Goal: Information Seeking & Learning: Learn about a topic

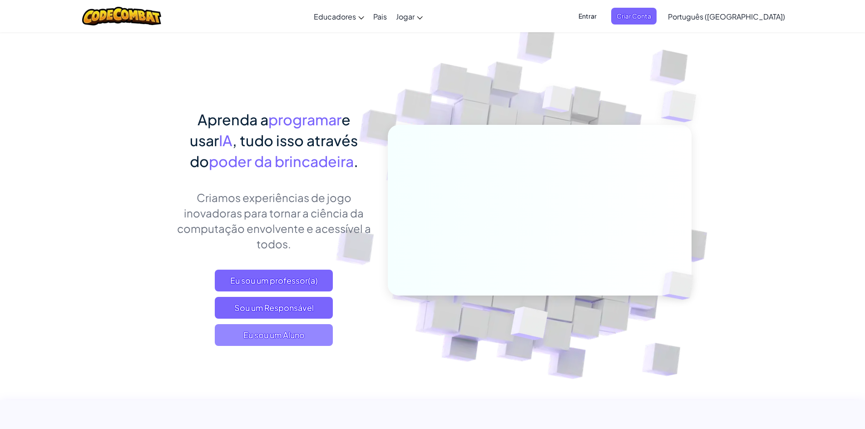
click at [299, 194] on font "Eu sou um Aluno" at bounding box center [273, 334] width 61 height 10
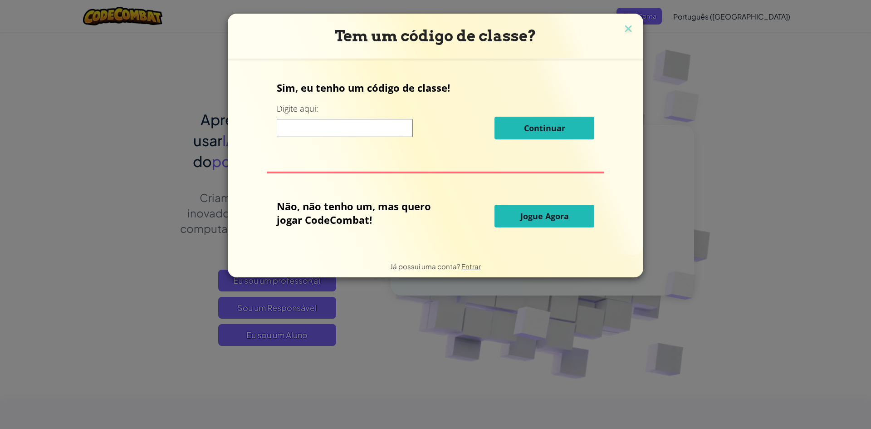
click at [428, 194] on button "Jogue Agora" at bounding box center [545, 216] width 100 height 23
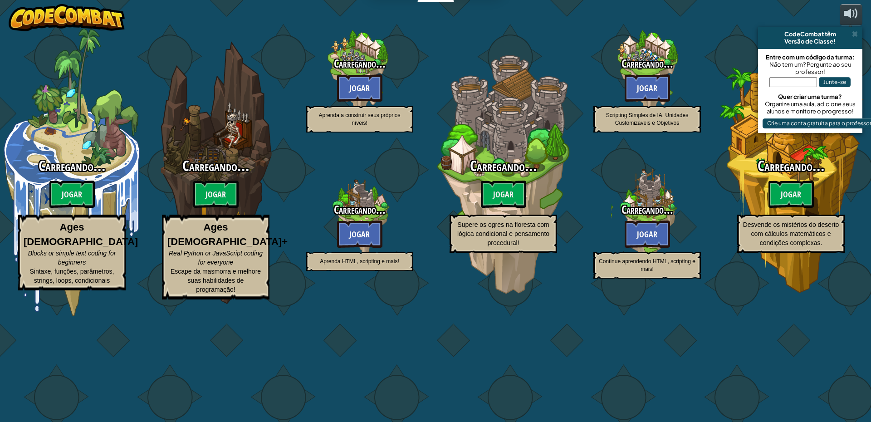
select select "pt-BR"
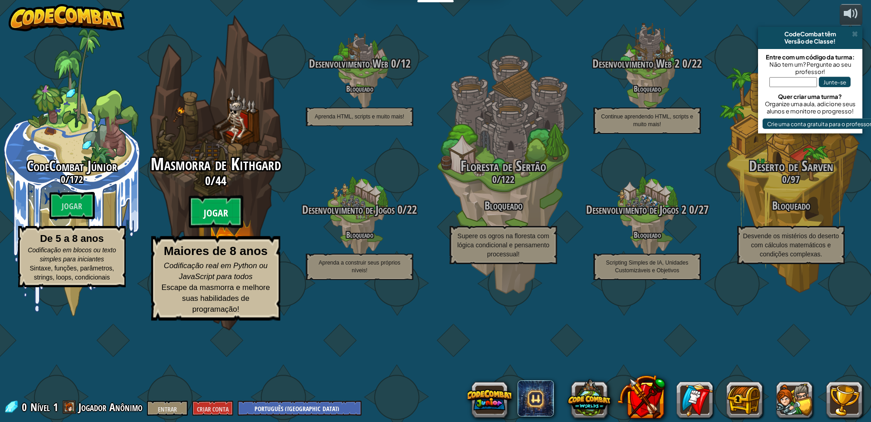
click at [212, 194] on font "Jogar" at bounding box center [216, 213] width 25 height 14
select select "pt-BR"
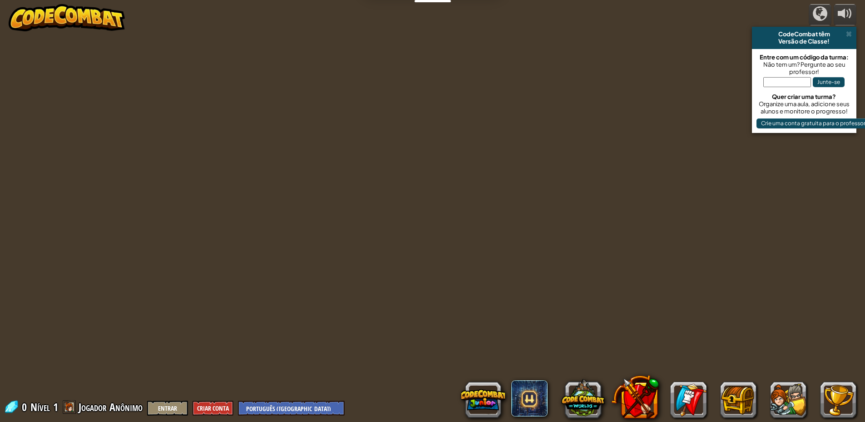
select select "pt-BR"
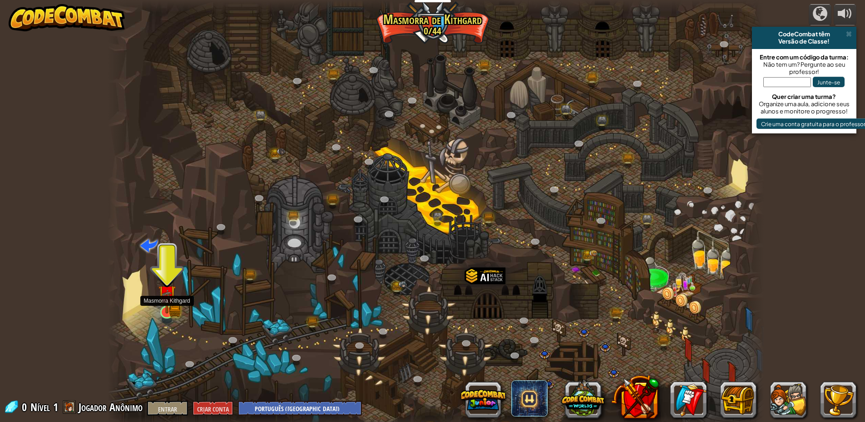
click at [161, 194] on img at bounding box center [167, 294] width 18 height 39
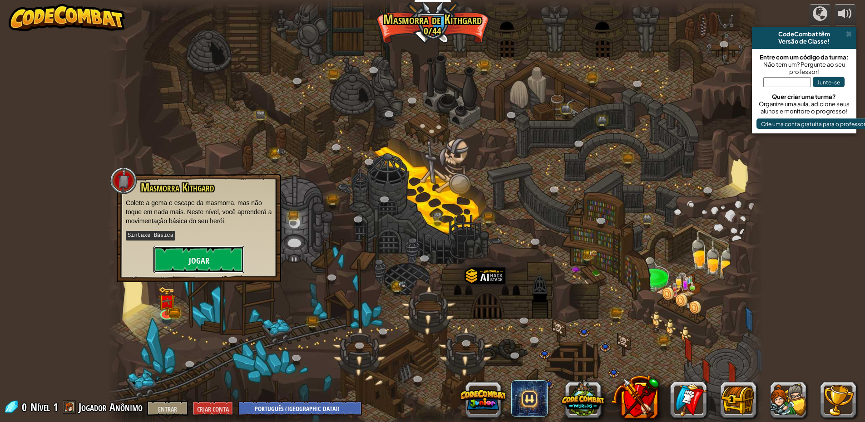
click at [219, 194] on button "Jogar" at bounding box center [198, 259] width 91 height 27
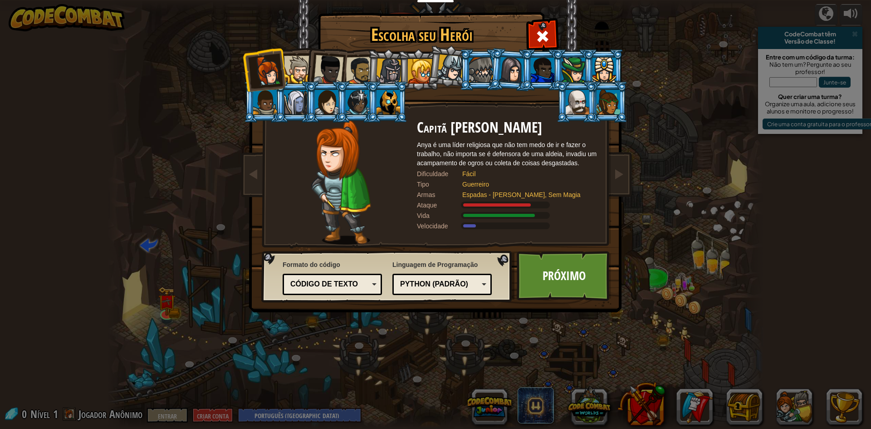
click at [298, 71] on div at bounding box center [298, 70] width 28 height 28
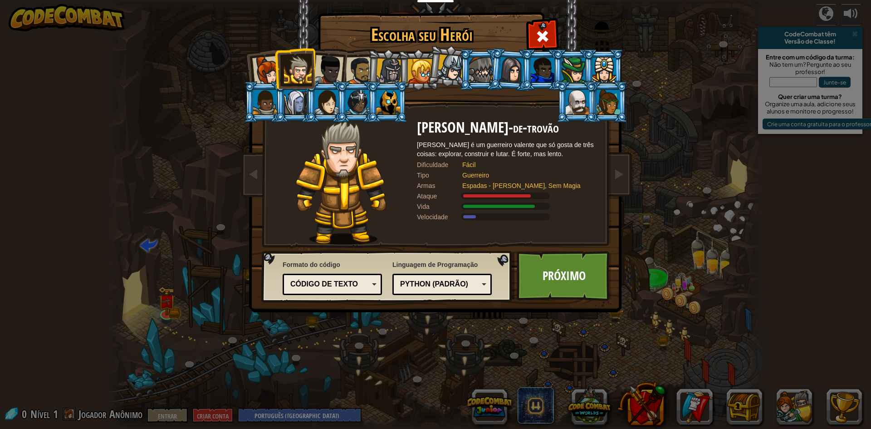
click at [357, 69] on div at bounding box center [360, 71] width 28 height 28
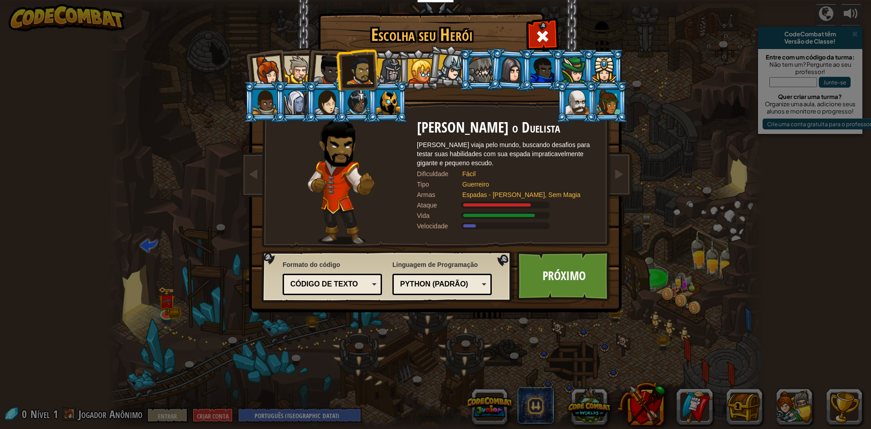
click at [387, 70] on div at bounding box center [389, 72] width 26 height 26
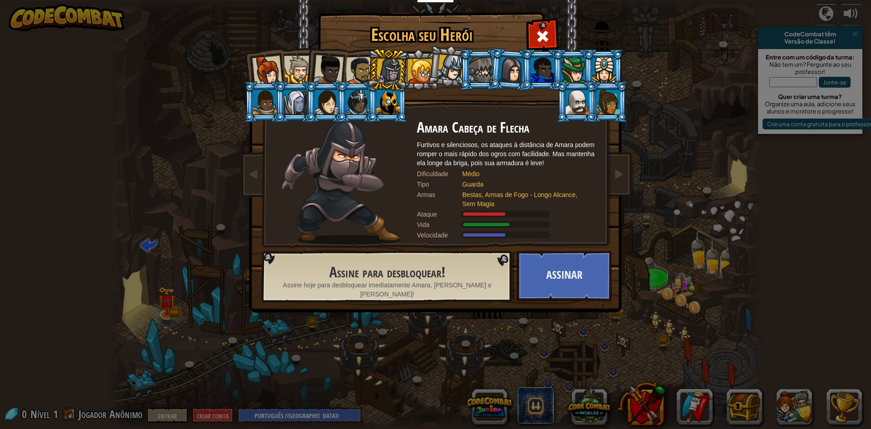
click at [417, 69] on div at bounding box center [420, 71] width 25 height 25
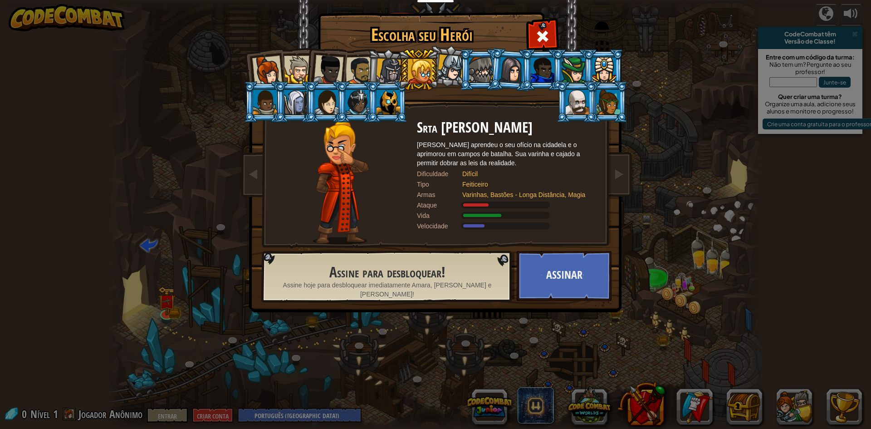
click at [391, 71] on div at bounding box center [389, 72] width 26 height 26
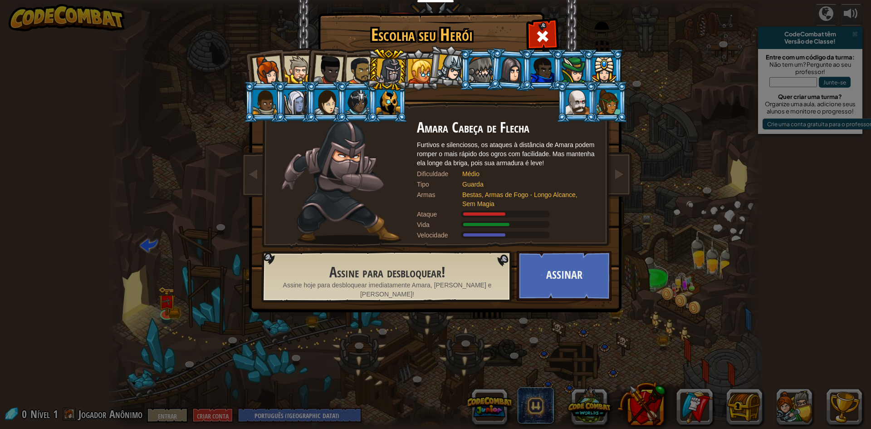
click at [412, 69] on div at bounding box center [420, 71] width 25 height 25
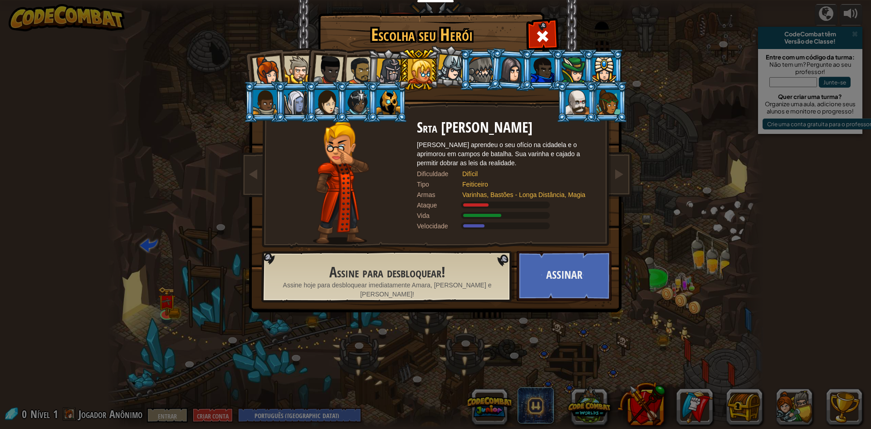
click at [392, 73] on div at bounding box center [389, 72] width 26 height 26
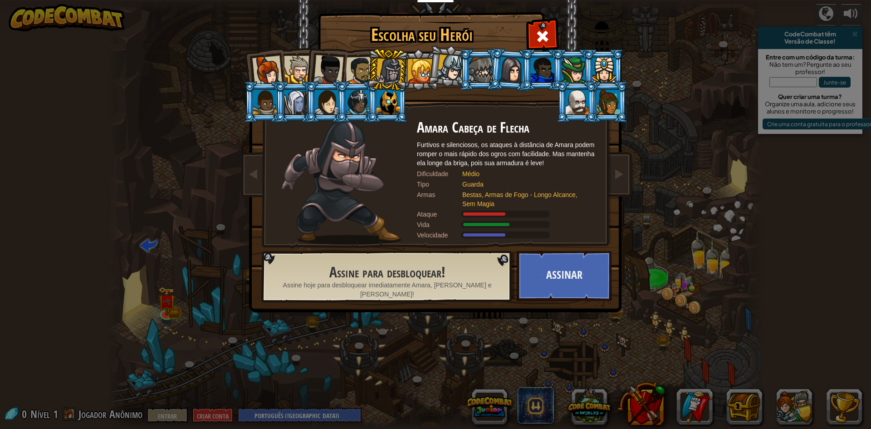
click at [354, 66] on div at bounding box center [360, 71] width 28 height 28
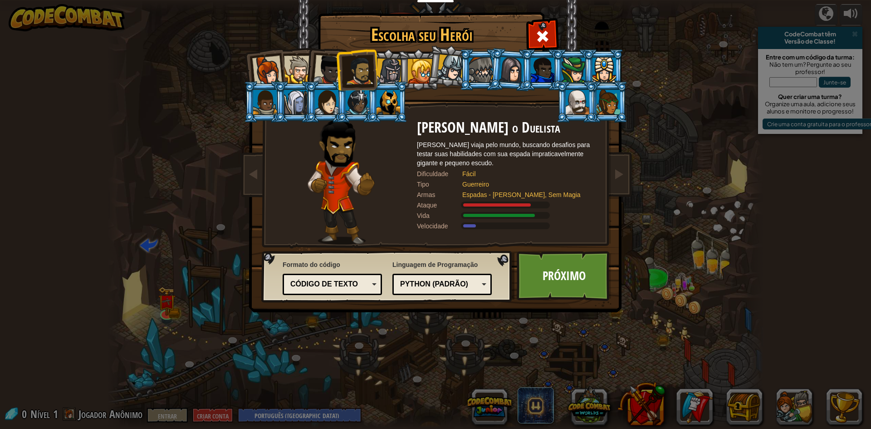
click at [302, 68] on div at bounding box center [298, 70] width 28 height 28
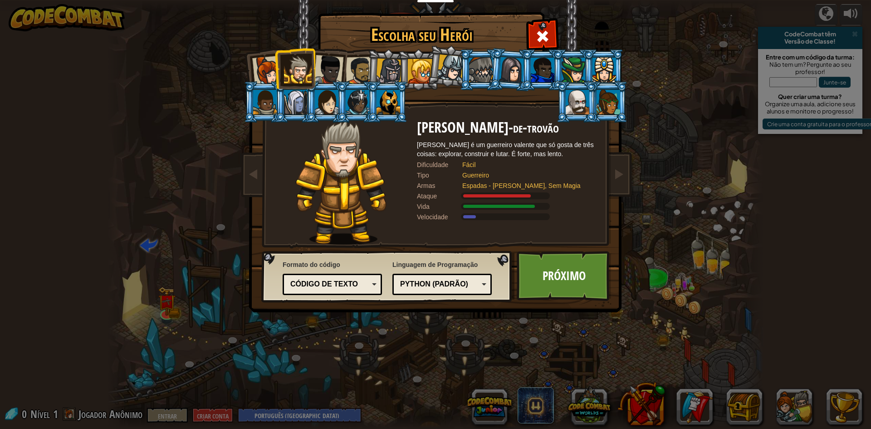
click at [275, 69] on li at bounding box center [295, 68] width 41 height 41
click at [270, 70] on div at bounding box center [267, 71] width 30 height 30
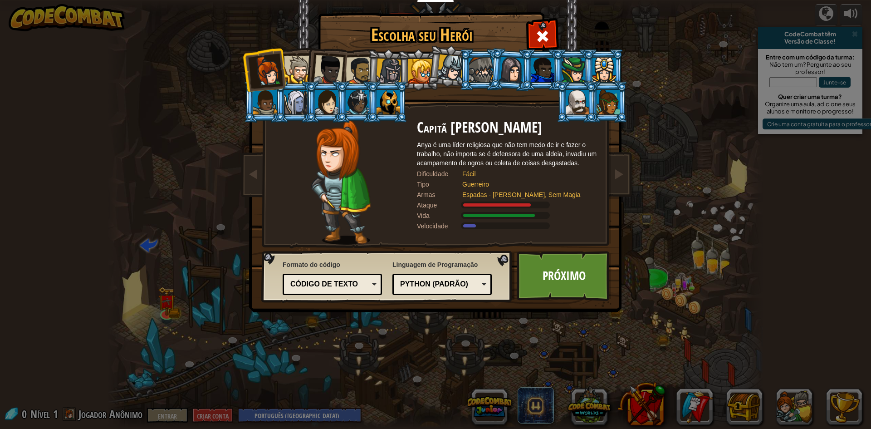
click at [381, 67] on div at bounding box center [389, 72] width 26 height 26
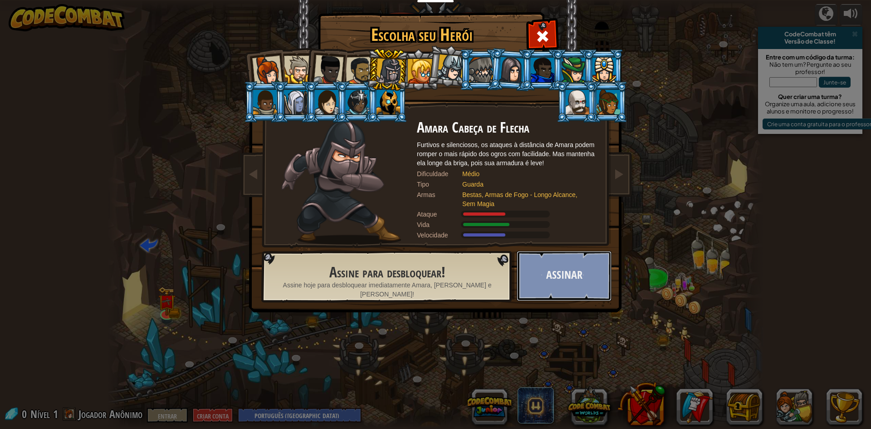
click at [428, 194] on button "Assinar" at bounding box center [564, 276] width 95 height 50
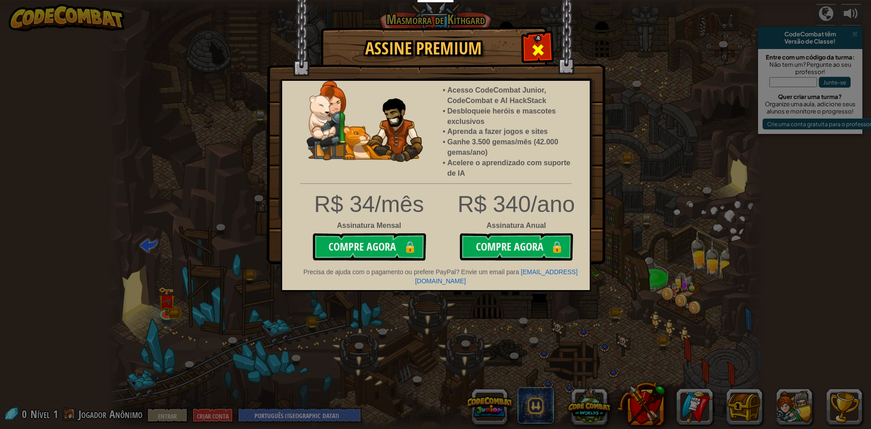
click at [428, 51] on div at bounding box center [538, 48] width 29 height 29
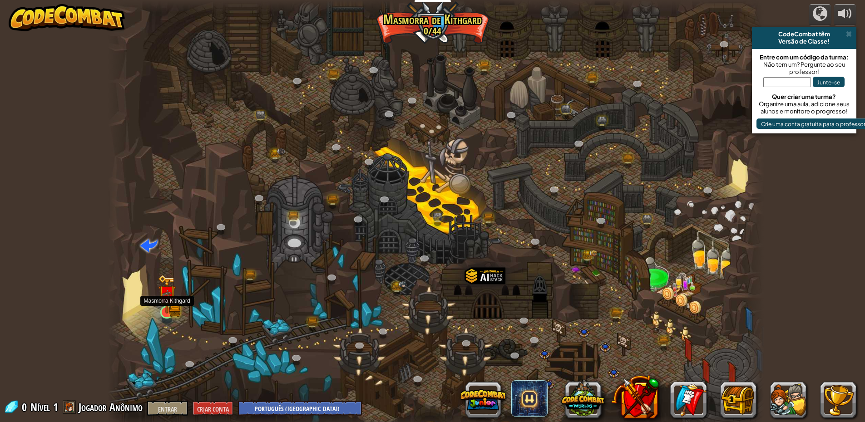
drag, startPoint x: 165, startPoint y: 315, endPoint x: 172, endPoint y: 306, distance: 10.6
click at [164, 194] on div at bounding box center [166, 312] width 13 height 13
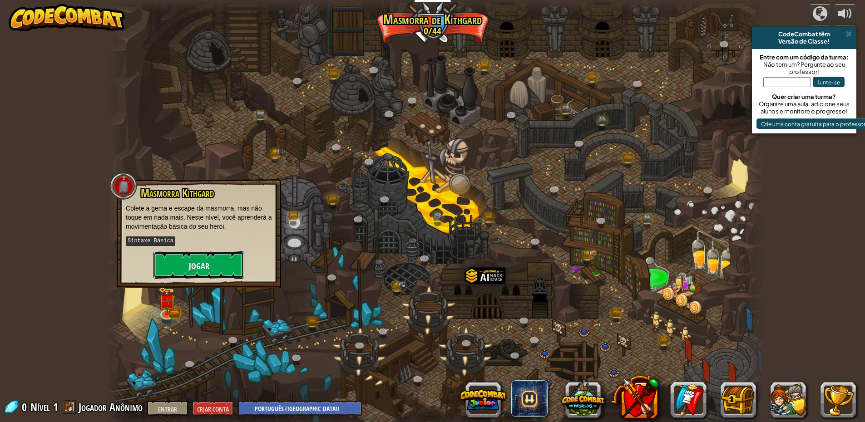
click at [199, 194] on font "Jogar" at bounding box center [199, 266] width 20 height 11
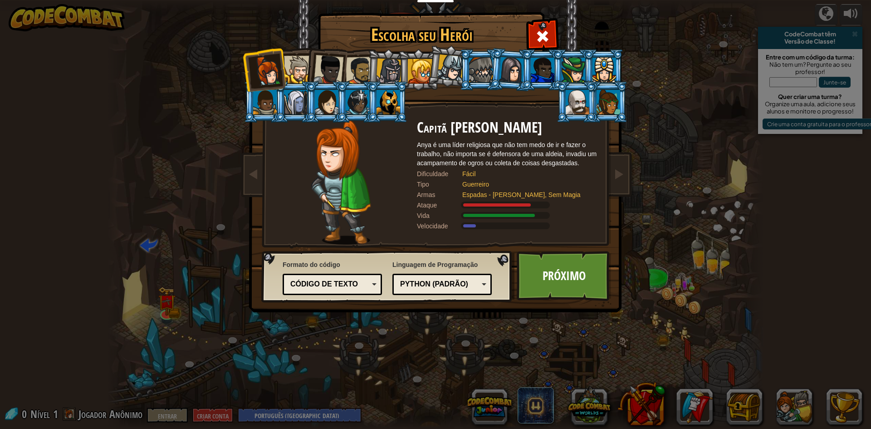
click at [357, 71] on div at bounding box center [360, 71] width 28 height 28
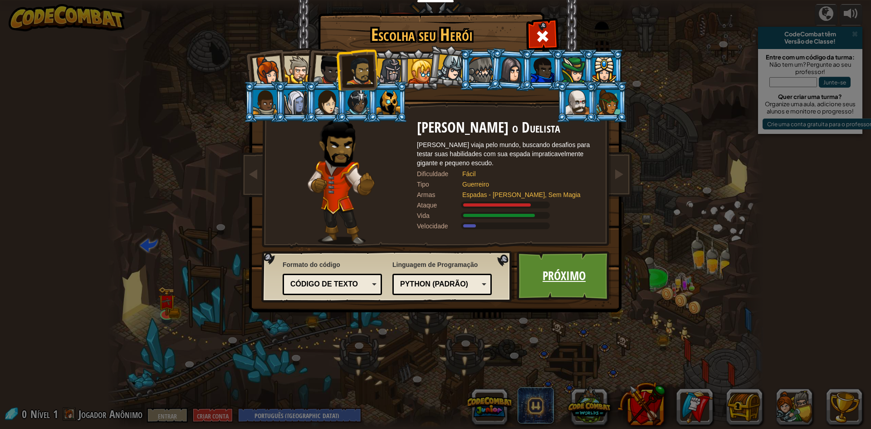
click at [428, 194] on font "Próximo" at bounding box center [564, 275] width 43 height 16
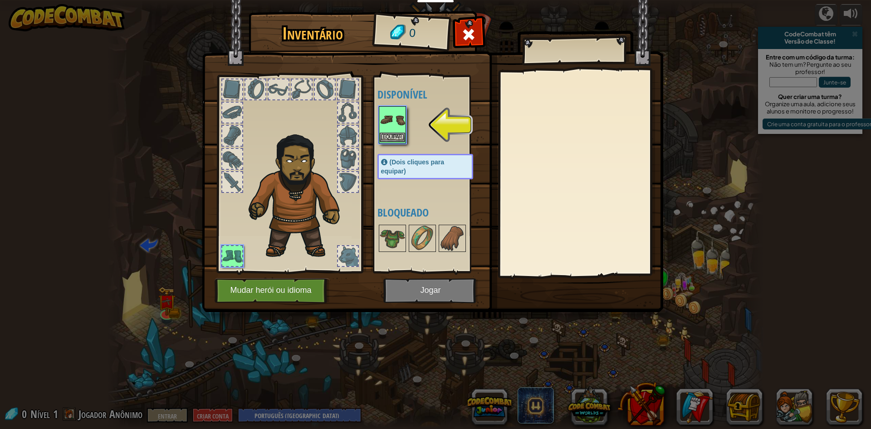
click at [399, 117] on img at bounding box center [392, 119] width 25 height 25
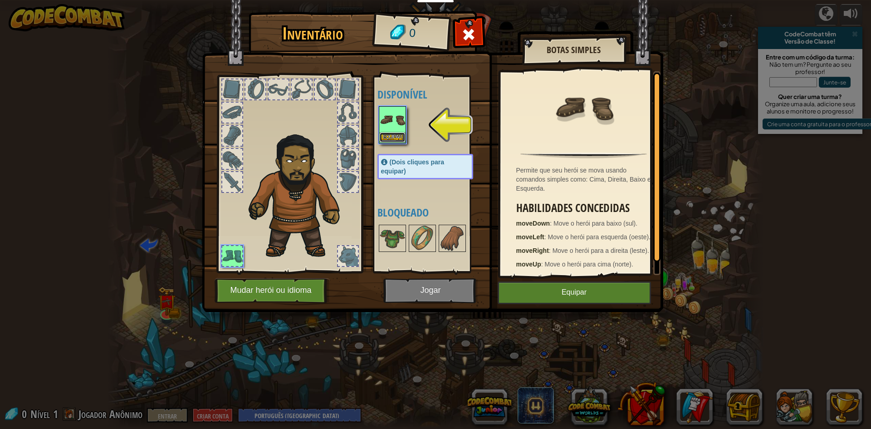
click at [396, 135] on font "Equipar" at bounding box center [392, 136] width 19 height 5
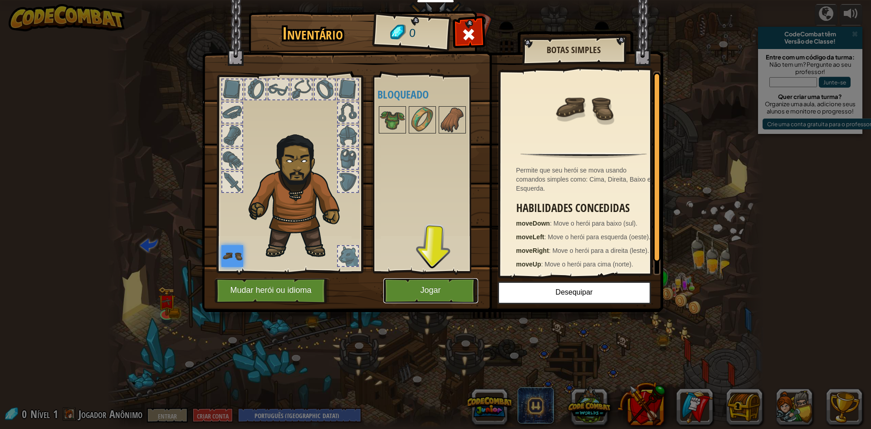
click at [416, 194] on button "Jogar" at bounding box center [430, 290] width 95 height 25
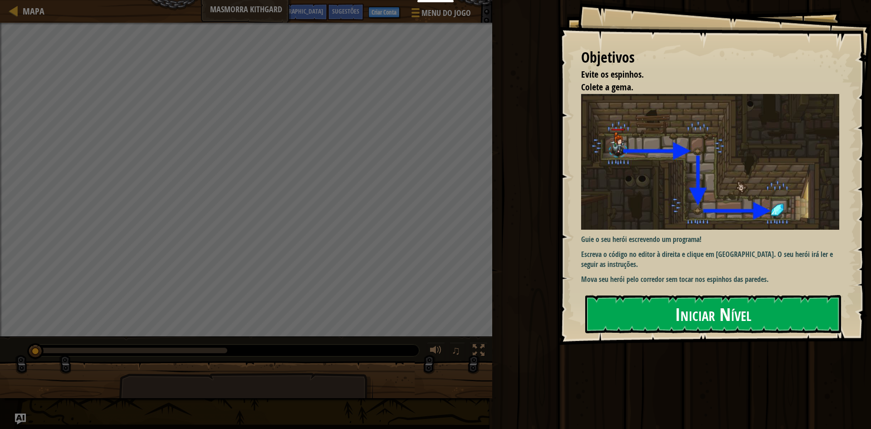
click at [428, 194] on font "Iniciar Nível" at bounding box center [713, 313] width 76 height 25
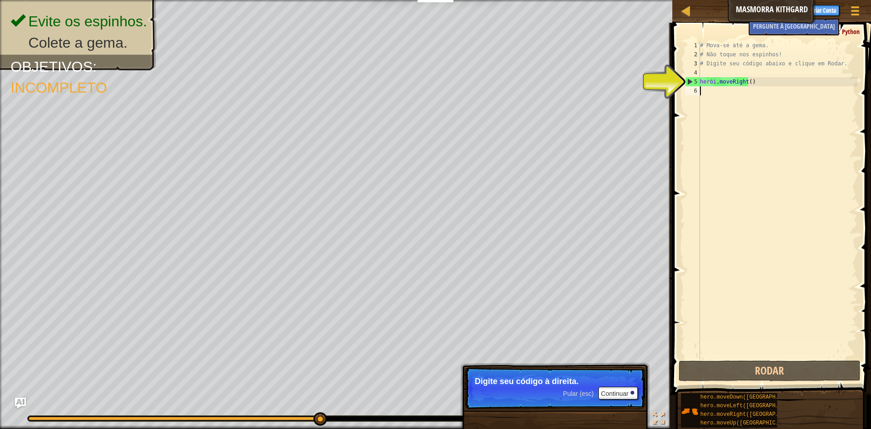
click at [428, 97] on div "# Mova-se até a gema. # Não toque nos espinhos! # Digite seu código abaixo e cl…" at bounding box center [777, 209] width 159 height 336
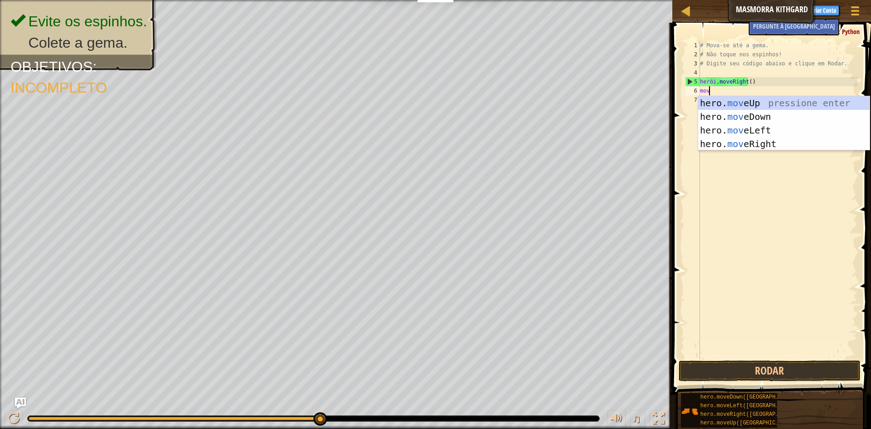
scroll to position [4, 0]
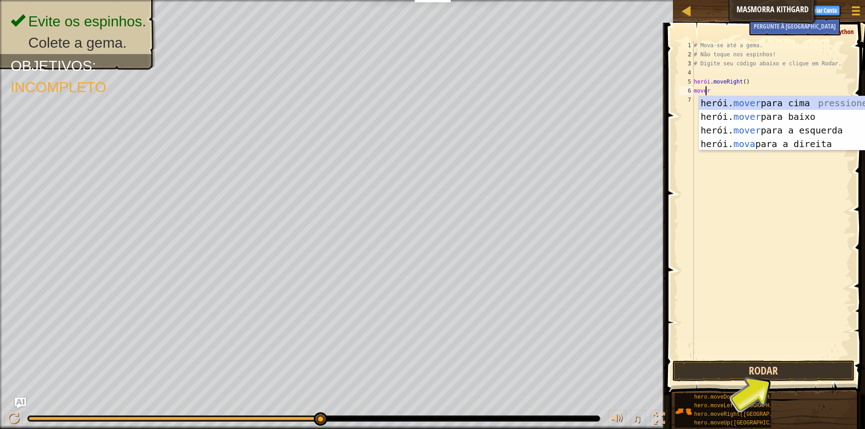
type textarea "move"
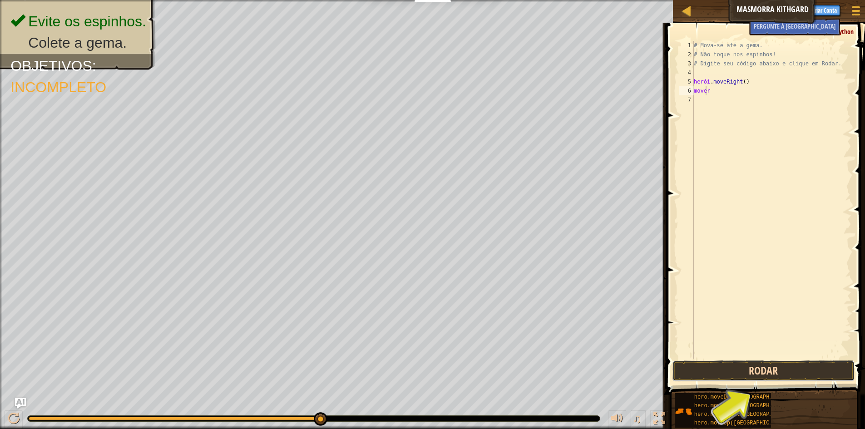
click at [428, 194] on button "Rodar" at bounding box center [763, 370] width 182 height 21
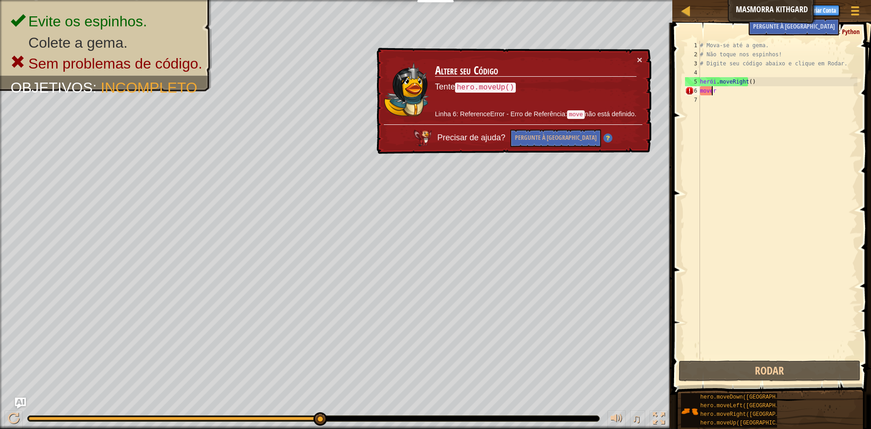
click at [428, 182] on div "# Mova-se até a gema. # Não toque nos espinhos! # Digite seu código abaixo e cl…" at bounding box center [777, 209] width 159 height 336
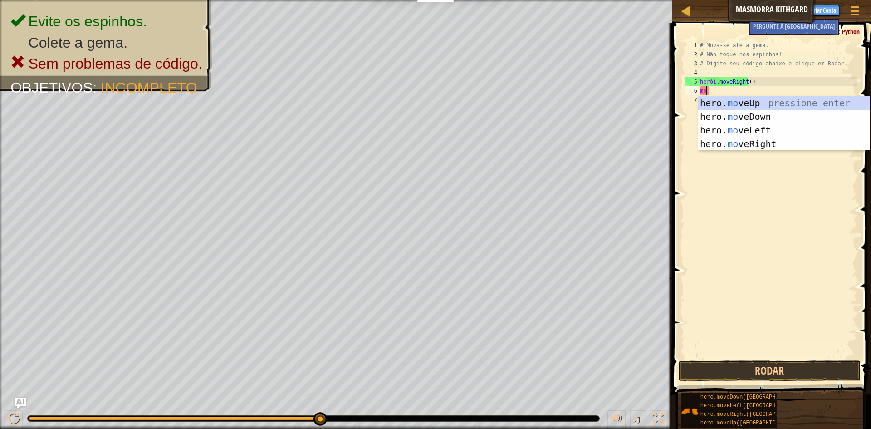
type textarea "m"
type textarea "h"
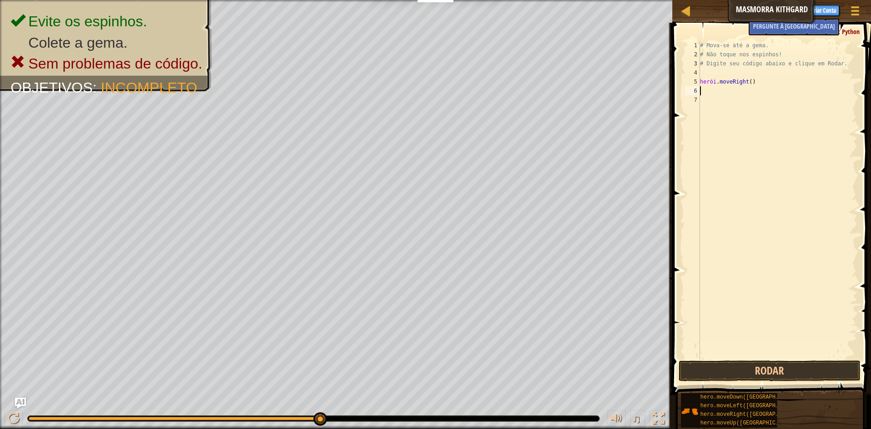
type textarea "e"
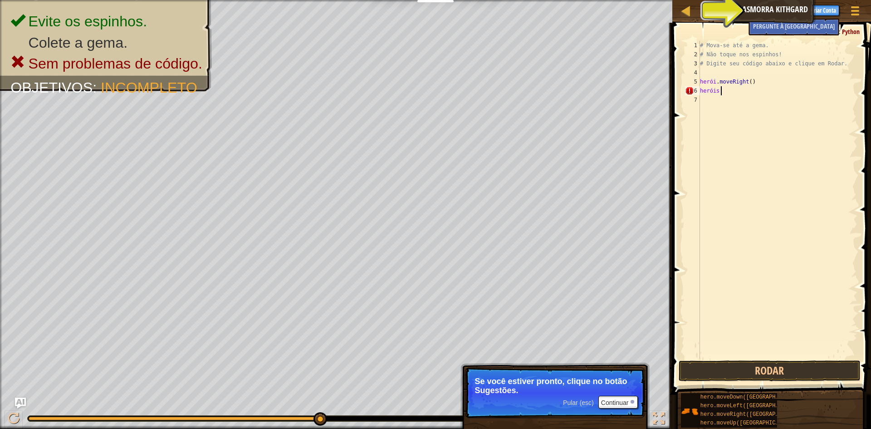
type textarea "herois."
click at [428, 12] on font "Sugestões" at bounding box center [785, 9] width 27 height 9
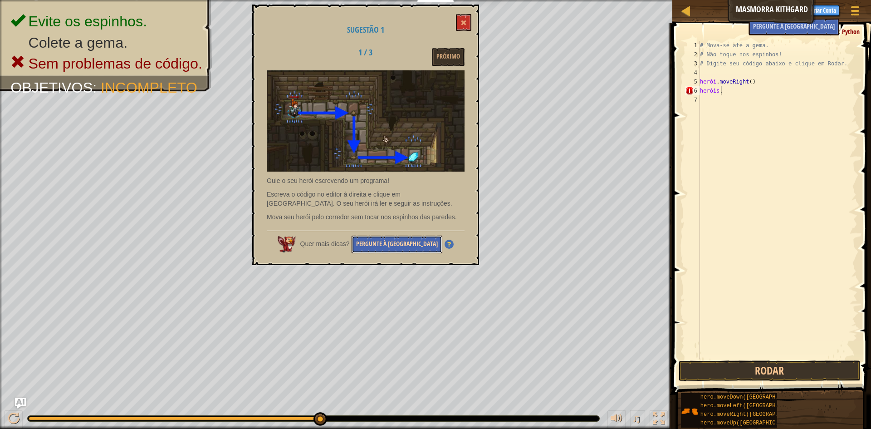
click at [387, 194] on font "Pergunte à [GEOGRAPHIC_DATA]" at bounding box center [397, 244] width 82 height 9
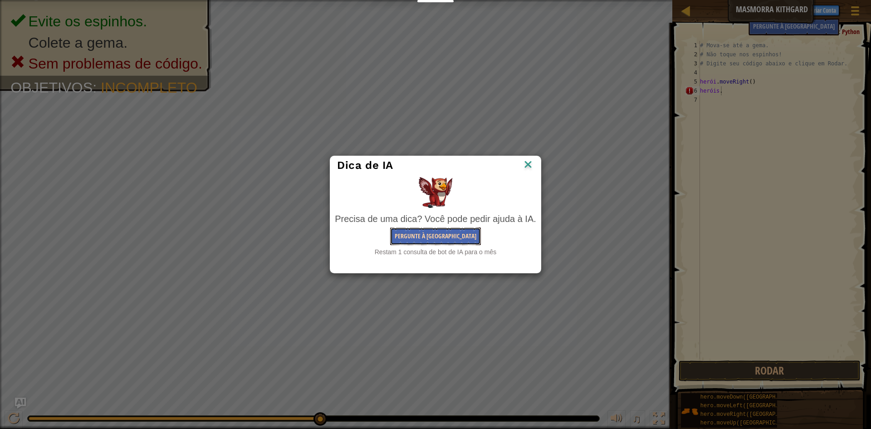
click at [428, 194] on font "Pergunte à [GEOGRAPHIC_DATA]" at bounding box center [436, 235] width 82 height 9
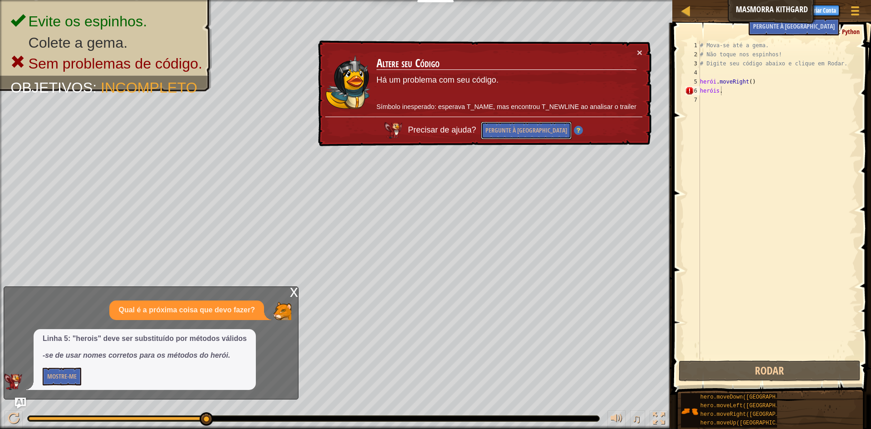
click at [428, 144] on div "× Altere seu Código Há um problema com seu código. Símbolo inesperado: esperava…" at bounding box center [483, 93] width 335 height 106
click at [428, 138] on button "Pergunte à [GEOGRAPHIC_DATA]" at bounding box center [526, 131] width 91 height 18
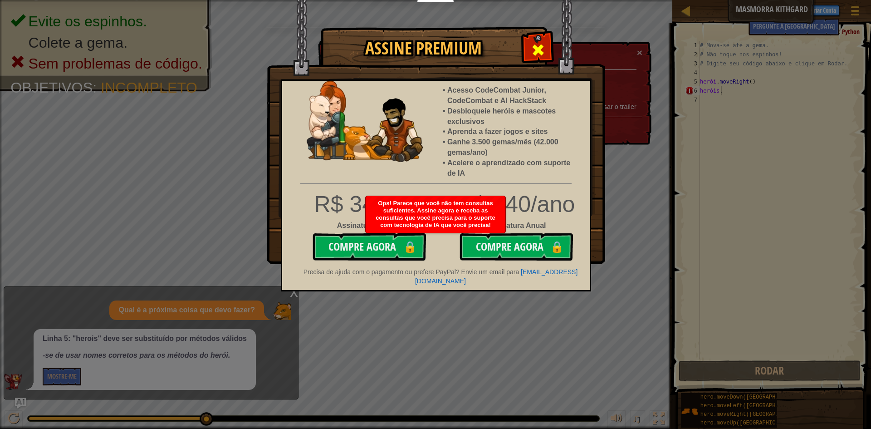
click at [428, 53] on div at bounding box center [538, 48] width 29 height 29
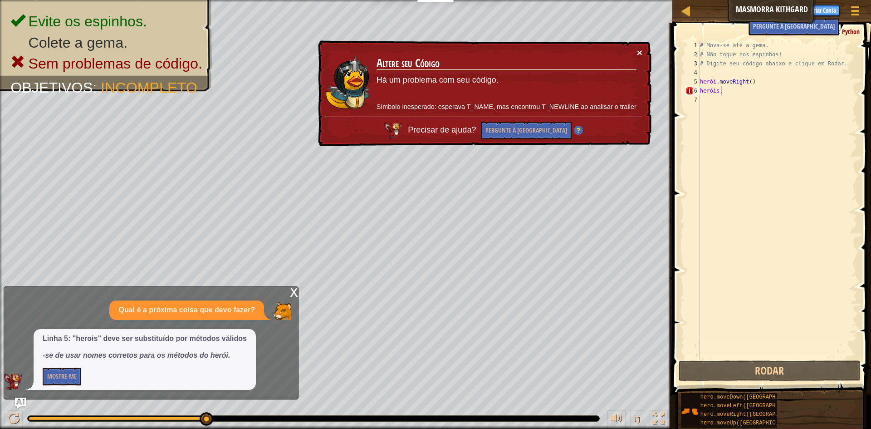
click at [428, 51] on font "×" at bounding box center [639, 52] width 5 height 10
click at [428, 101] on div "# Mova-se até a gema. # Não toque nos espinhos! # Digite seu código abaixo e cl…" at bounding box center [777, 209] width 159 height 336
drag, startPoint x: 644, startPoint y: 52, endPoint x: 638, endPoint y: 55, distance: 6.7
click at [428, 53] on div "× Altere seu Código Há um problema com seu código. Símbolo inesperado: esperava…" at bounding box center [483, 93] width 335 height 106
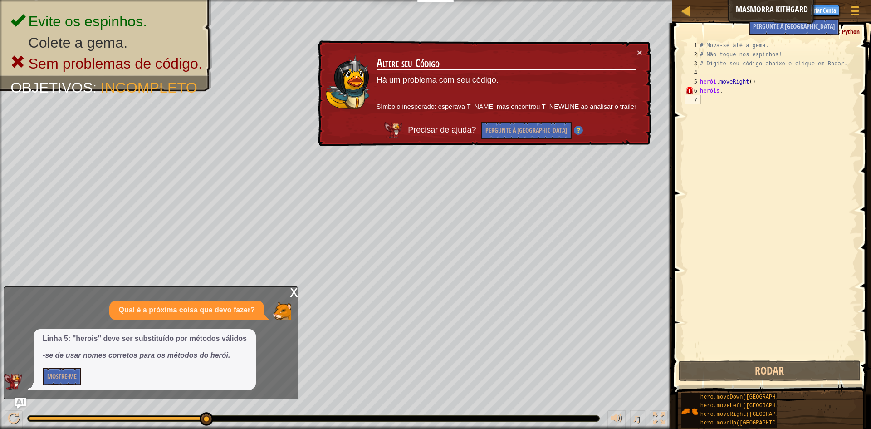
click at [237, 194] on div "Qual é a próxima coisa que devo fazer? Linha 5: "herois" deve ser substituído p…" at bounding box center [149, 344] width 290 height 89
click at [179, 194] on div "Qual é a próxima coisa que devo fazer?" at bounding box center [186, 310] width 155 height 20
drag, startPoint x: 63, startPoint y: 373, endPoint x: 57, endPoint y: 378, distance: 7.7
click at [57, 194] on font "Mostre-me" at bounding box center [61, 376] width 29 height 9
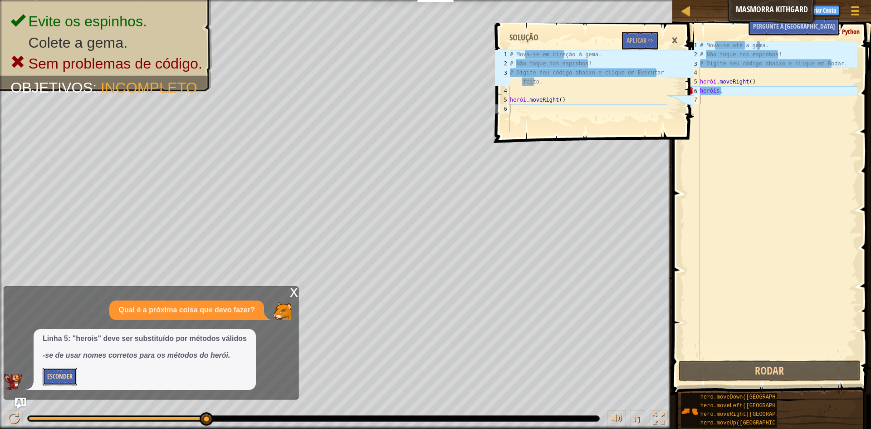
click at [57, 194] on font "Esconder" at bounding box center [59, 376] width 25 height 9
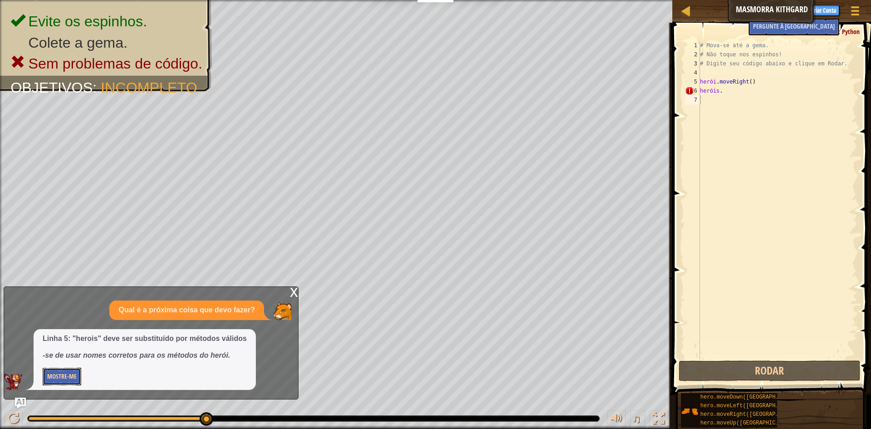
click at [58, 194] on font "Mostre-me" at bounding box center [61, 376] width 29 height 9
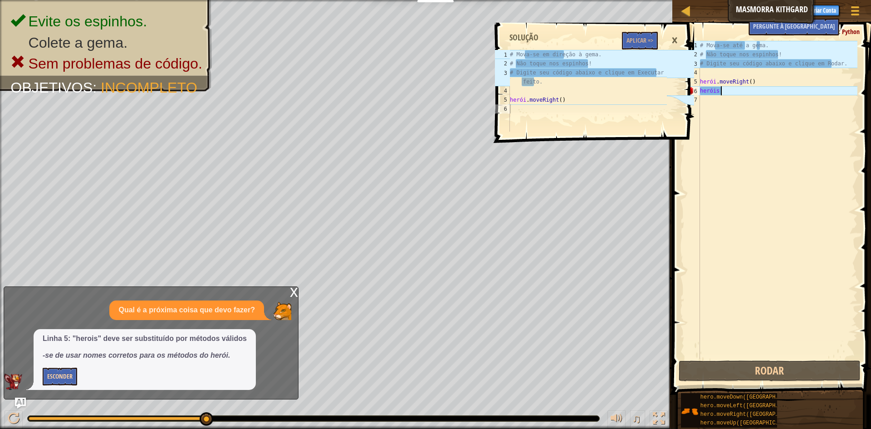
click at [428, 94] on div "# Mova-se até a gema. # Não toque nos espinhos! # Digite seu código abaixo e cl…" at bounding box center [777, 209] width 159 height 336
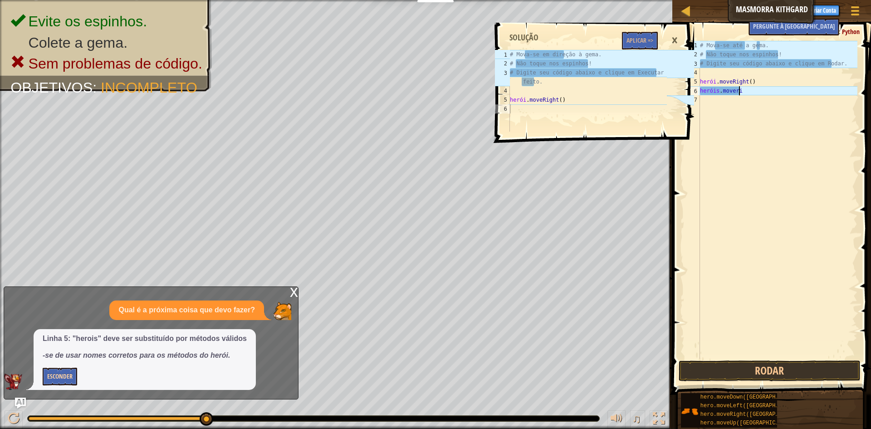
scroll to position [4, 3]
type textarea "herois.moveright"
click at [428, 194] on button "Rodar" at bounding box center [770, 370] width 182 height 21
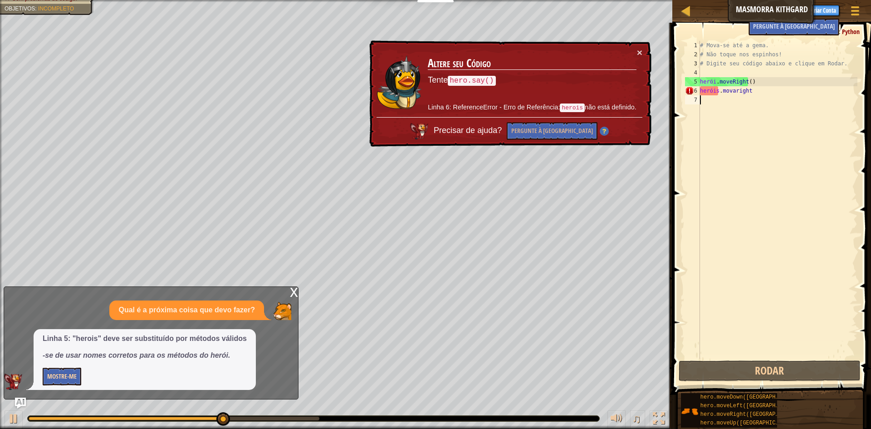
click at [428, 99] on div "# Mova-se até a gema. # Não toque nos espinhos! # Digite seu código abaixo e cl…" at bounding box center [777, 209] width 159 height 336
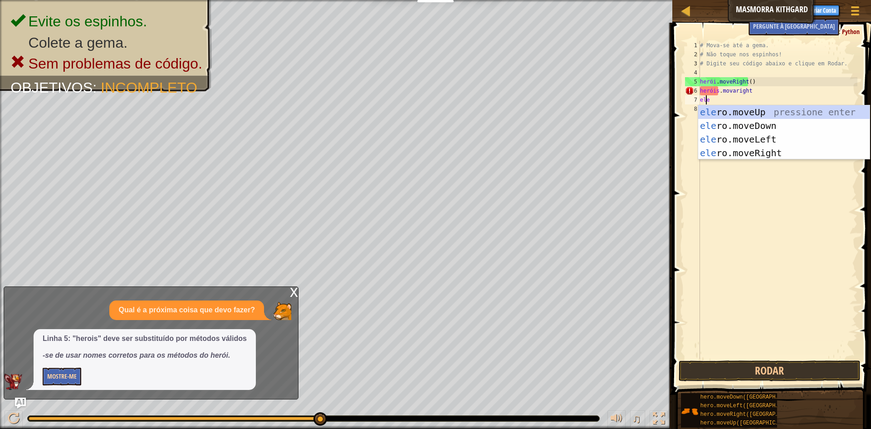
scroll to position [4, 0]
type textarea "hero"
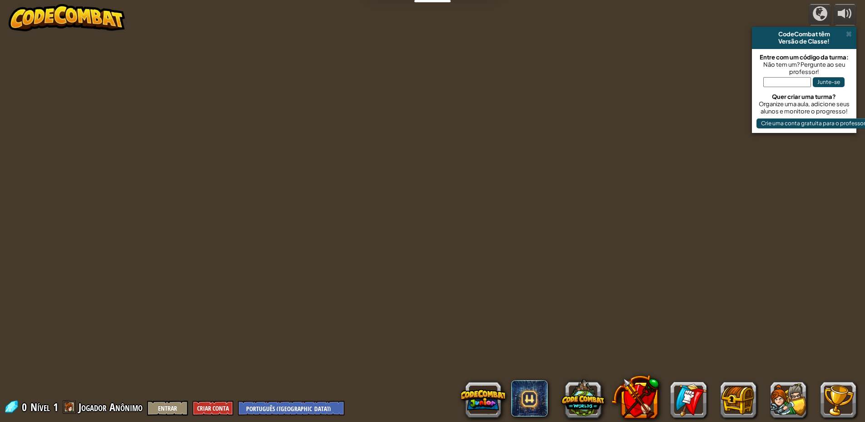
select select "pt-BR"
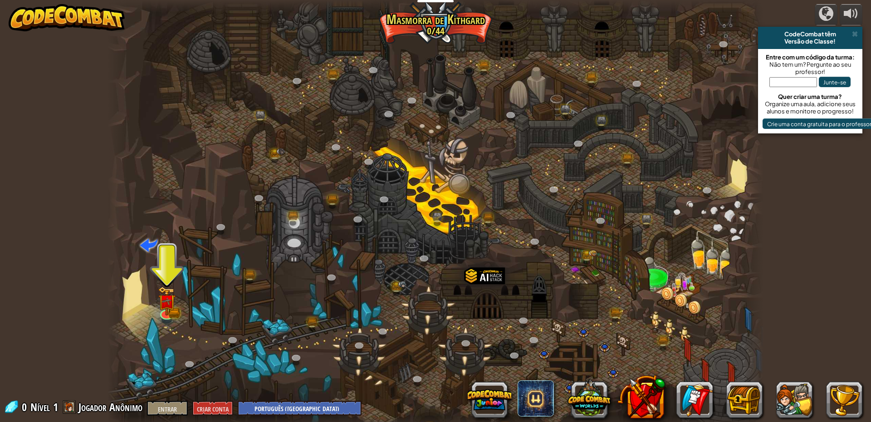
select select "pt-BR"
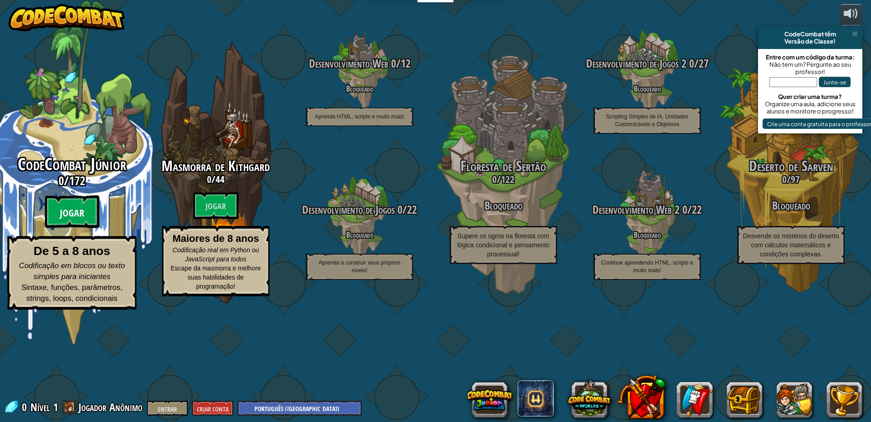
click at [84, 220] on font "Jogar" at bounding box center [72, 213] width 25 height 14
select select "pt-BR"
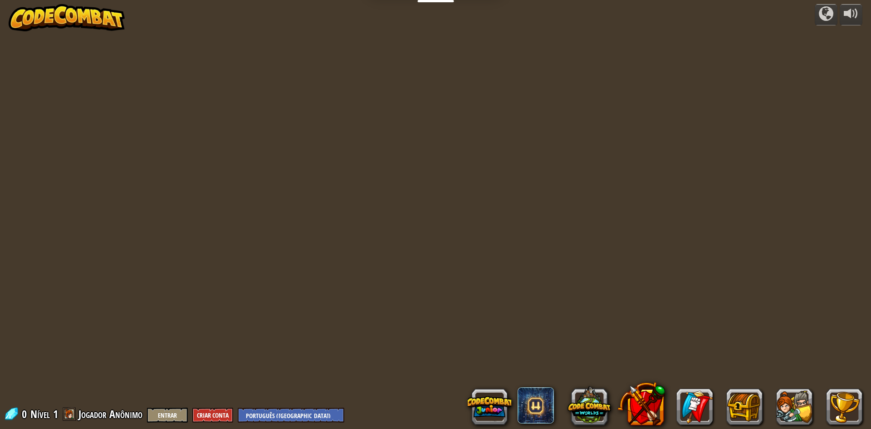
select select "pt-BR"
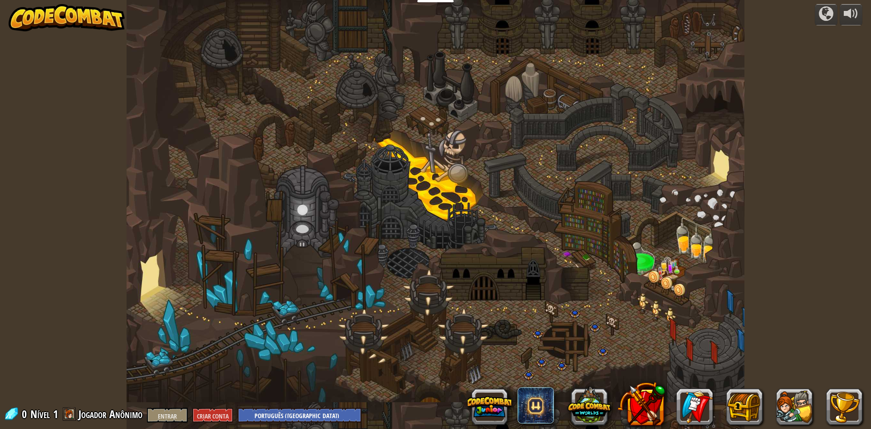
select select "pt-BR"
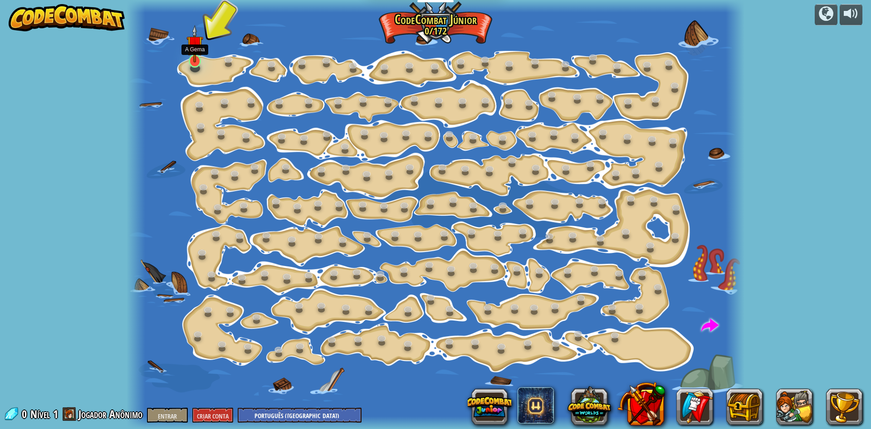
click at [194, 61] on img at bounding box center [195, 44] width 16 height 38
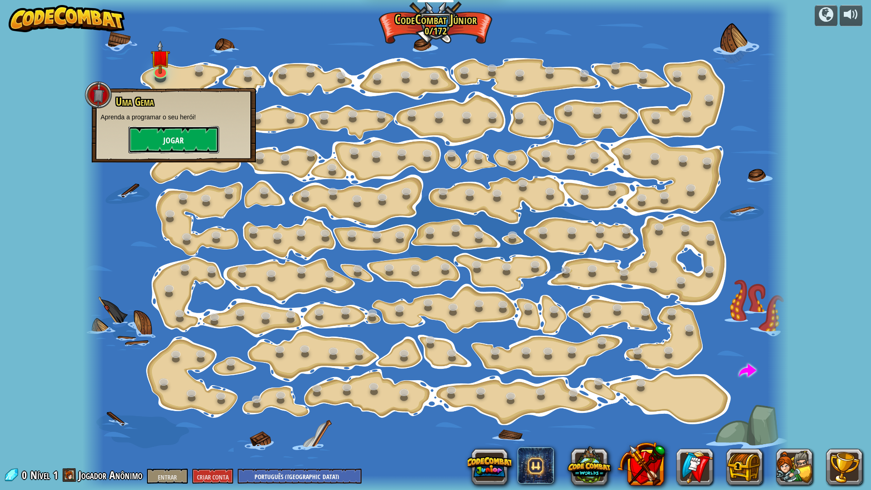
click at [178, 139] on font "Jogar" at bounding box center [173, 140] width 20 height 11
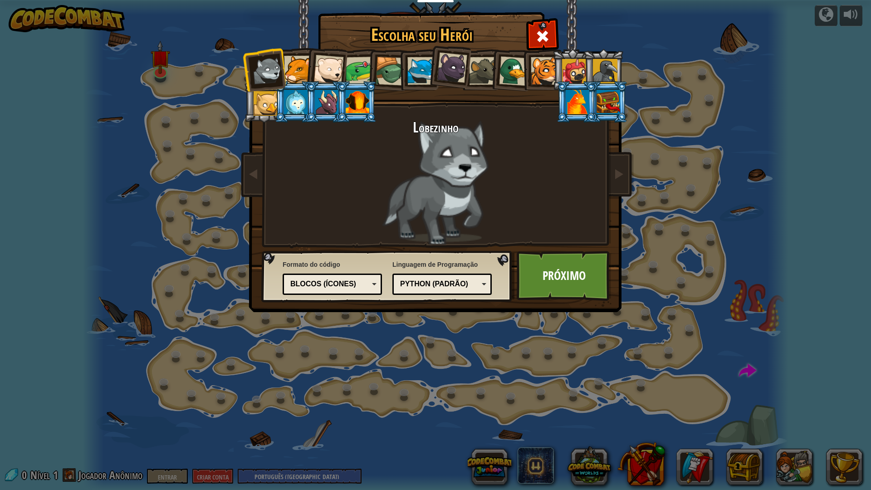
click at [300, 72] on div at bounding box center [298, 70] width 28 height 28
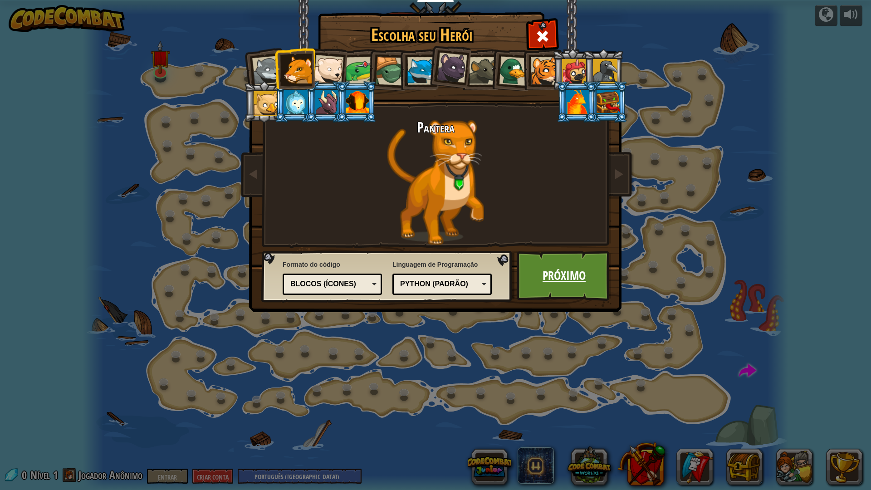
click at [570, 261] on link "Próximo" at bounding box center [564, 276] width 95 height 50
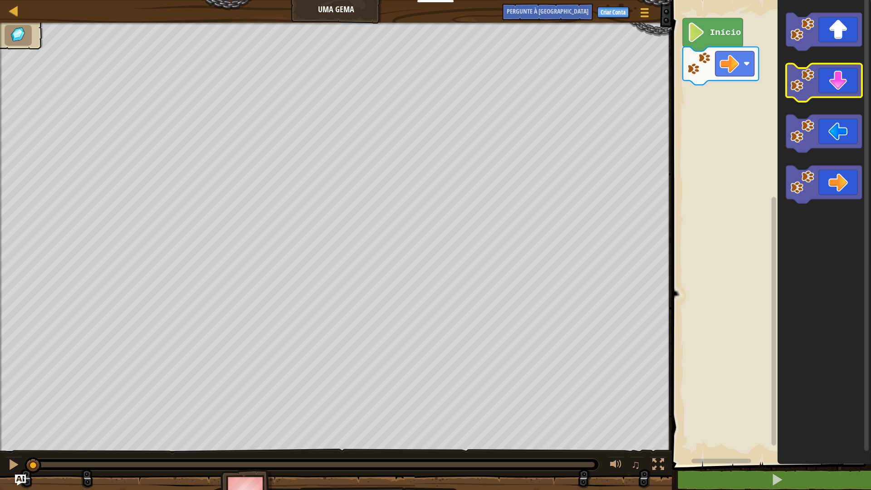
click at [829, 79] on icon "Espaço de trabalho do Blockly" at bounding box center [824, 83] width 76 height 38
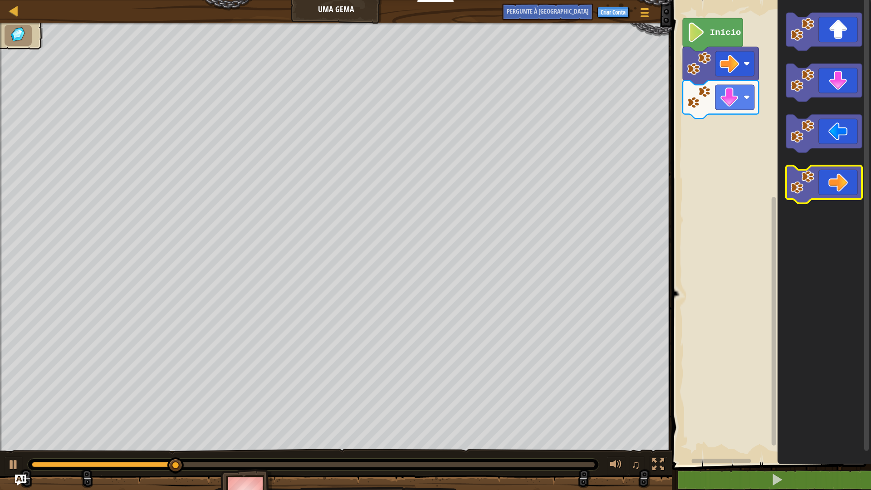
click at [838, 180] on icon "Espaço de trabalho do Blockly" at bounding box center [824, 185] width 76 height 38
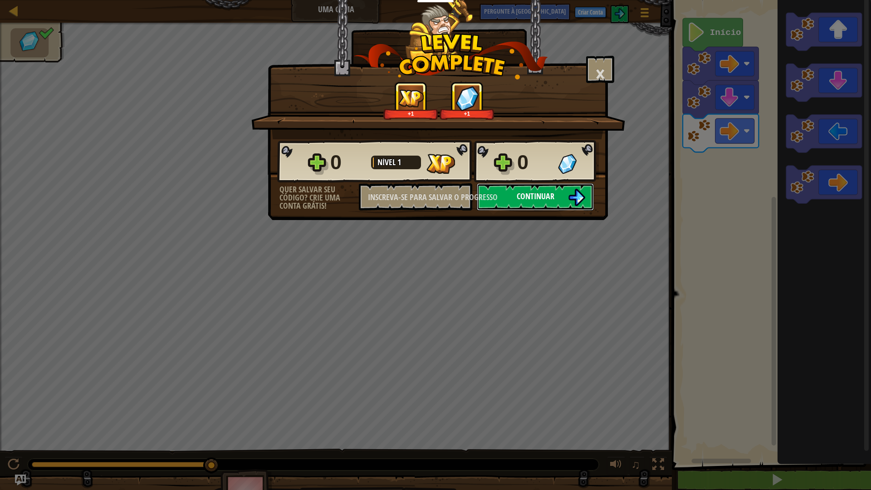
click at [551, 200] on font "Continuar" at bounding box center [536, 196] width 38 height 11
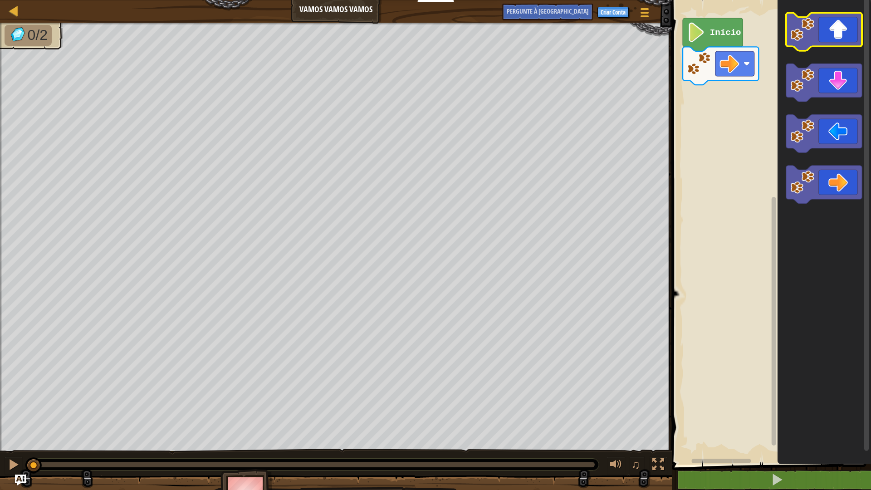
click at [830, 33] on icon "Espaço de trabalho do Blockly" at bounding box center [824, 32] width 76 height 38
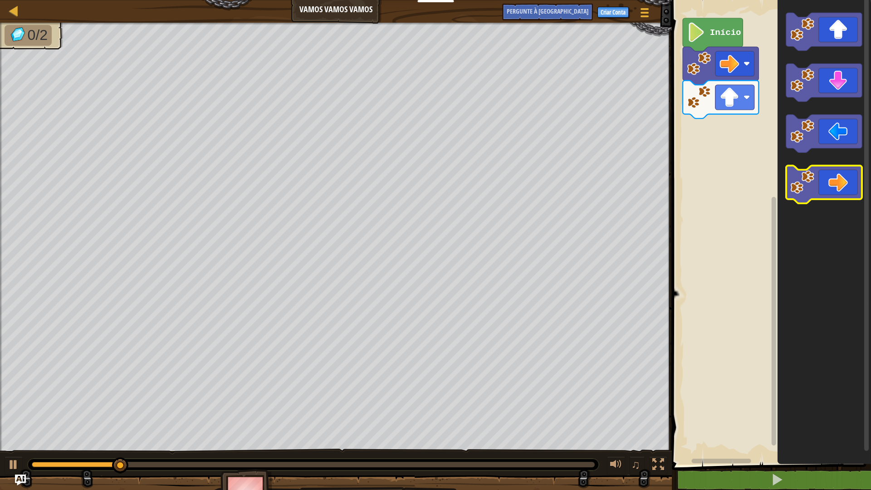
click at [860, 189] on icon "Espaço de trabalho do Blockly" at bounding box center [824, 185] width 76 height 38
click at [853, 189] on icon "Espaço de trabalho do Blockly" at bounding box center [824, 185] width 76 height 38
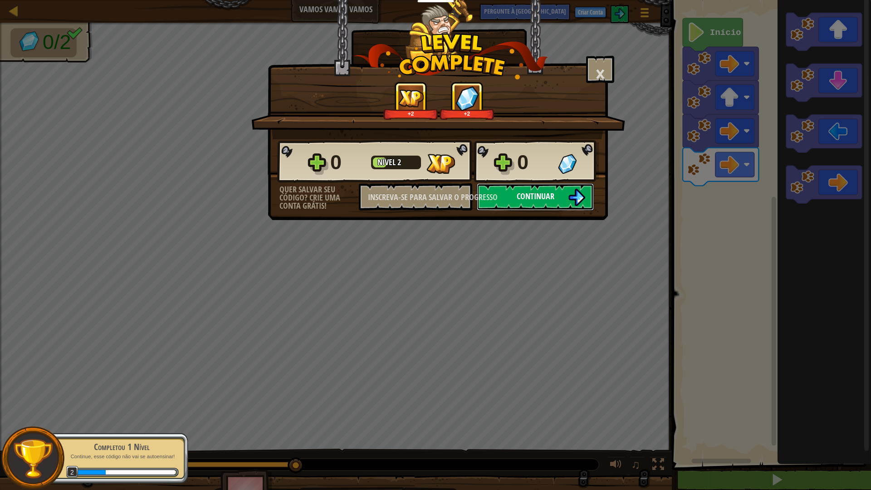
click at [540, 199] on font "Continuar" at bounding box center [536, 196] width 38 height 11
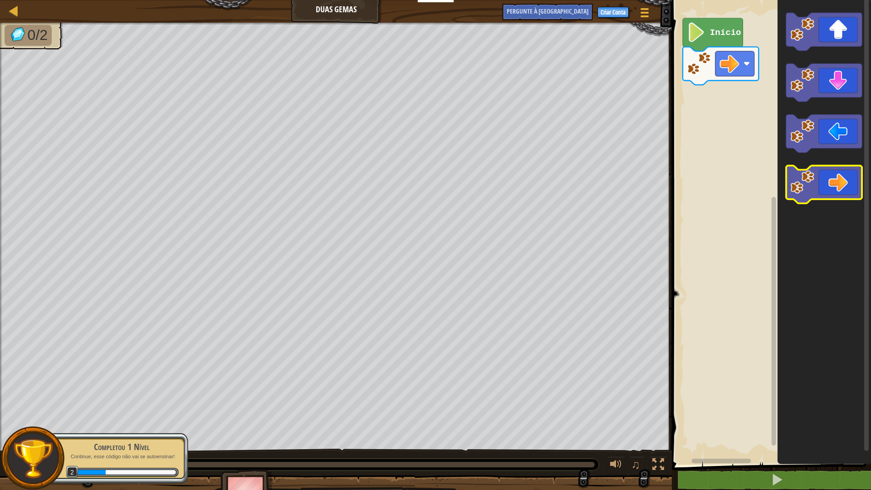
click at [833, 187] on icon "Espaço de trabalho do Blockly" at bounding box center [824, 185] width 76 height 38
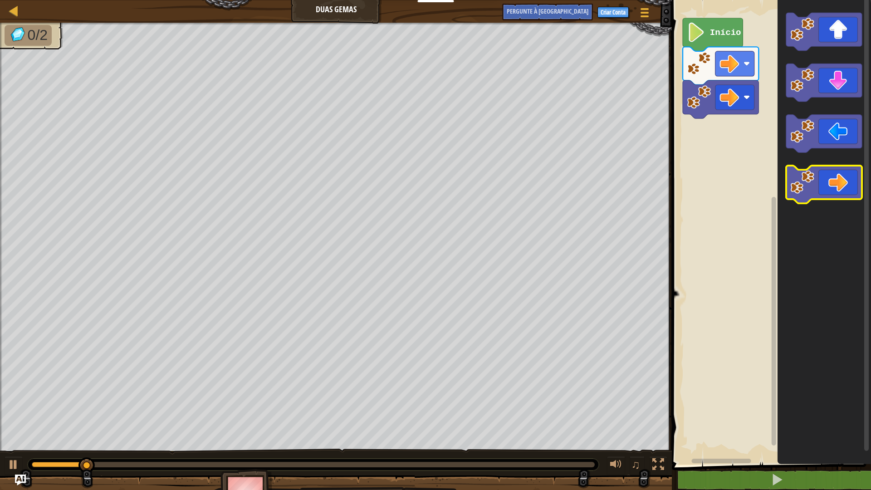
click at [838, 186] on icon "Espaço de trabalho do Blockly" at bounding box center [824, 185] width 76 height 38
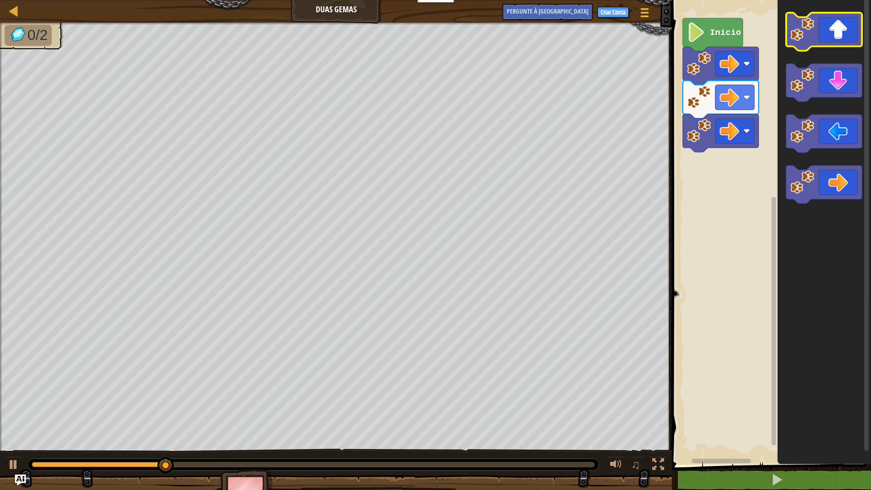
click at [834, 45] on icon "Espaço de trabalho do Blockly" at bounding box center [824, 32] width 76 height 38
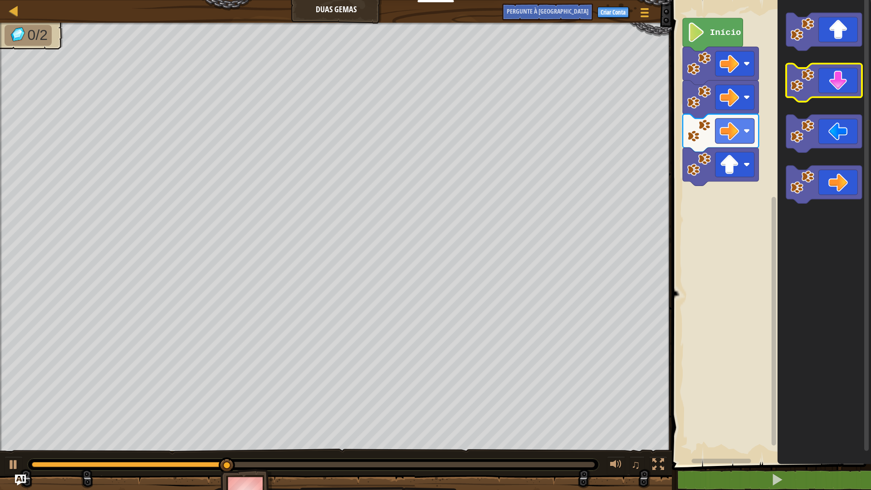
click at [837, 90] on icon "Espaço de trabalho do Blockly" at bounding box center [824, 83] width 76 height 38
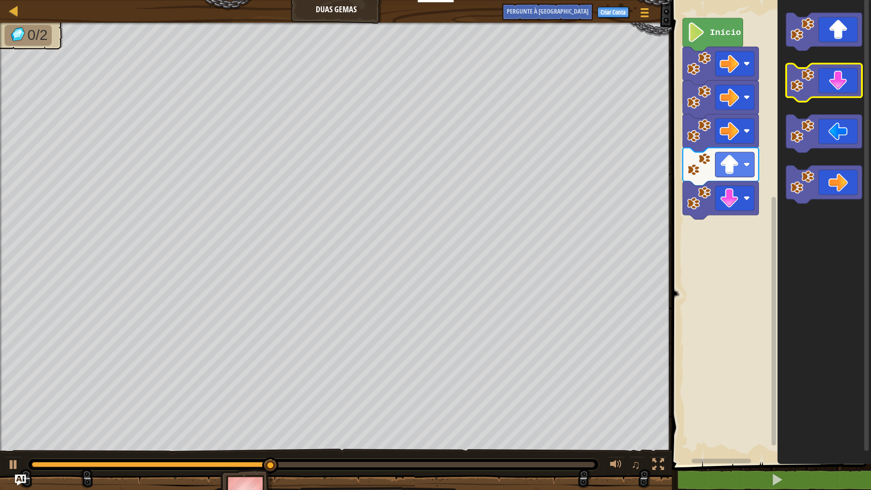
click at [833, 91] on icon "Espaço de trabalho do Blockly" at bounding box center [824, 83] width 76 height 38
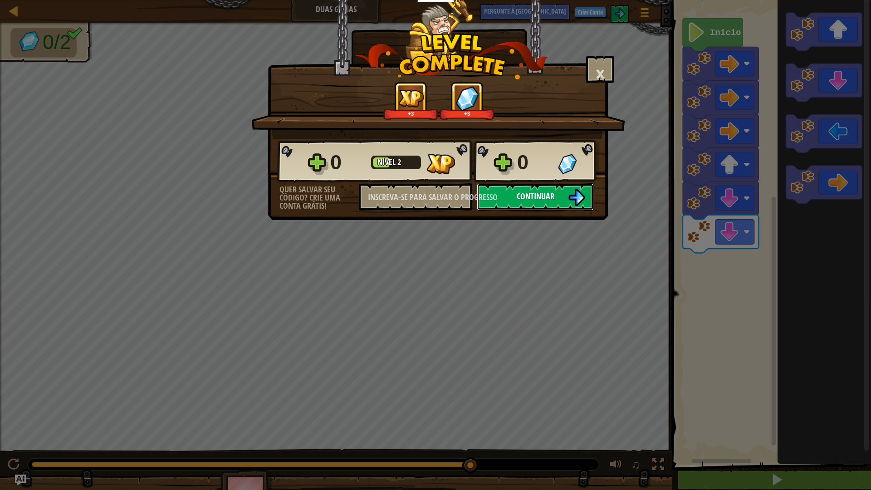
click at [537, 194] on font "Continuar" at bounding box center [536, 196] width 38 height 11
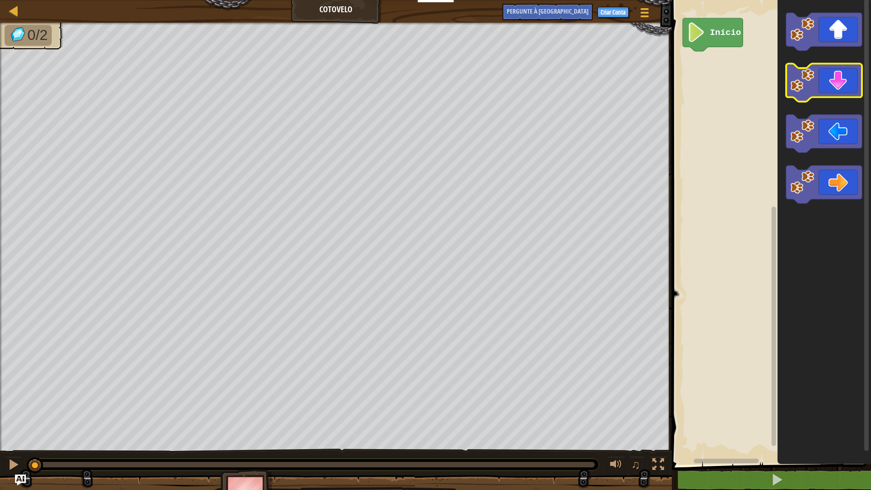
click at [829, 84] on icon "Espaço de trabalho do Blockly" at bounding box center [824, 83] width 76 height 38
click at [836, 83] on icon "Espaço de trabalho do Blockly" at bounding box center [824, 83] width 76 height 38
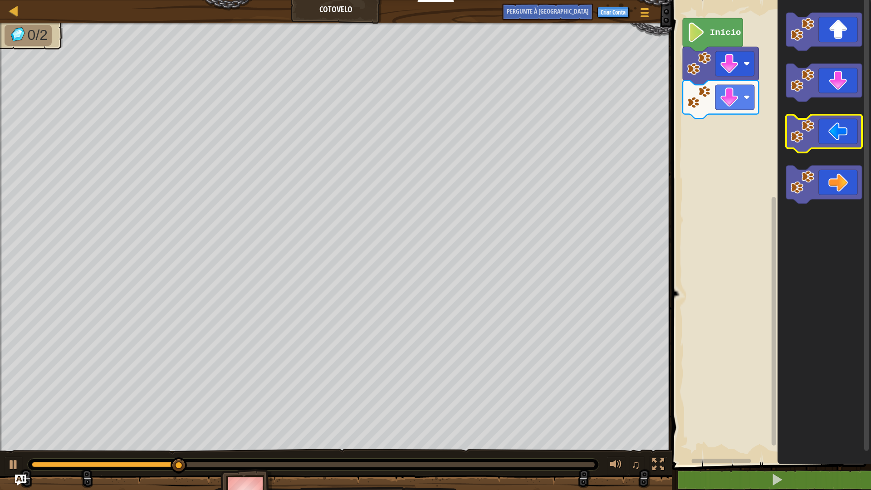
click at [828, 138] on icon "Espaço de trabalho do Blockly" at bounding box center [824, 134] width 76 height 38
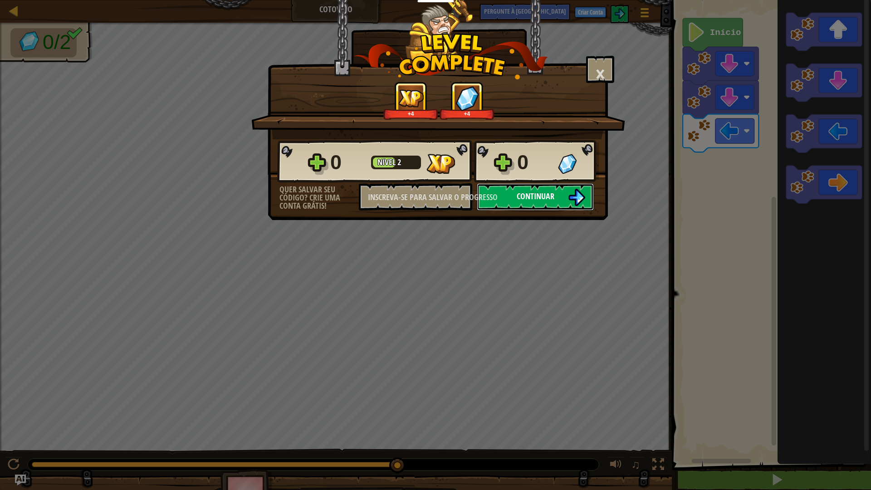
click at [548, 204] on button "Continuar" at bounding box center [535, 196] width 117 height 27
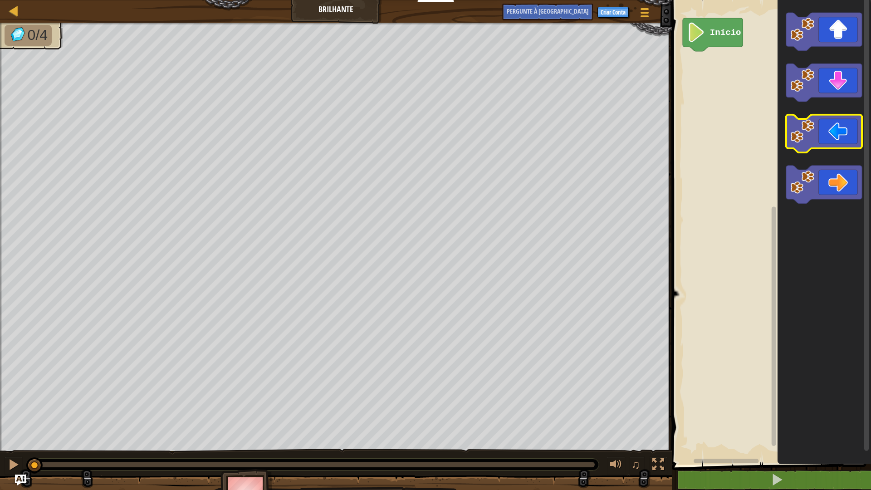
click at [826, 138] on icon "Espaço de trabalho do Blockly" at bounding box center [824, 134] width 76 height 38
click at [824, 138] on icon "Espaço de trabalho do Blockly" at bounding box center [824, 134] width 76 height 38
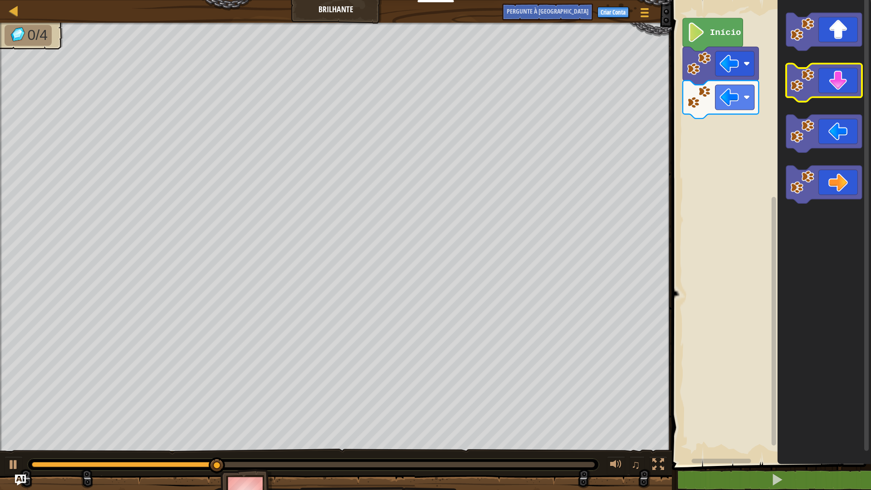
click at [826, 82] on icon "Espaço de trabalho do Blockly" at bounding box center [824, 83] width 76 height 38
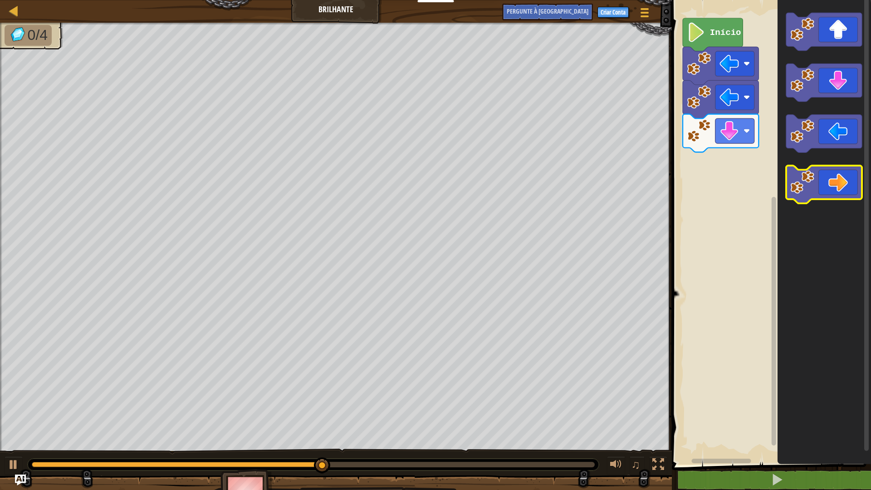
click at [830, 177] on icon "Espaço de trabalho do Blockly" at bounding box center [824, 185] width 76 height 38
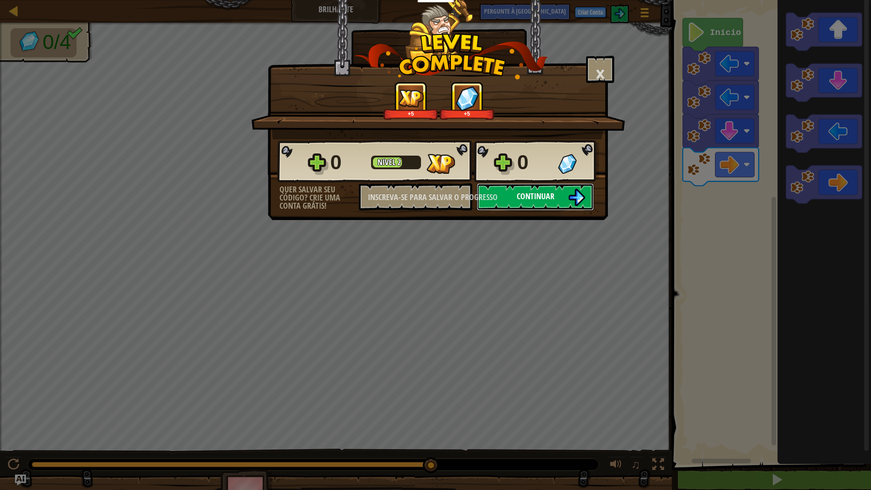
click at [512, 199] on button "Continuar" at bounding box center [535, 196] width 117 height 27
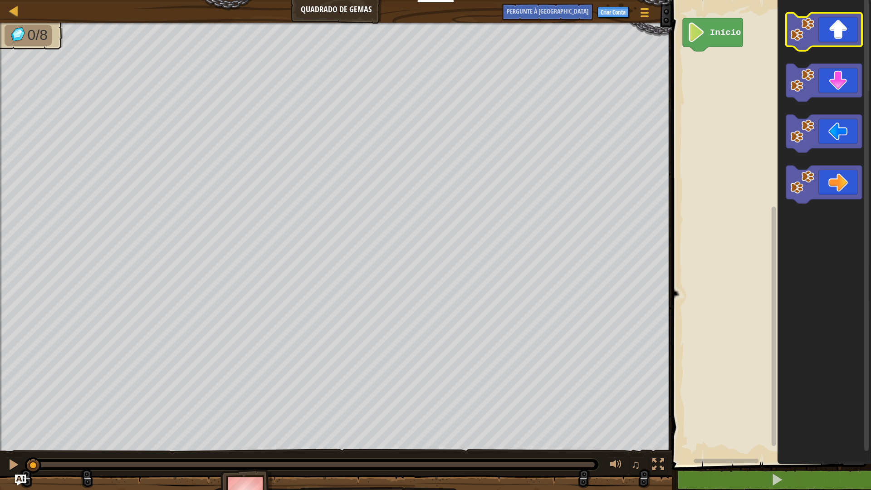
click at [814, 29] on image "Espaço de trabalho do Blockly" at bounding box center [803, 29] width 24 height 24
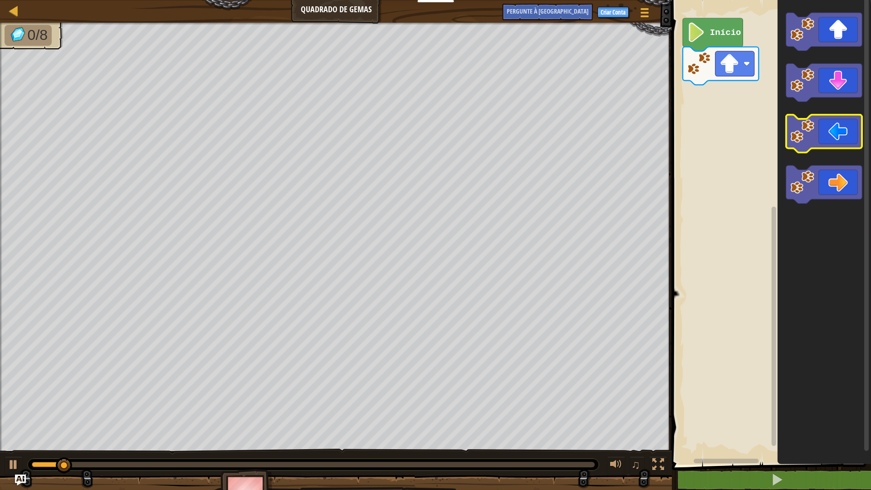
click at [833, 136] on icon "Espaço de trabalho do Blockly" at bounding box center [824, 134] width 76 height 38
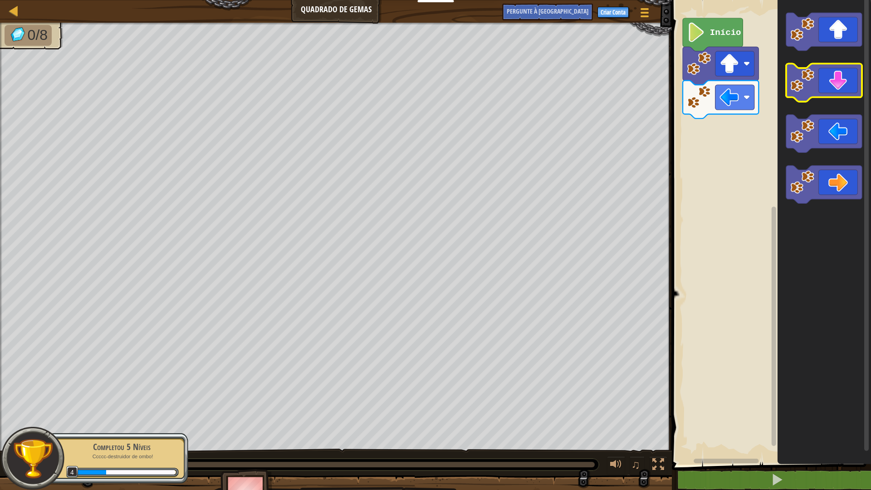
click at [833, 99] on rect "Espaço de trabalho do Blockly" at bounding box center [824, 83] width 76 height 38
click at [834, 89] on icon "Espaço de trabalho do Blockly" at bounding box center [824, 83] width 76 height 38
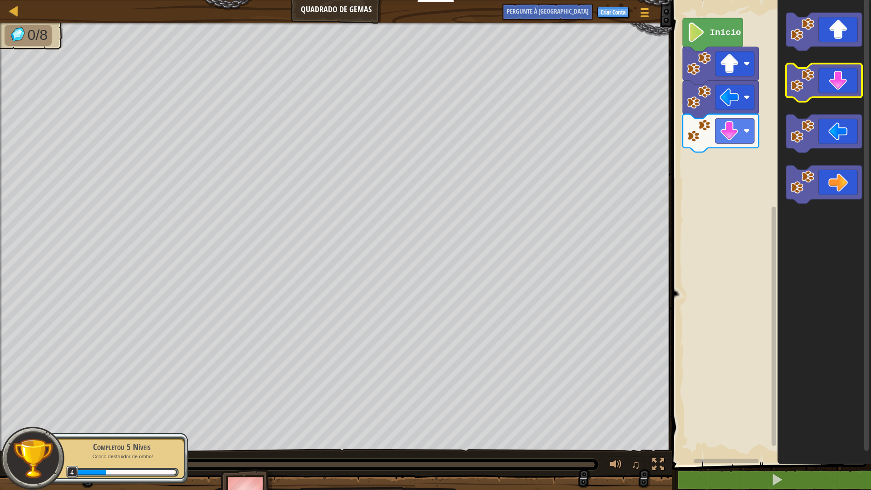
click at [834, 89] on icon "Espaço de trabalho do Blockly" at bounding box center [824, 83] width 76 height 38
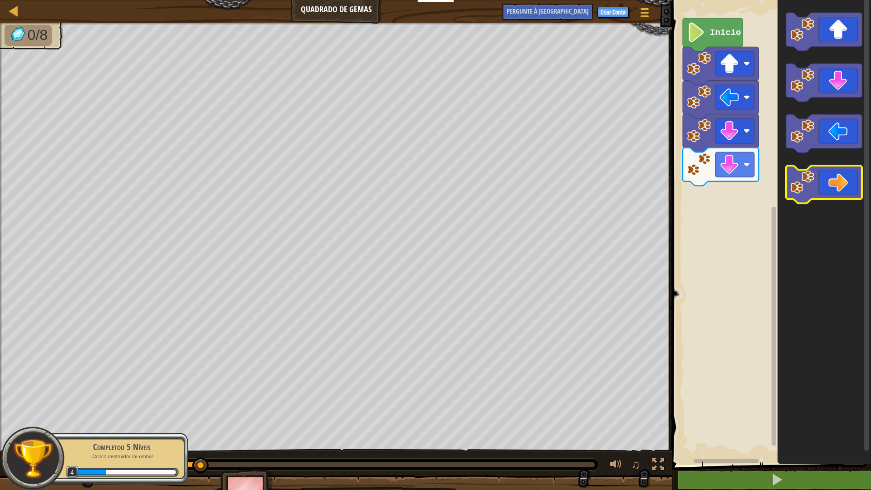
click at [843, 172] on icon "Espaço de trabalho do Blockly" at bounding box center [824, 185] width 76 height 38
click at [841, 172] on icon "Espaço de trabalho do Blockly" at bounding box center [824, 185] width 76 height 38
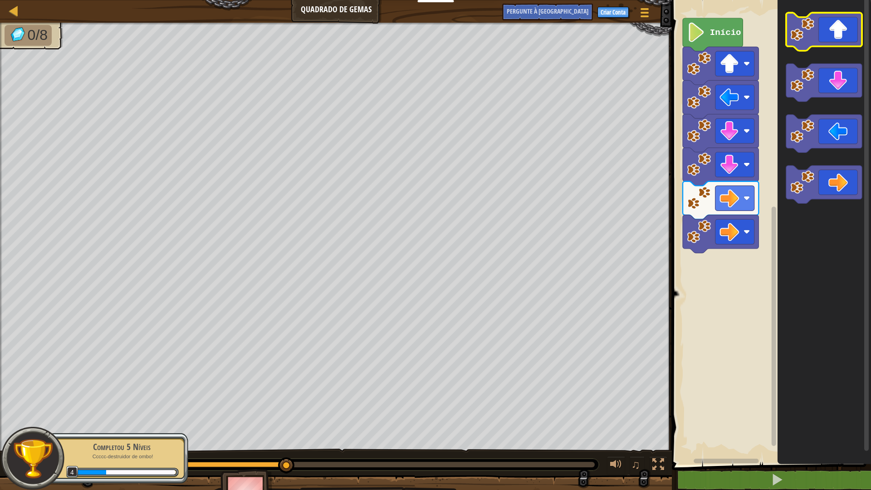
click at [832, 34] on icon "Espaço de trabalho do Blockly" at bounding box center [824, 32] width 76 height 38
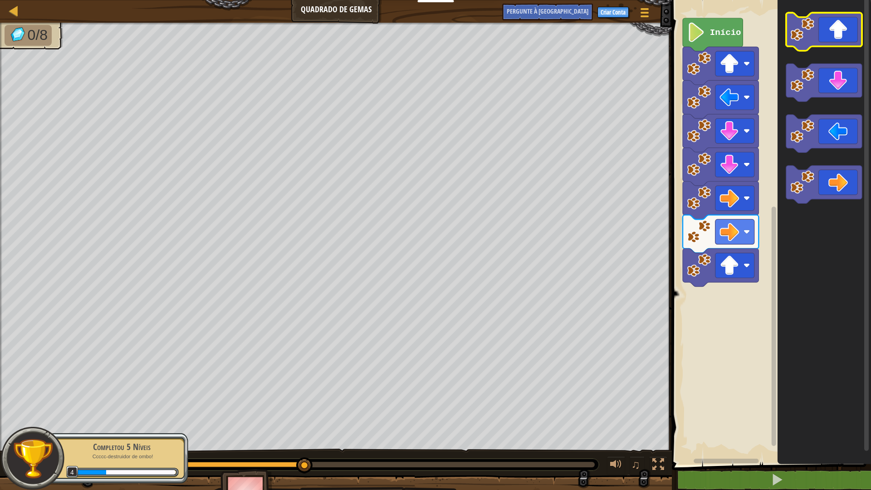
click at [832, 34] on icon "Espaço de trabalho do Blockly" at bounding box center [824, 32] width 76 height 38
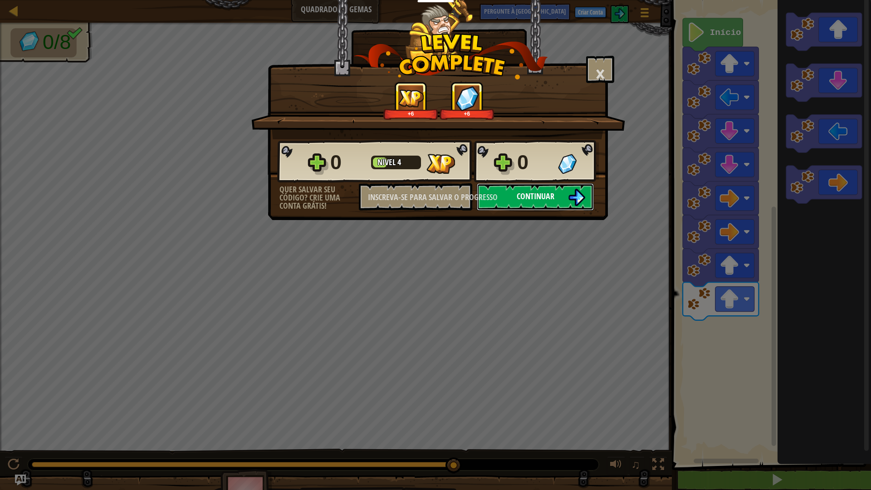
click at [557, 201] on button "Continuar" at bounding box center [535, 196] width 117 height 27
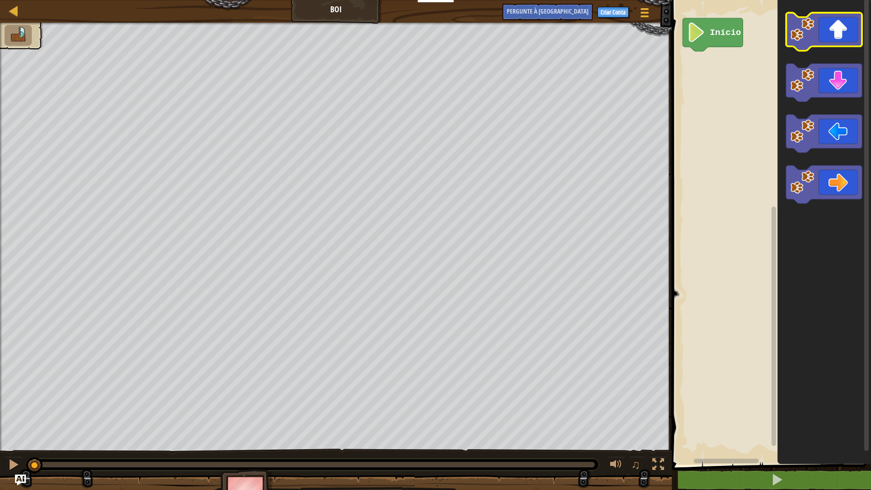
click at [829, 29] on icon "Espaço de trabalho do Blockly" at bounding box center [824, 32] width 76 height 38
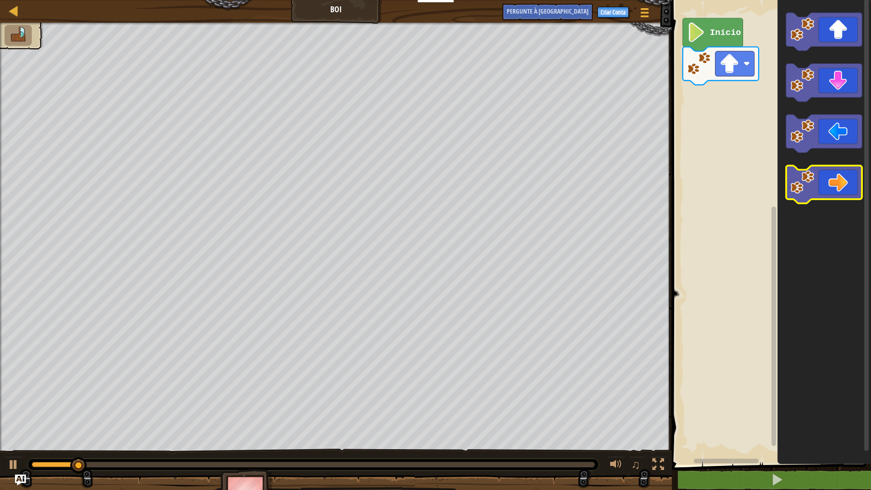
click at [846, 189] on icon "Espaço de trabalho do Blockly" at bounding box center [824, 185] width 76 height 38
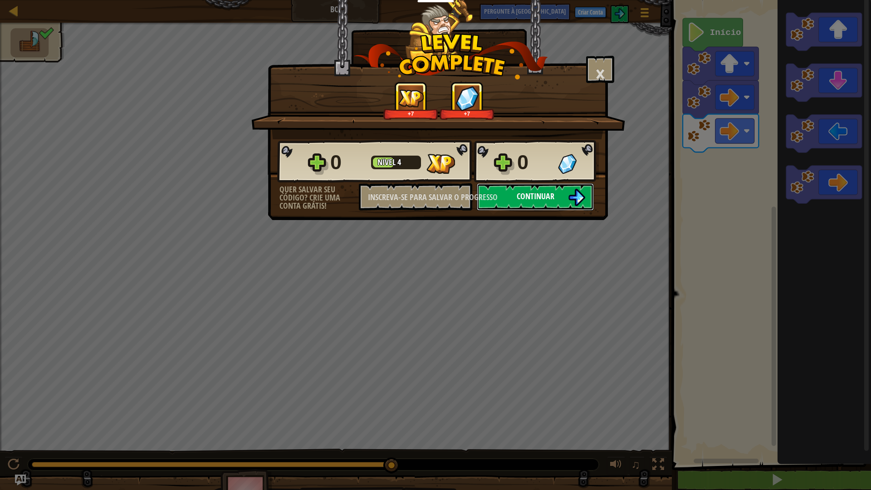
click at [553, 193] on font "Continuar" at bounding box center [536, 196] width 38 height 11
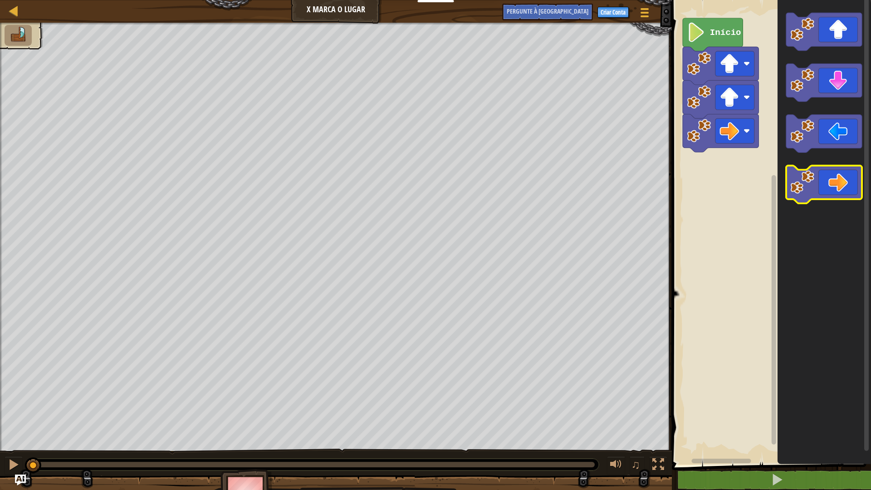
click at [841, 185] on icon "Espaço de trabalho do Blockly" at bounding box center [824, 185] width 76 height 38
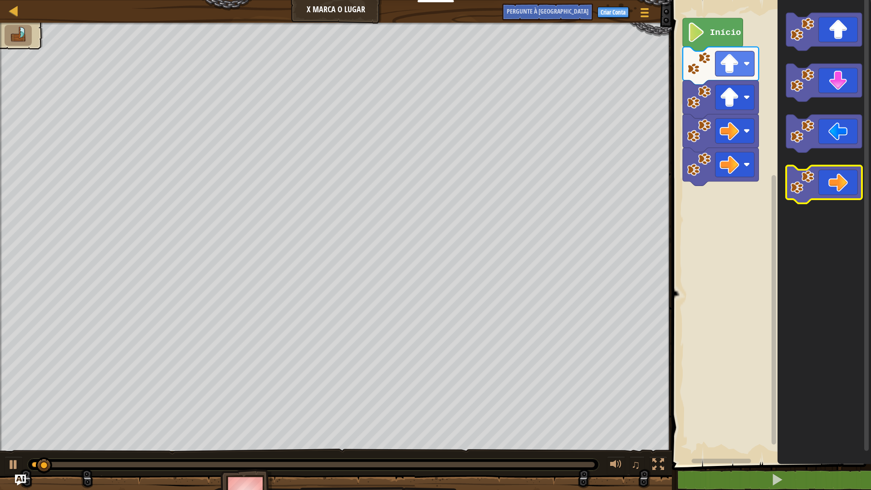
click at [839, 186] on icon "Espaço de trabalho do Blockly" at bounding box center [824, 185] width 76 height 38
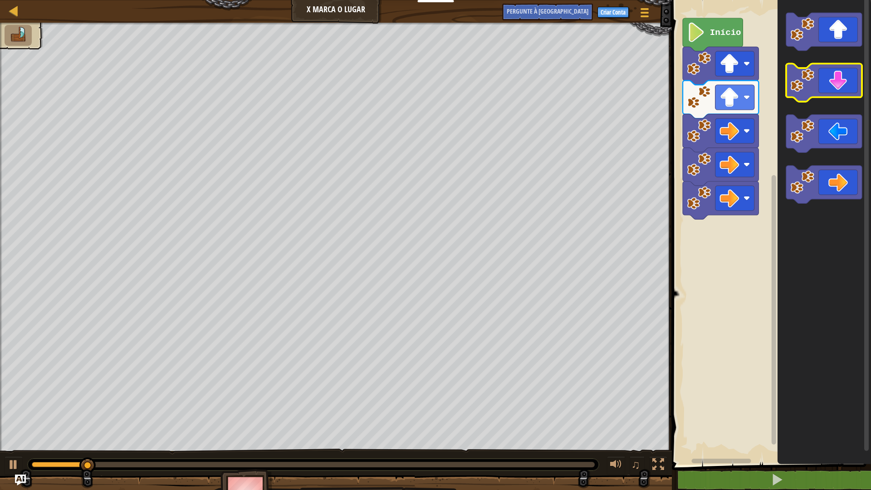
click at [840, 85] on icon "Espaço de trabalho do Blockly" at bounding box center [824, 83] width 76 height 38
click at [840, 84] on icon "Espaço de trabalho do Blockly" at bounding box center [824, 83] width 76 height 38
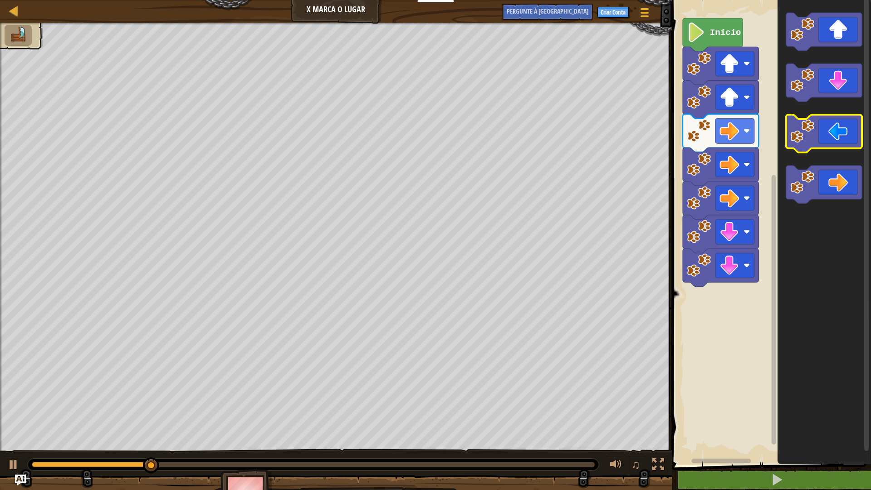
click at [831, 133] on icon "Espaço de trabalho do Blockly" at bounding box center [824, 134] width 76 height 38
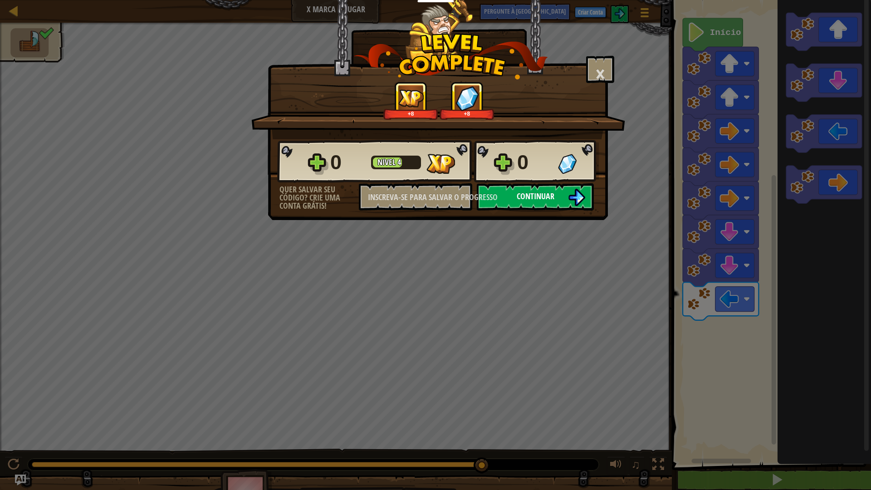
click at [531, 198] on font "Continuar" at bounding box center [536, 196] width 38 height 11
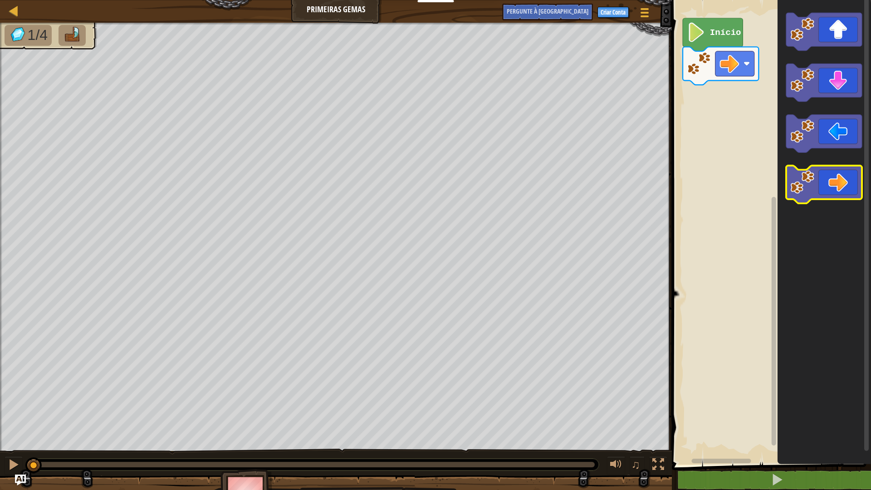
click at [842, 184] on icon "Espaço de trabalho do Blockly" at bounding box center [824, 185] width 76 height 38
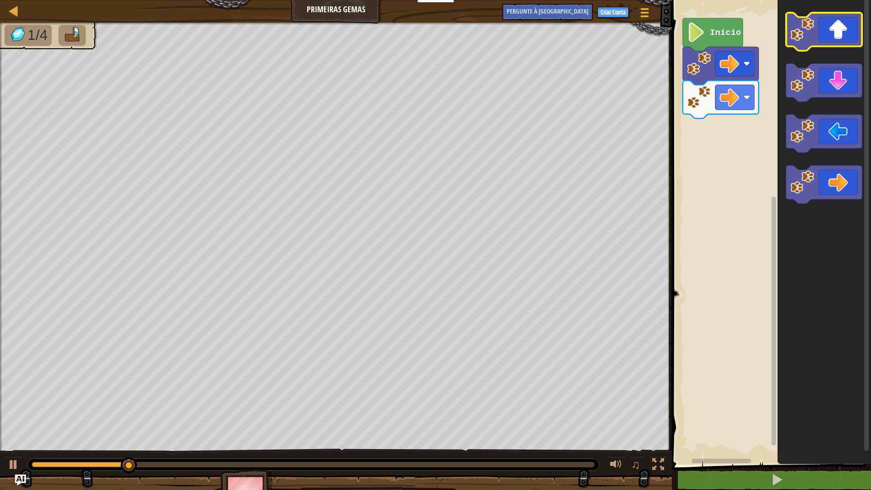
click at [815, 34] on icon "Espaço de trabalho do Blockly" at bounding box center [824, 32] width 76 height 38
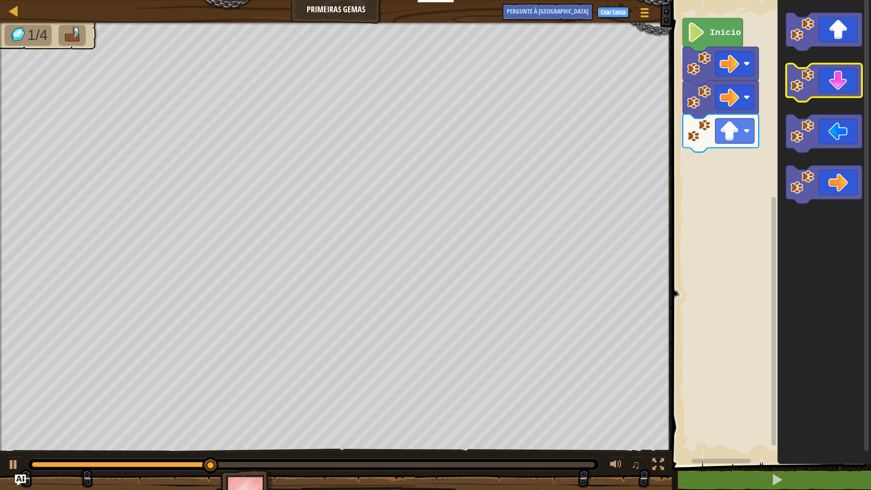
click at [834, 89] on icon "Espaço de trabalho do Blockly" at bounding box center [824, 83] width 76 height 38
click at [836, 87] on icon "Espaço de trabalho do Blockly" at bounding box center [824, 83] width 76 height 38
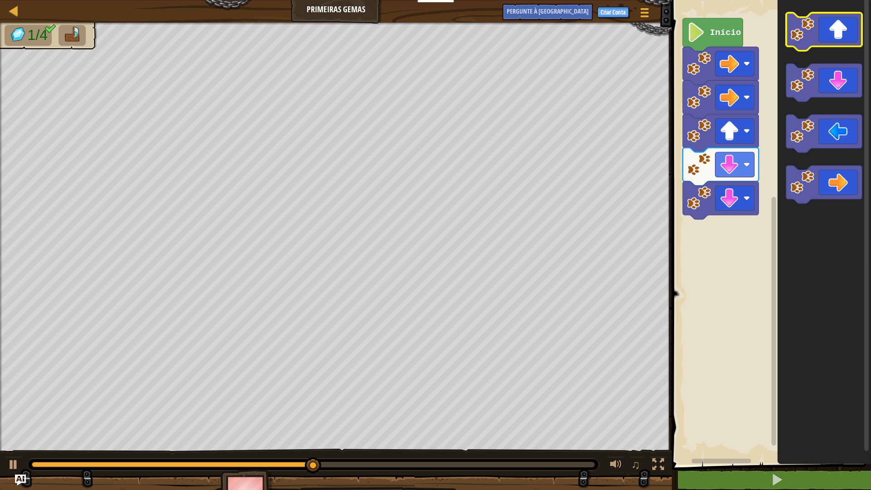
click at [836, 38] on icon "Espaço de trabalho do Blockly" at bounding box center [824, 32] width 76 height 38
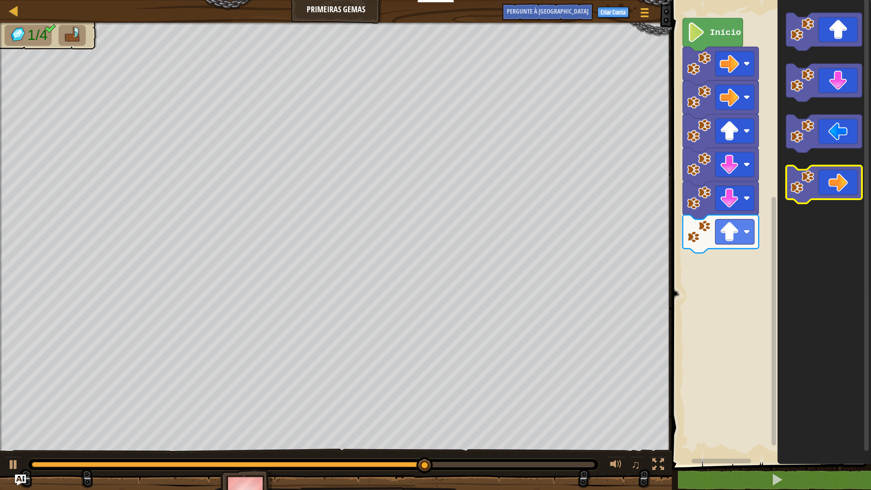
click at [837, 188] on icon "Espaço de trabalho do Blockly" at bounding box center [824, 185] width 76 height 38
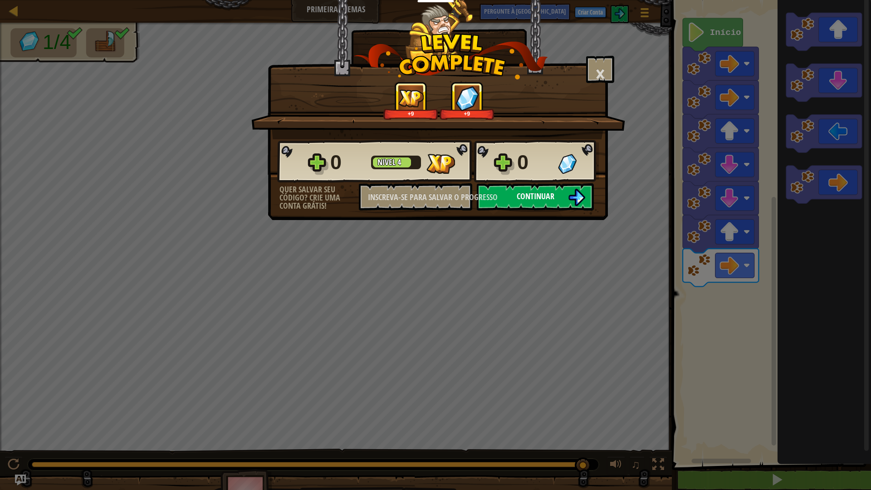
click at [569, 199] on img at bounding box center [576, 197] width 17 height 17
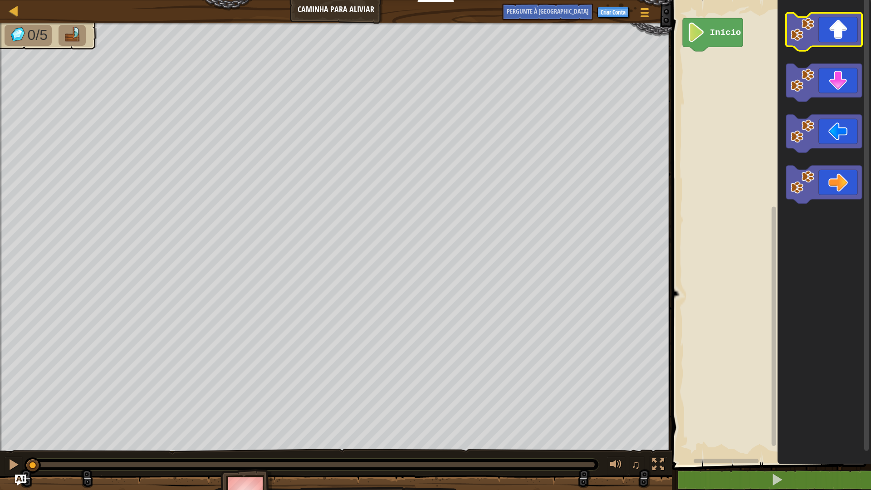
click at [828, 29] on icon "Espaço de trabalho do Blockly" at bounding box center [824, 32] width 76 height 38
click at [830, 28] on icon "Espaço de trabalho do Blockly" at bounding box center [824, 32] width 76 height 38
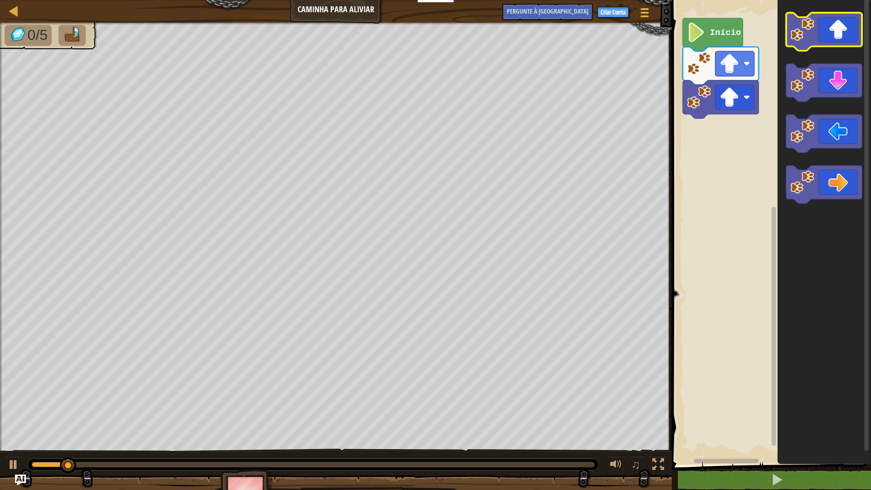
click at [830, 28] on icon "Espaço de trabalho do Blockly" at bounding box center [824, 32] width 76 height 38
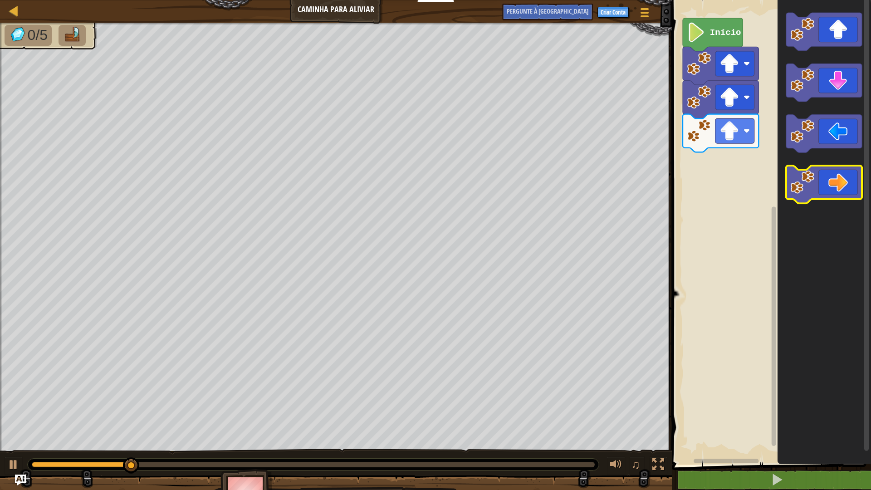
click at [841, 183] on icon "Espaço de trabalho do Blockly" at bounding box center [824, 185] width 76 height 38
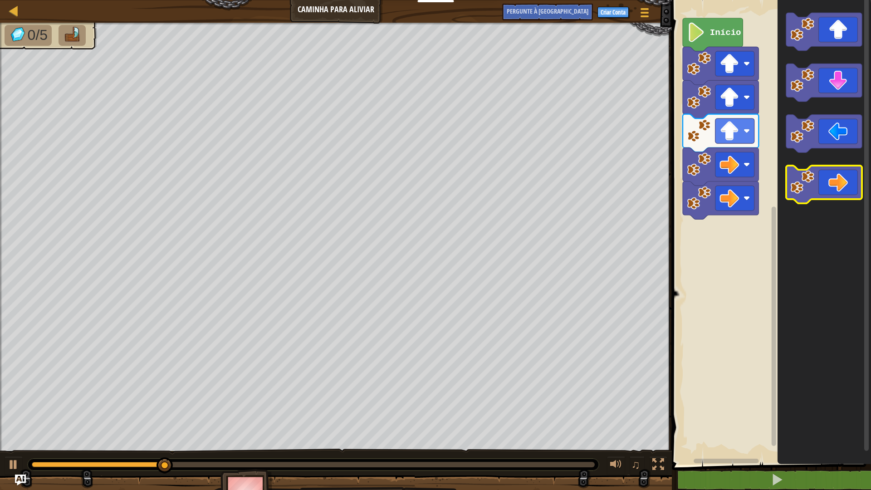
click at [841, 183] on icon "Espaço de trabalho do Blockly" at bounding box center [824, 185] width 76 height 38
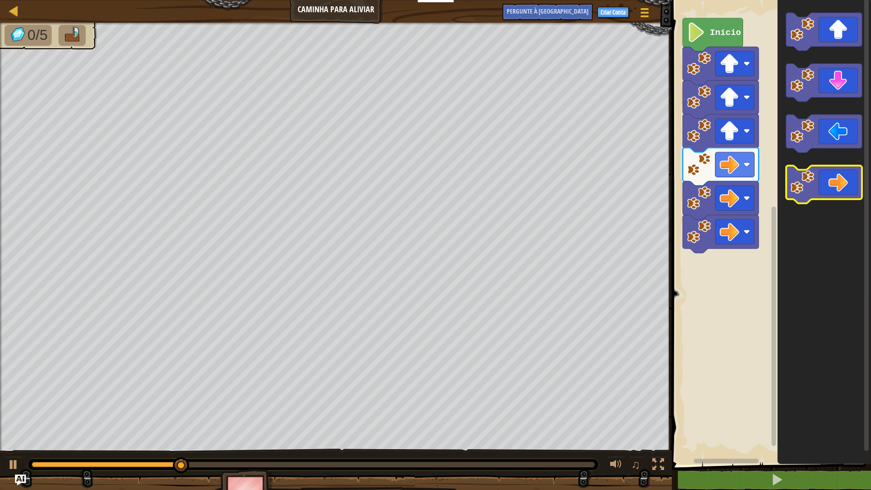
click at [841, 183] on icon "Espaço de trabalho do Blockly" at bounding box center [824, 185] width 76 height 38
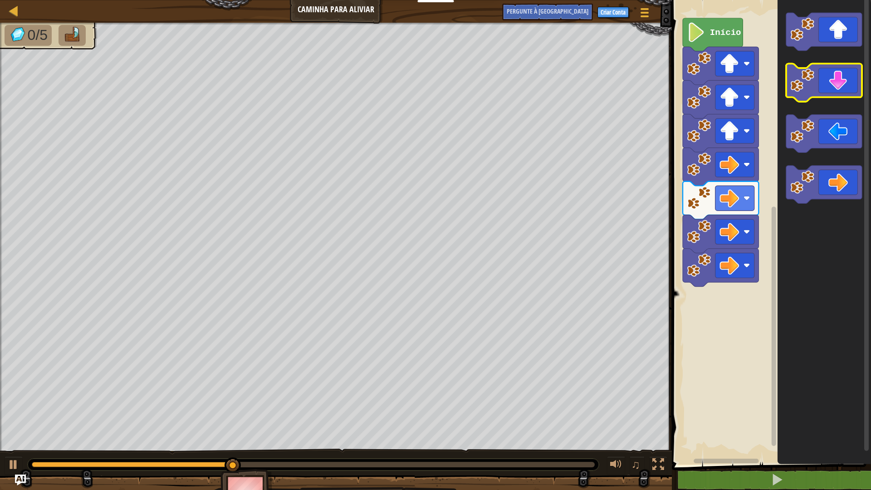
click at [831, 90] on icon "Espaço de trabalho do Blockly" at bounding box center [824, 83] width 76 height 38
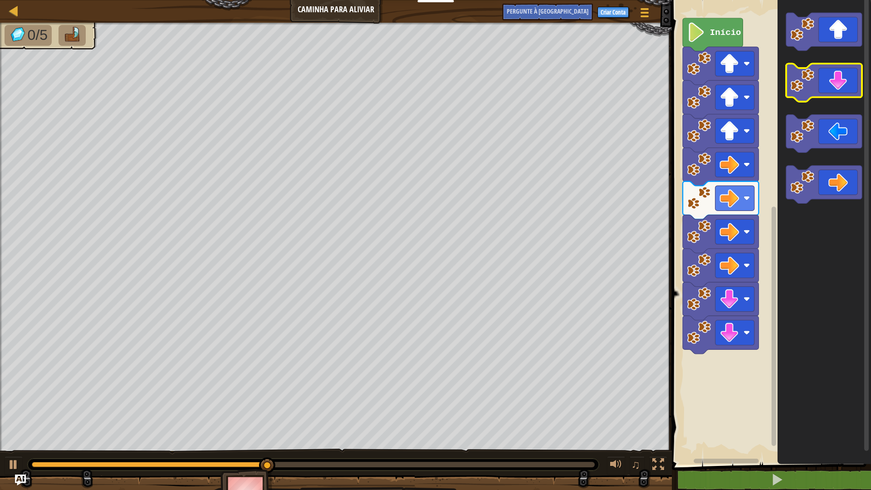
click at [831, 90] on icon "Espaço de trabalho do Blockly" at bounding box center [824, 83] width 76 height 38
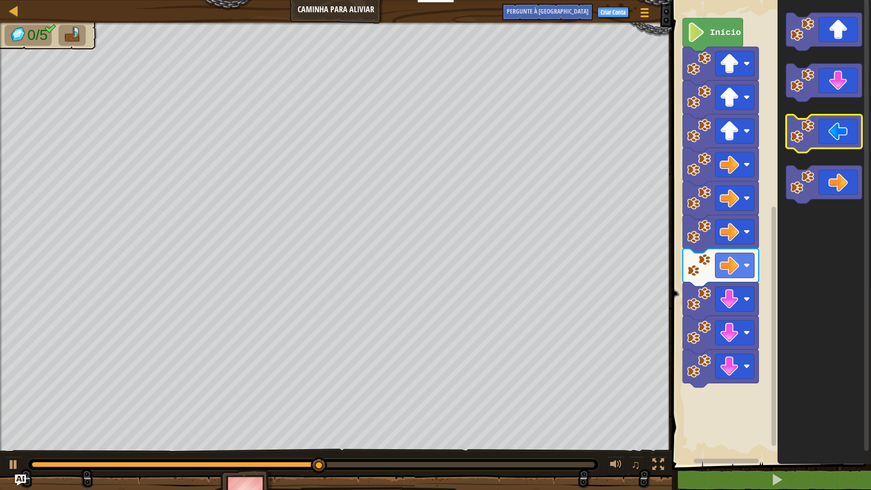
click at [830, 137] on icon "Espaço de trabalho do Blockly" at bounding box center [824, 134] width 76 height 38
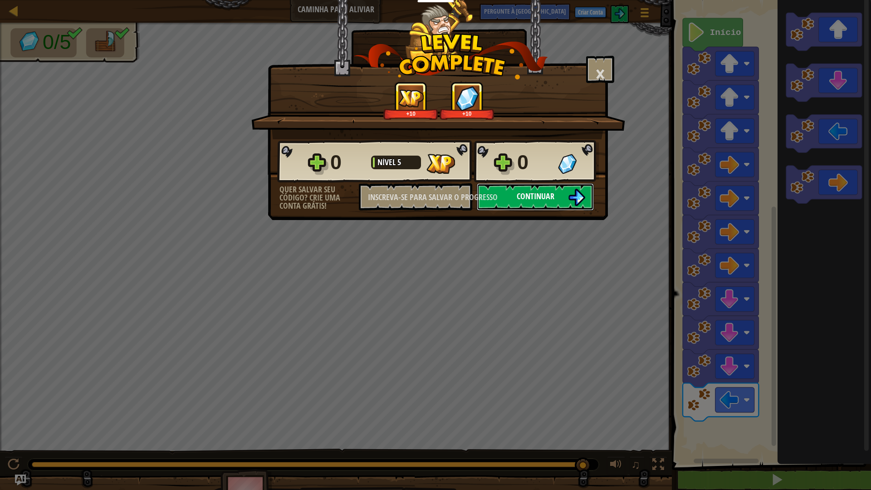
click at [503, 194] on button "Continuar" at bounding box center [535, 196] width 117 height 27
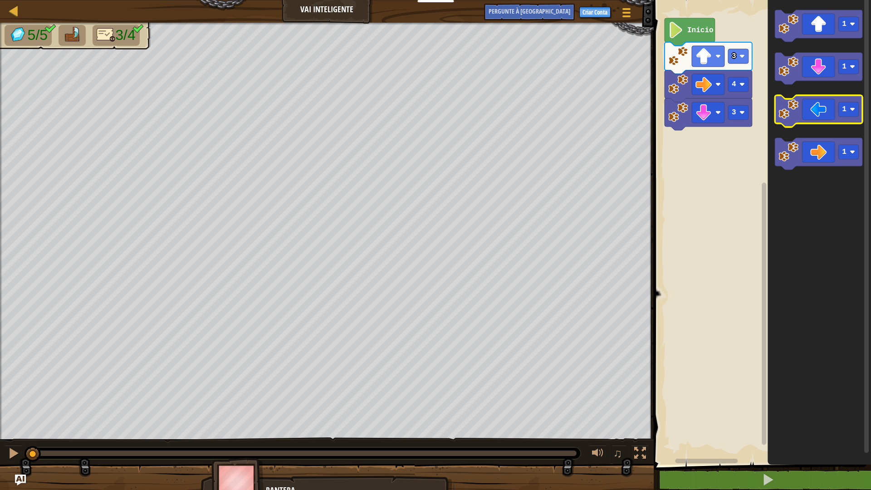
click at [820, 116] on icon "Espaço de trabalho do Blockly" at bounding box center [819, 111] width 88 height 32
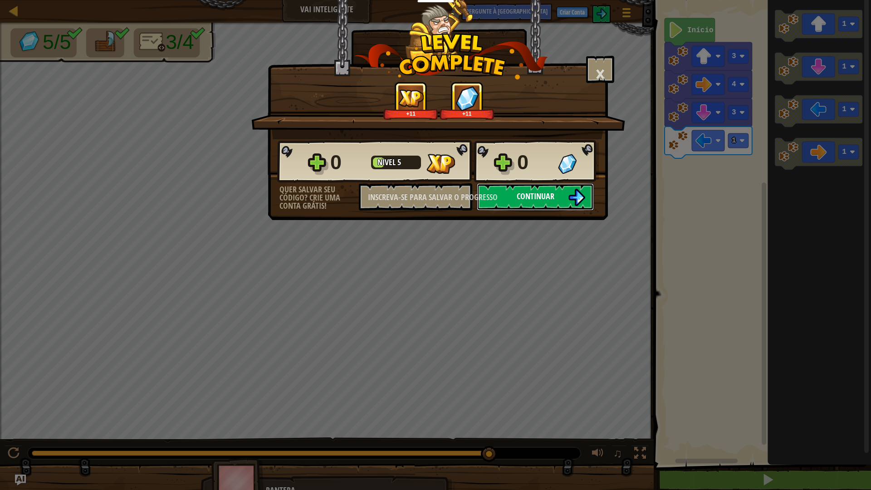
click at [536, 206] on button "Continuar" at bounding box center [535, 196] width 117 height 27
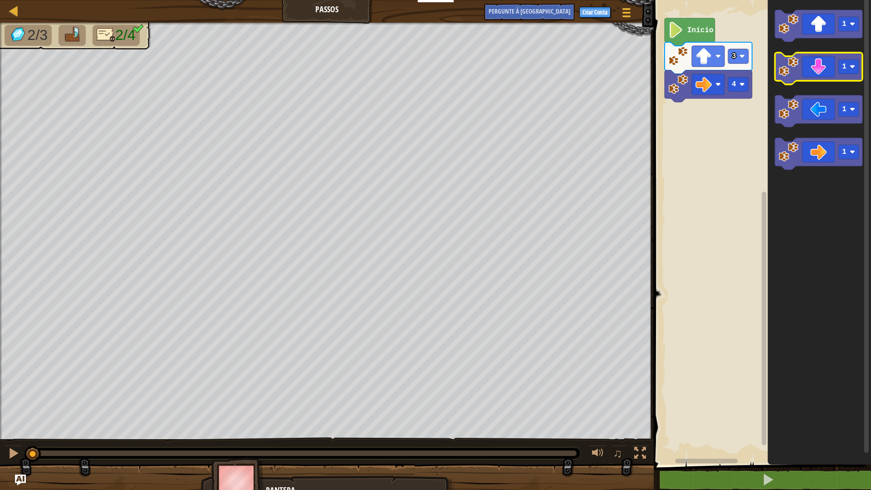
click at [812, 76] on icon "Espaço de trabalho do Blockly" at bounding box center [819, 69] width 88 height 32
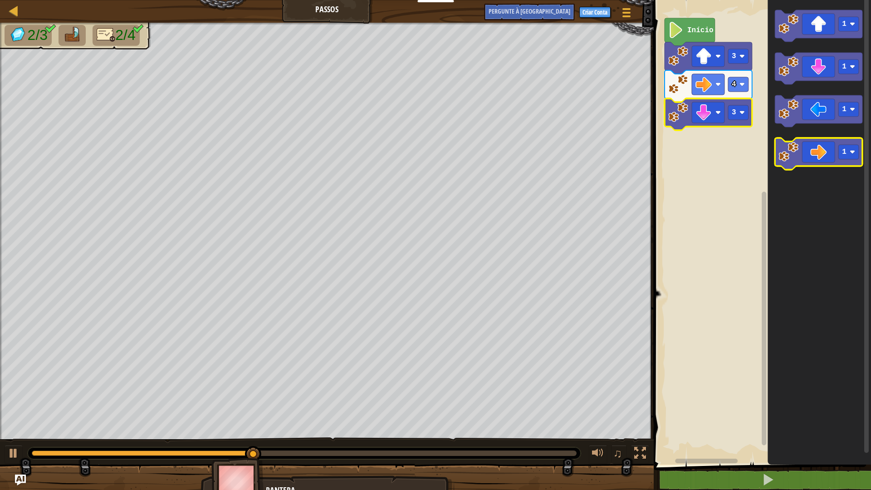
click at [814, 157] on icon "Espaço de trabalho do Blockly" at bounding box center [819, 154] width 88 height 32
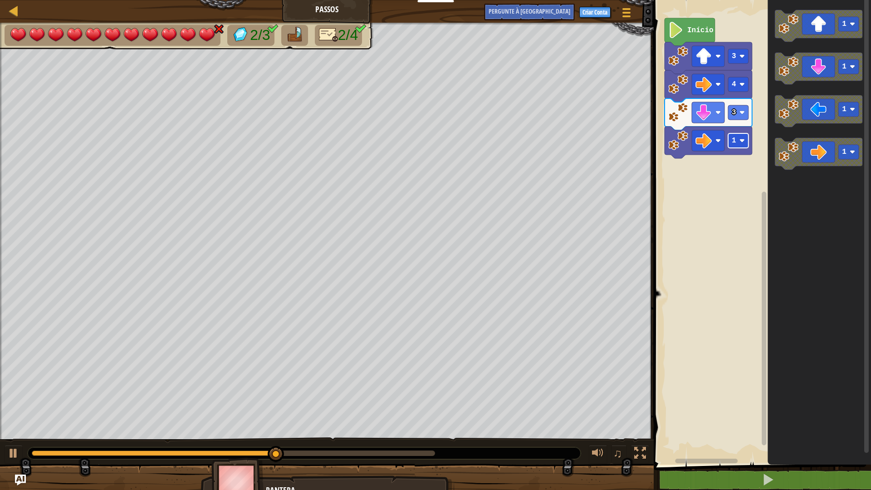
click at [731, 143] on rect "Espaço de trabalho do Blockly" at bounding box center [738, 140] width 20 height 15
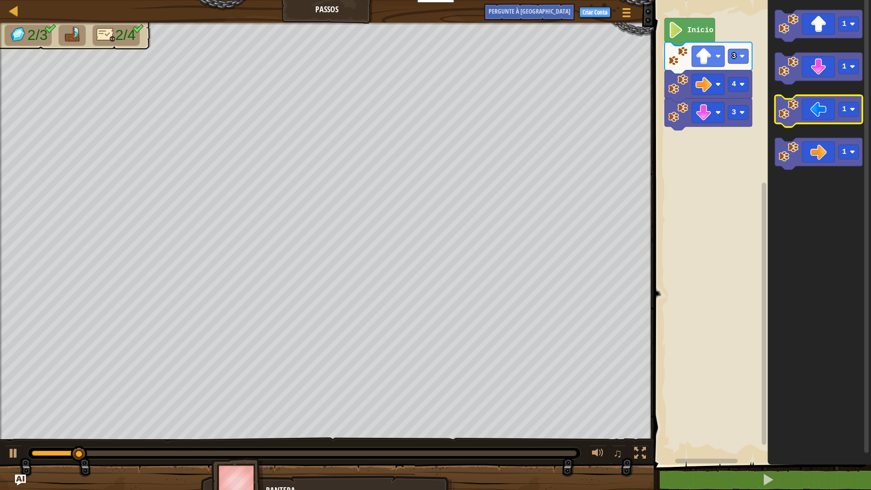
click at [808, 118] on icon "Espaço de trabalho do Blockly" at bounding box center [819, 111] width 88 height 32
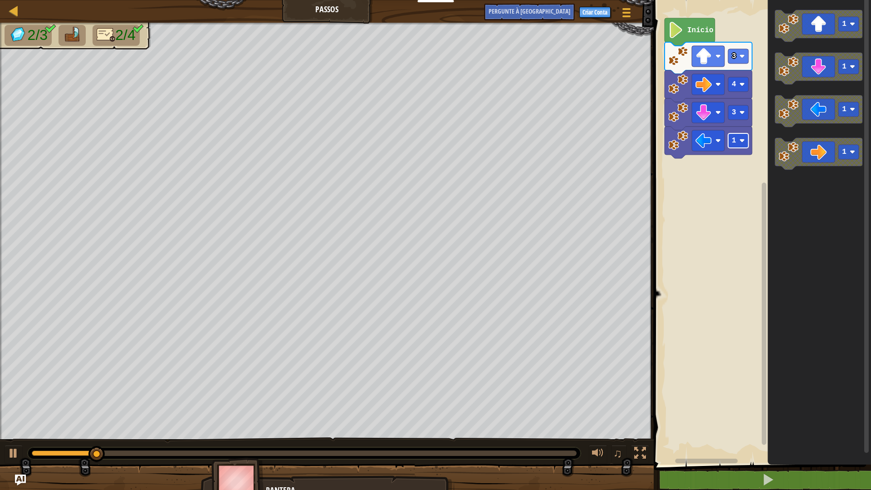
click at [735, 142] on text "1" at bounding box center [734, 141] width 5 height 8
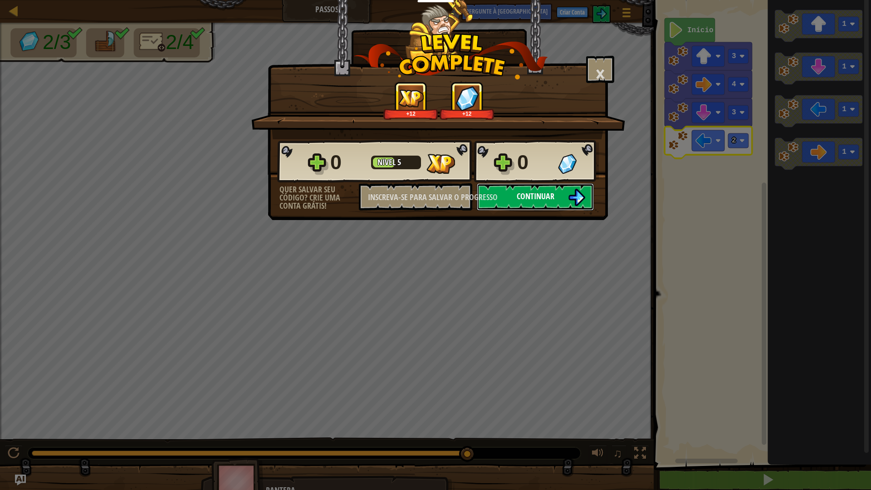
click at [568, 199] on button "Continuar" at bounding box center [535, 196] width 117 height 27
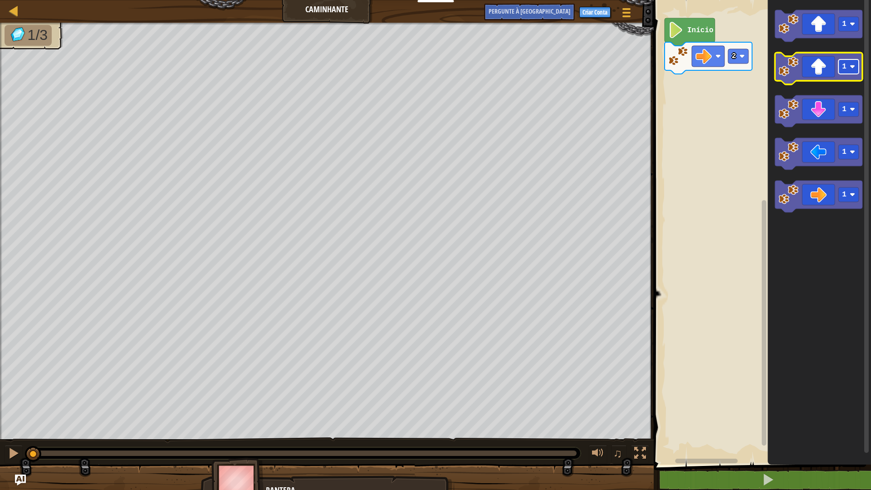
click at [852, 69] on image "Espaço de trabalho do Blockly" at bounding box center [852, 66] width 5 height 5
click at [807, 67] on icon "Espaço de trabalho do Blockly" at bounding box center [819, 69] width 88 height 32
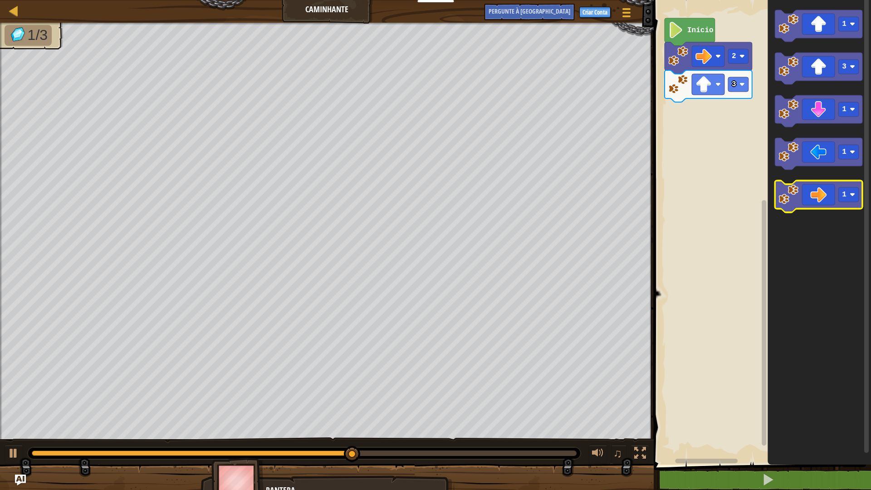
click at [811, 197] on icon "Espaço de trabalho do Blockly" at bounding box center [819, 197] width 88 height 32
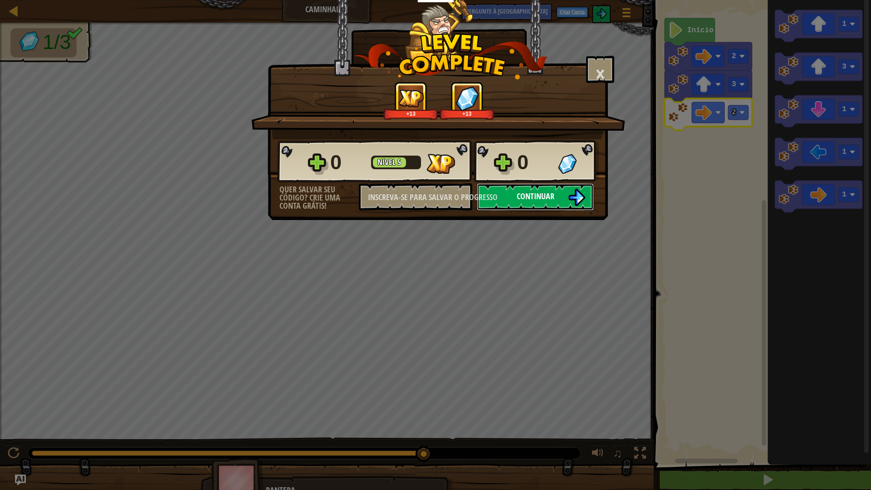
click at [530, 200] on font "Continuar" at bounding box center [536, 196] width 38 height 11
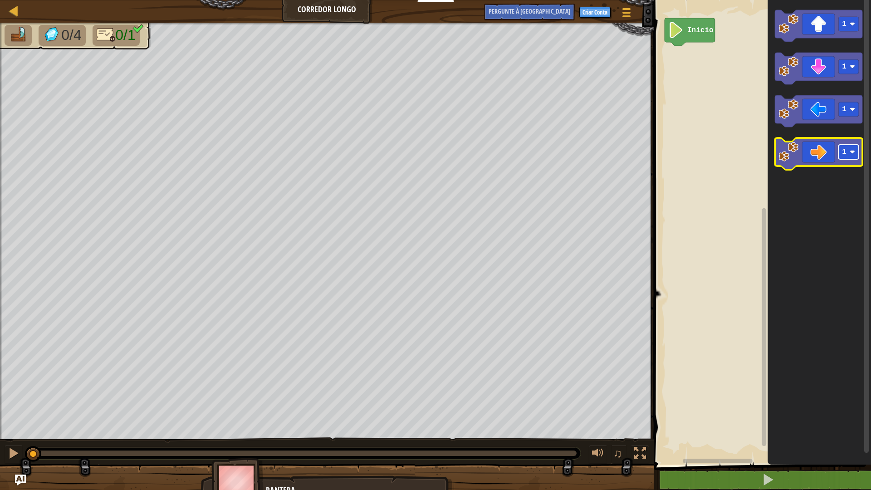
click at [849, 156] on rect "Espaço de trabalho do Blockly" at bounding box center [849, 152] width 20 height 15
click at [816, 162] on icon "Espaço de trabalho do Blockly" at bounding box center [819, 154] width 88 height 32
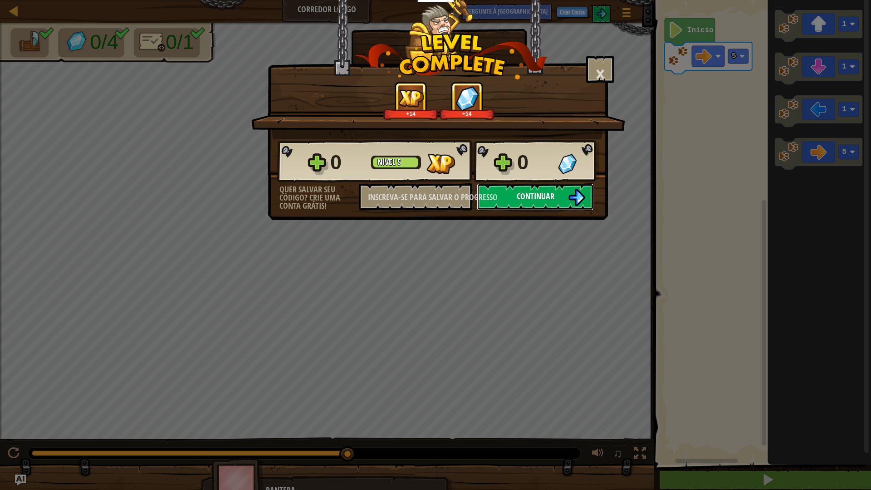
click at [546, 204] on button "Continuar" at bounding box center [535, 196] width 117 height 27
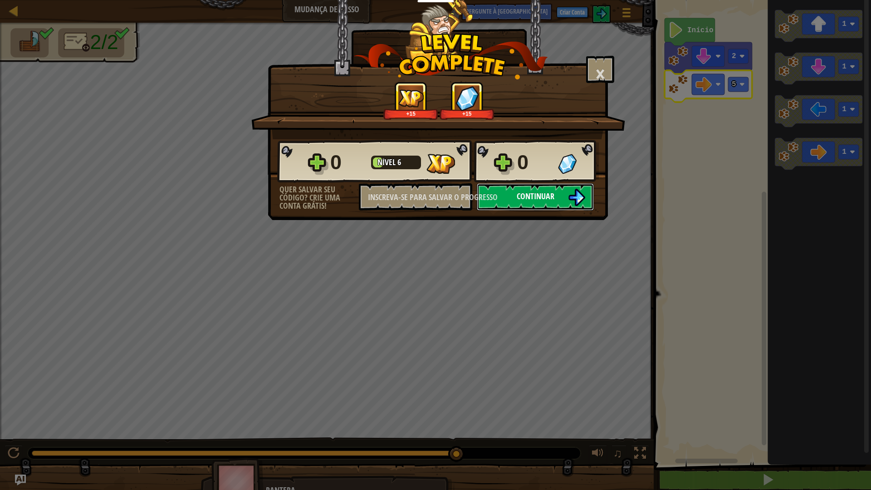
click at [567, 191] on button "Continuar" at bounding box center [535, 196] width 117 height 27
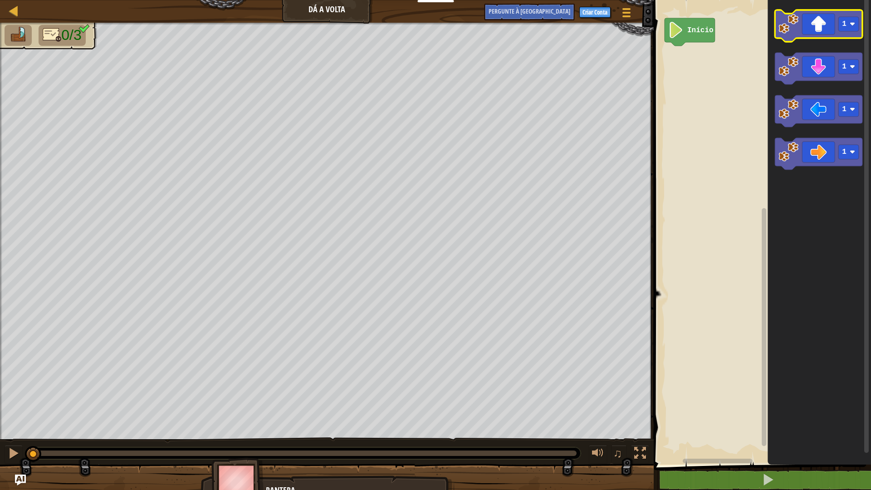
click at [811, 26] on icon "Espaço de trabalho do Blockly" at bounding box center [819, 26] width 88 height 32
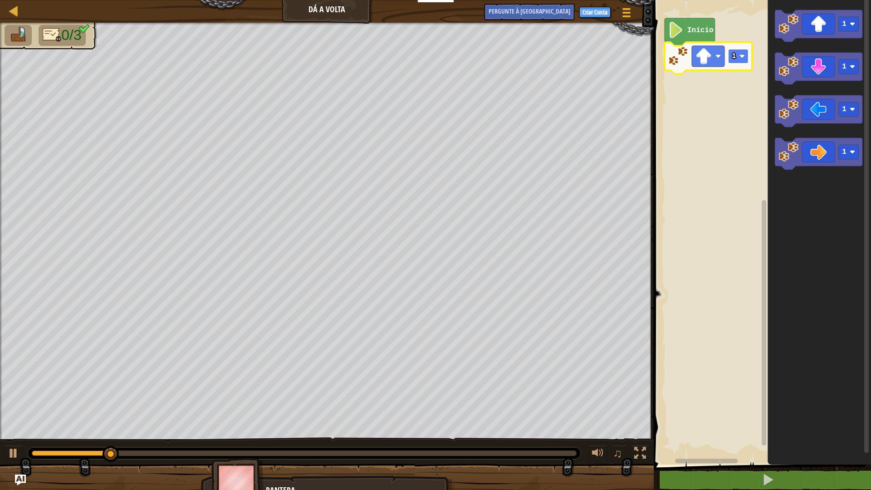
click at [735, 55] on text "1" at bounding box center [734, 56] width 5 height 8
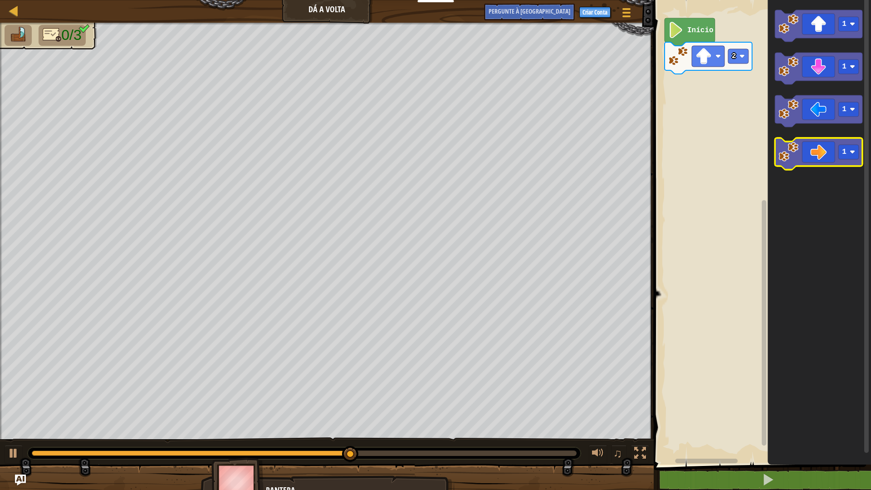
click at [817, 152] on icon "Espaço de trabalho do Blockly" at bounding box center [819, 154] width 88 height 32
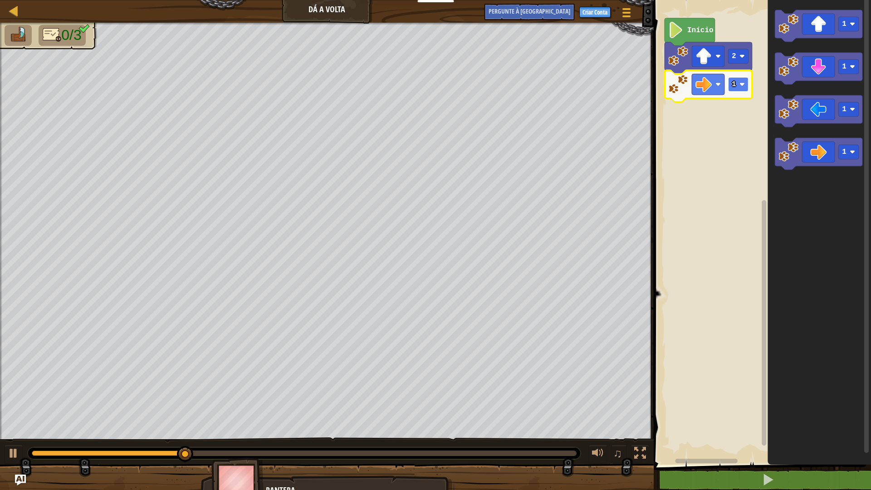
click at [738, 89] on rect "Espaço de trabalho do Blockly" at bounding box center [738, 84] width 20 height 15
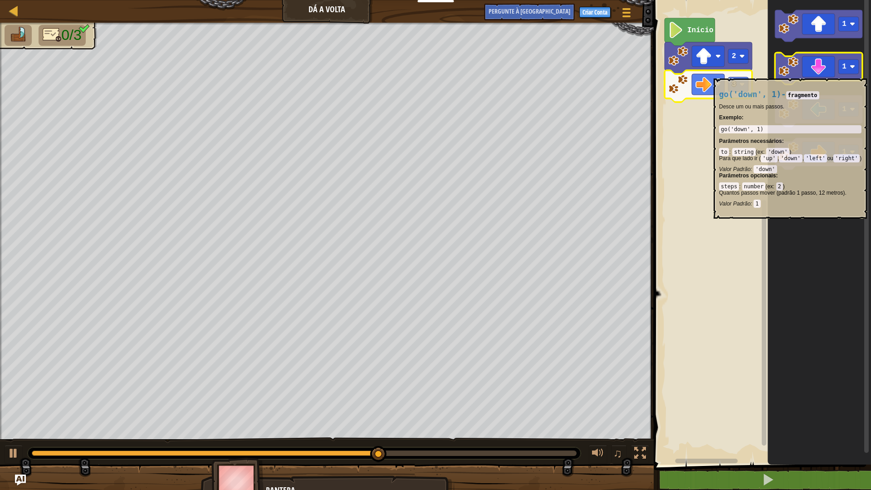
click at [817, 74] on icon "Espaço de trabalho do Blockly" at bounding box center [819, 69] width 88 height 32
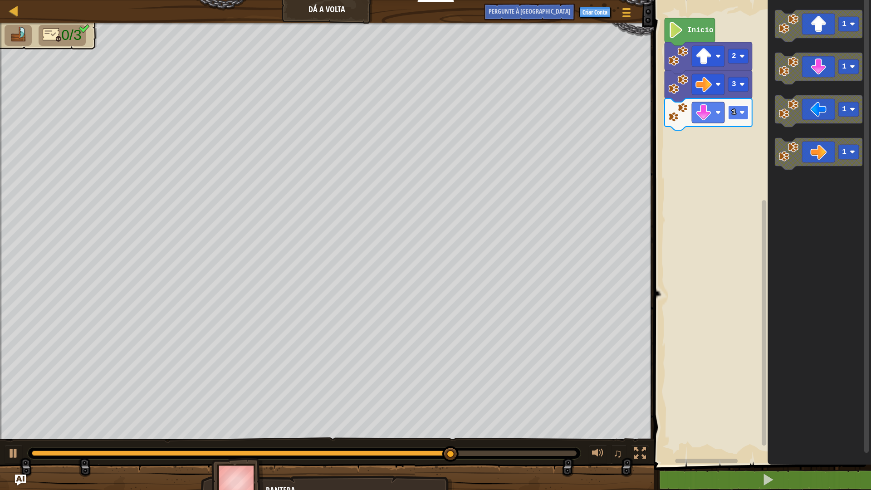
click at [740, 115] on image "Espaço de trabalho do Blockly" at bounding box center [742, 112] width 5 height 5
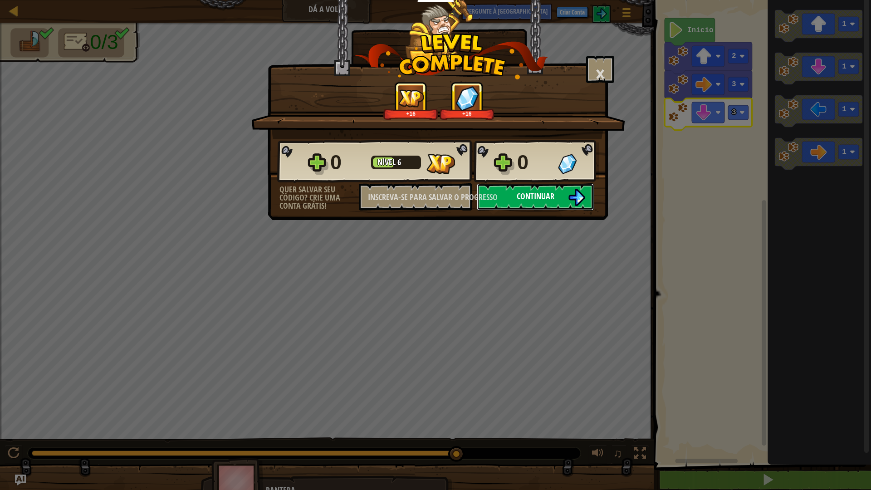
click at [537, 192] on font "Continuar" at bounding box center [536, 196] width 38 height 11
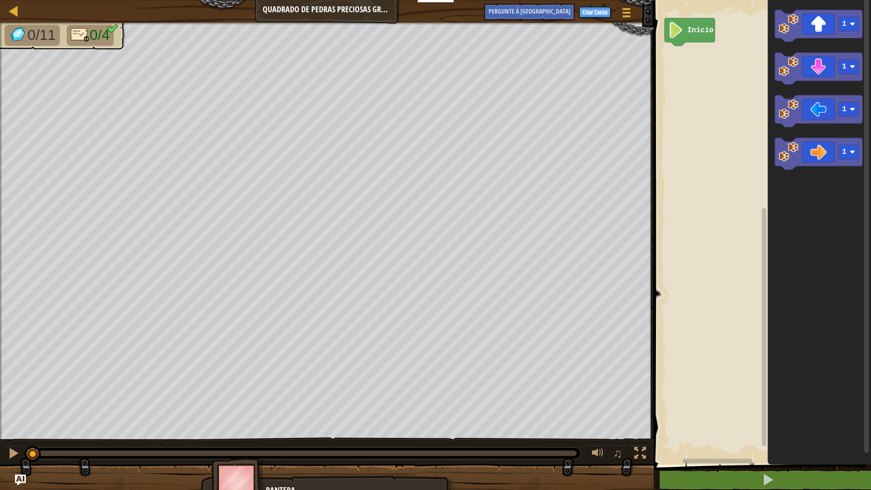
click at [87, 39] on img at bounding box center [80, 35] width 19 height 16
click at [824, 33] on icon "Espaço de trabalho do Blockly" at bounding box center [819, 26] width 88 height 32
click at [737, 58] on rect "Espaço de trabalho do Blockly" at bounding box center [738, 56] width 20 height 15
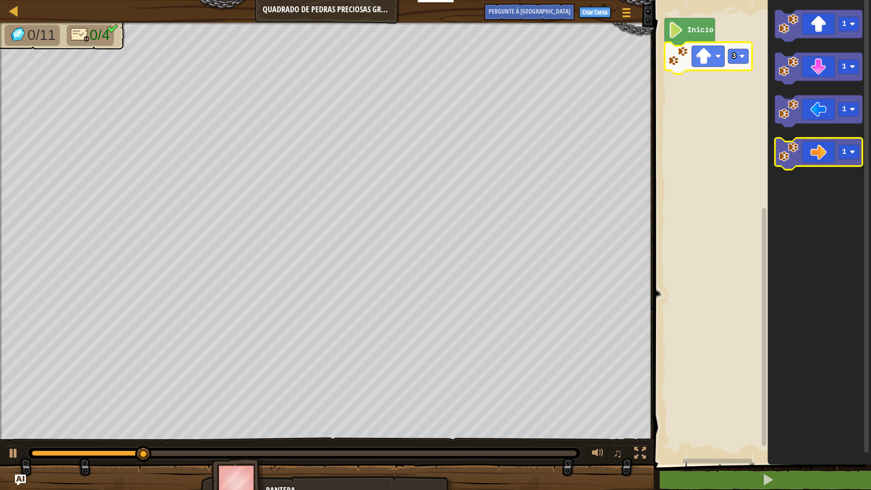
click at [813, 156] on icon "Espaço de trabalho do Blockly" at bounding box center [819, 154] width 88 height 32
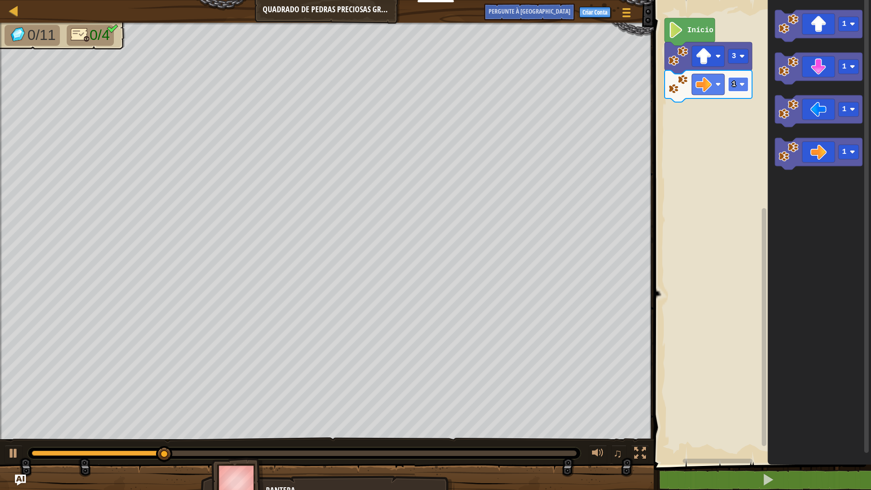
click at [737, 85] on rect "Espaço de trabalho do Blockly" at bounding box center [738, 84] width 20 height 15
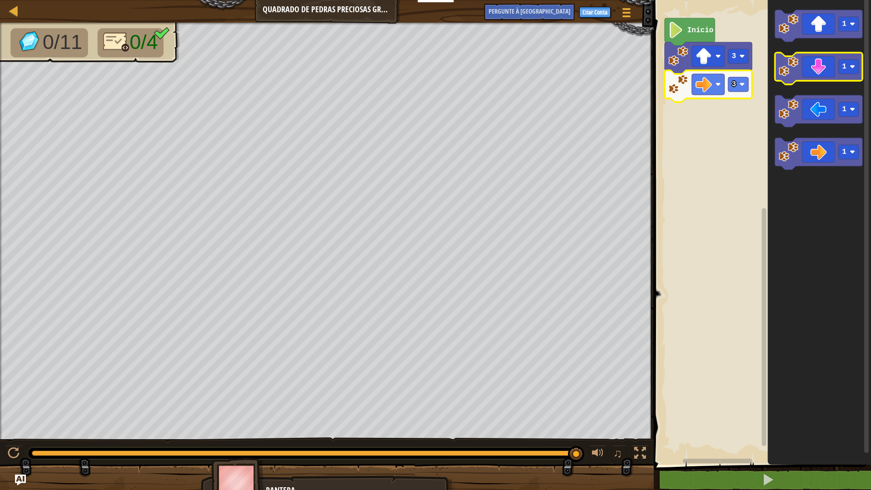
click at [811, 74] on icon "Espaço de trabalho do Blockly" at bounding box center [819, 69] width 88 height 32
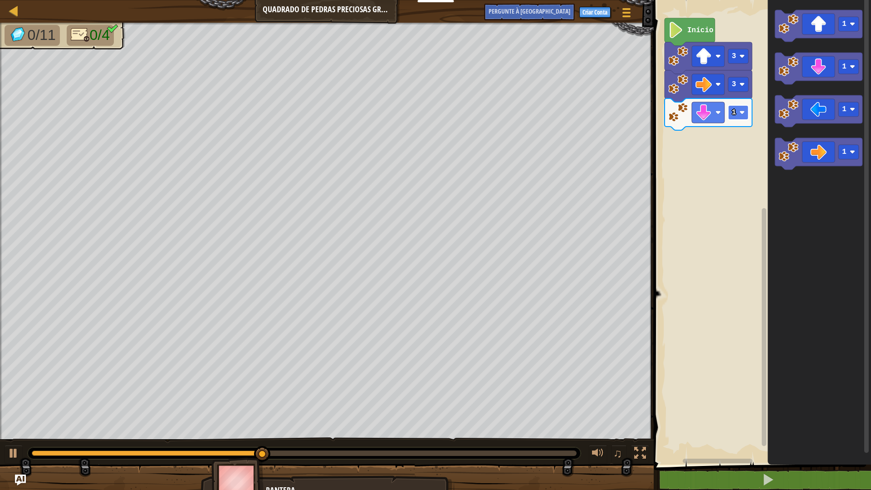
click at [735, 113] on text "1" at bounding box center [734, 112] width 5 height 8
click at [819, 114] on icon "Espaço de trabalho do Blockly" at bounding box center [819, 111] width 88 height 32
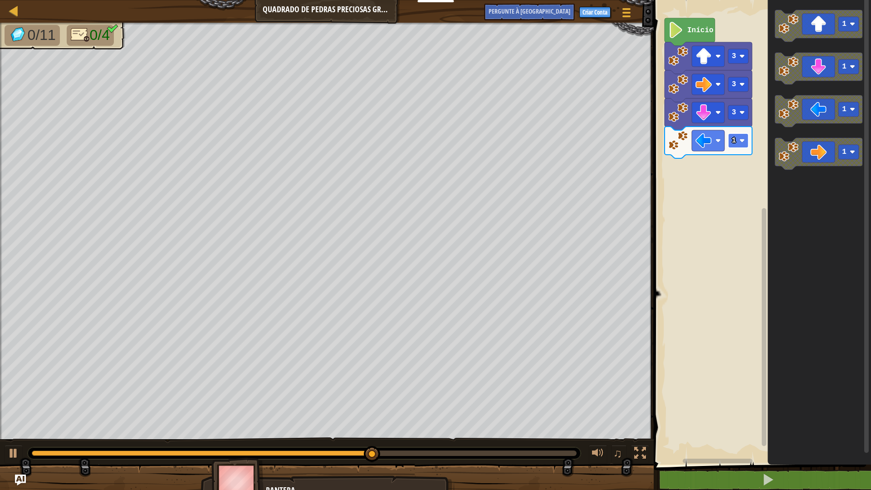
click at [737, 144] on rect "Espaço de trabalho do Blockly" at bounding box center [738, 140] width 20 height 15
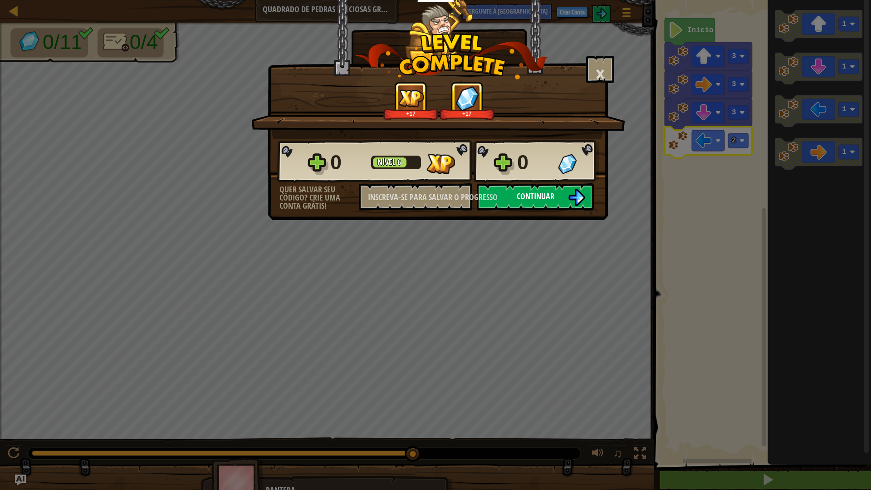
click at [574, 198] on img at bounding box center [576, 197] width 17 height 17
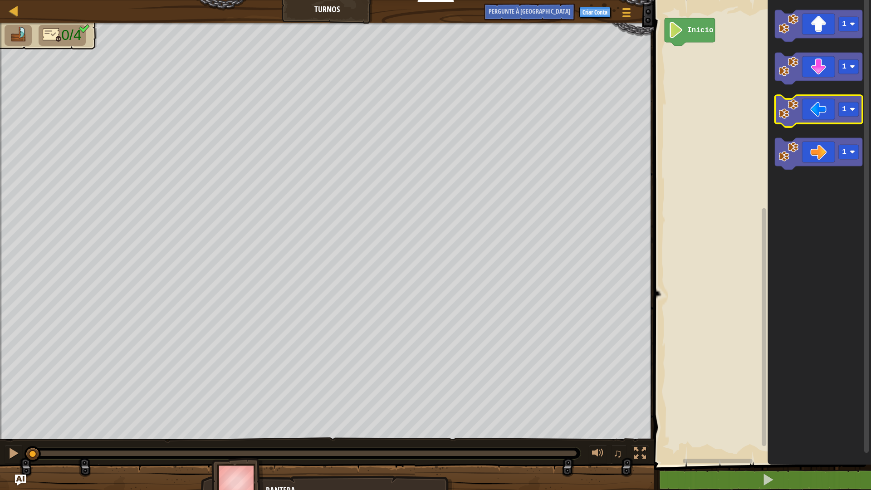
click at [810, 110] on icon "Espaço de trabalho do Blockly" at bounding box center [819, 111] width 88 height 32
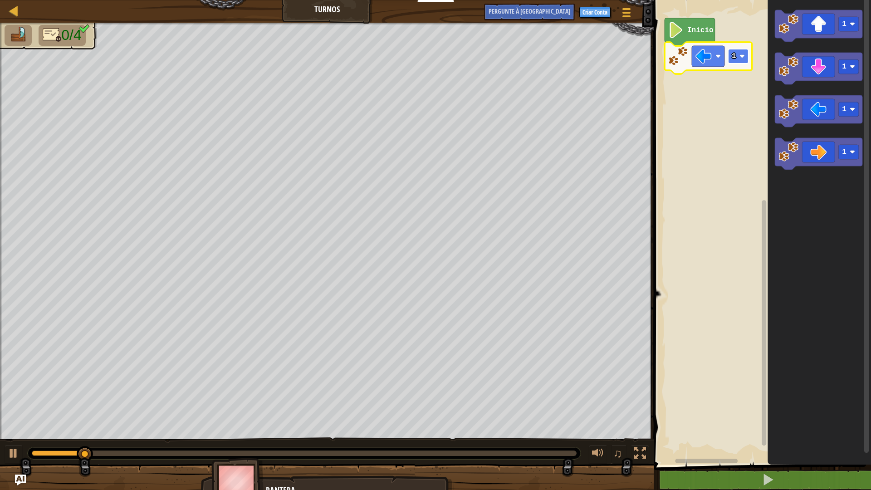
click at [741, 63] on rect "Espaço de trabalho do Blockly" at bounding box center [738, 56] width 20 height 15
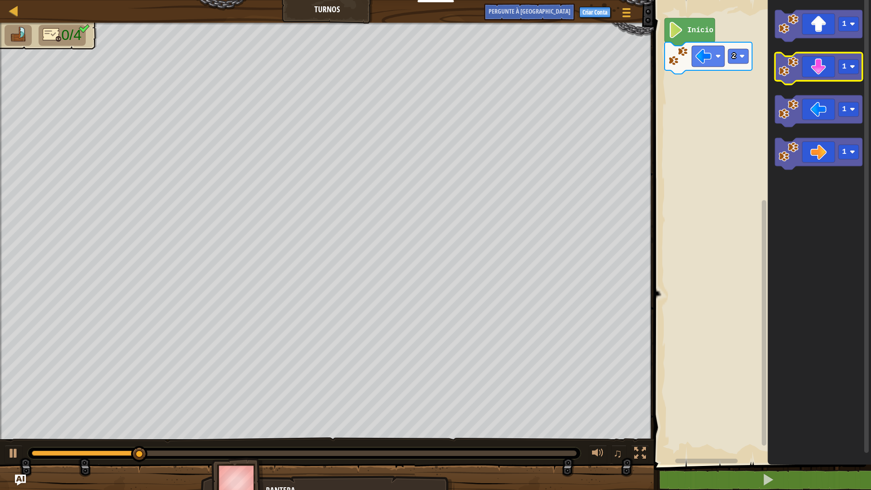
click at [819, 78] on icon "Espaço de trabalho do Blockly" at bounding box center [819, 69] width 88 height 32
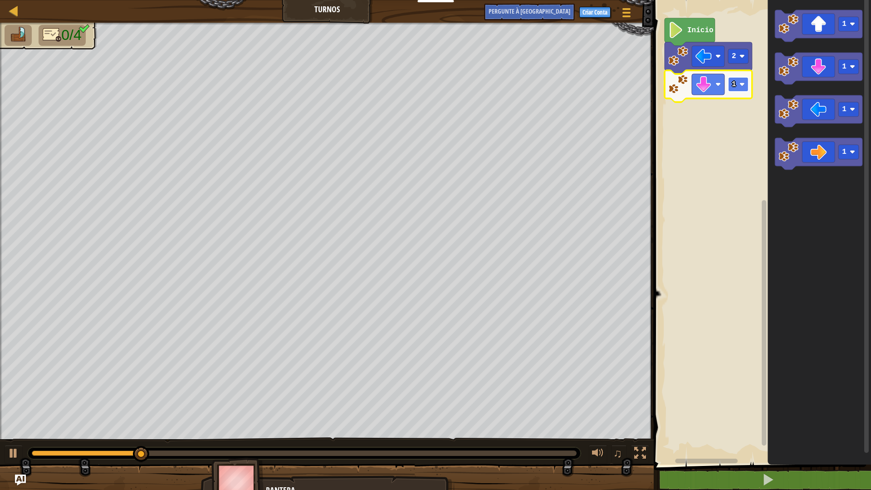
click at [736, 85] on text "1" at bounding box center [734, 84] width 5 height 8
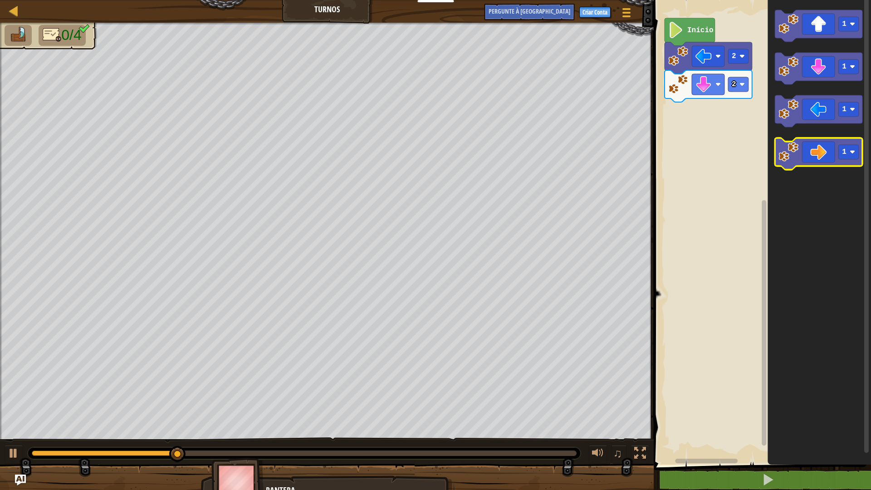
click at [810, 161] on icon "Espaço de trabalho do Blockly" at bounding box center [819, 154] width 88 height 32
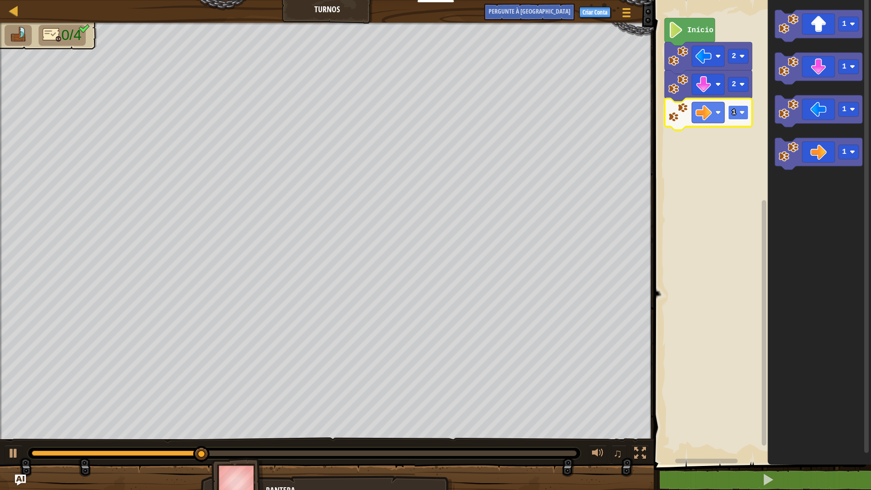
click at [742, 116] on rect "Espaço de trabalho do Blockly" at bounding box center [738, 112] width 20 height 15
click at [824, 30] on icon "Espaço de trabalho do Blockly" at bounding box center [819, 26] width 88 height 32
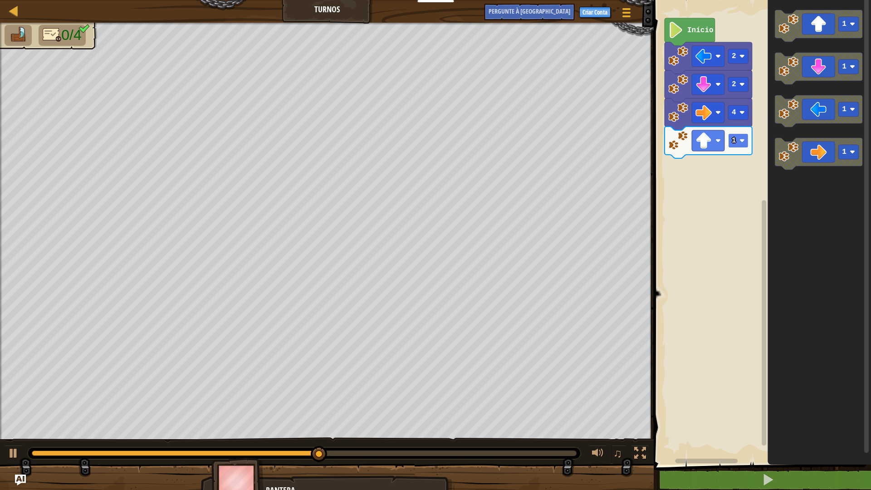
click at [736, 142] on rect "Espaço de trabalho do Blockly" at bounding box center [738, 140] width 20 height 15
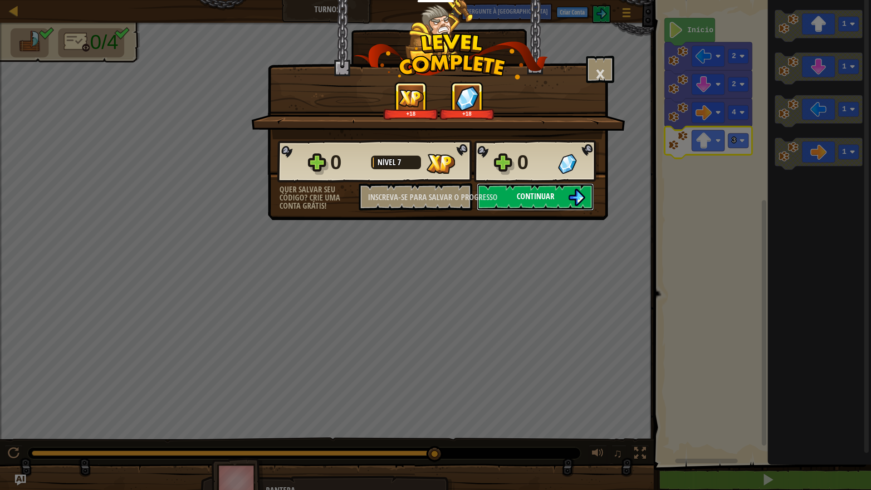
click at [526, 193] on font "Continuar" at bounding box center [536, 196] width 38 height 11
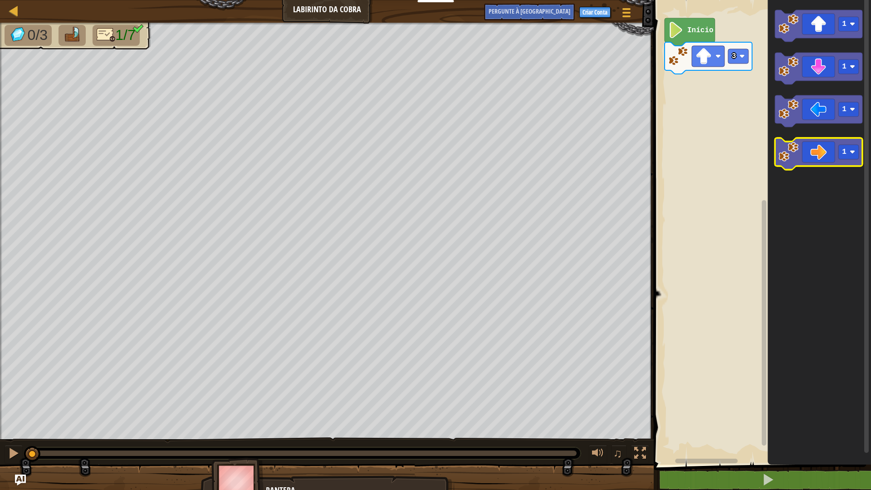
click at [817, 158] on icon "Espaço de trabalho do Blockly" at bounding box center [819, 154] width 88 height 32
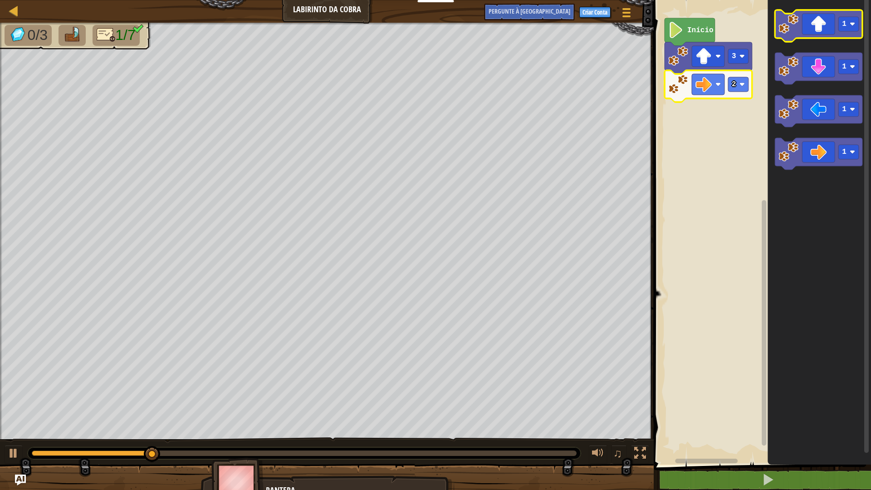
click at [811, 31] on icon "Espaço de trabalho do Blockly" at bounding box center [819, 26] width 88 height 32
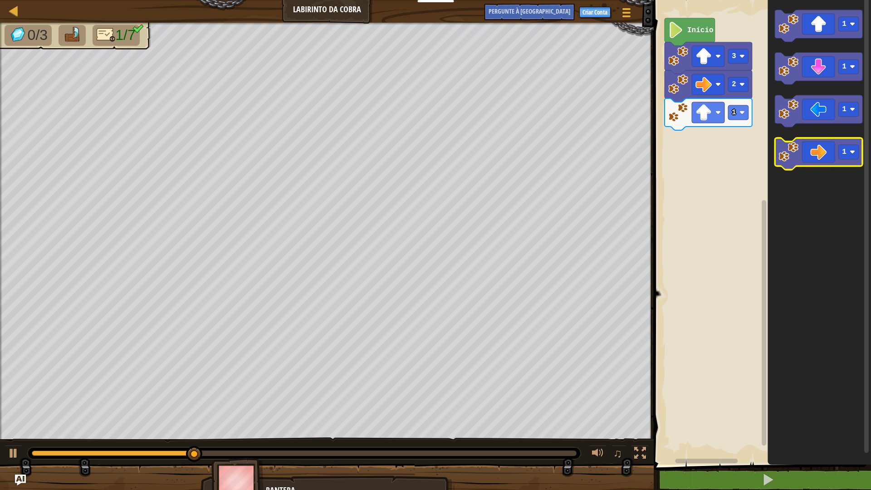
click at [821, 159] on icon "Espaço de trabalho do Blockly" at bounding box center [819, 154] width 88 height 32
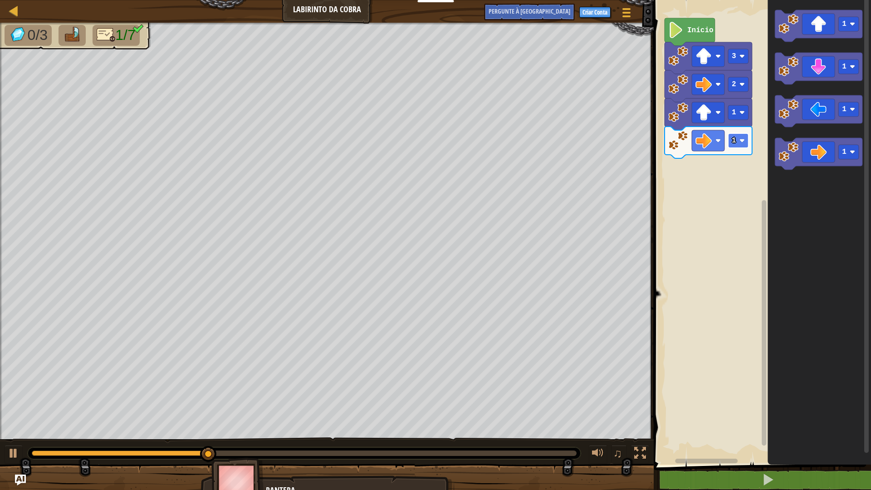
click at [741, 143] on image "Espaço de trabalho do Blockly" at bounding box center [742, 140] width 5 height 5
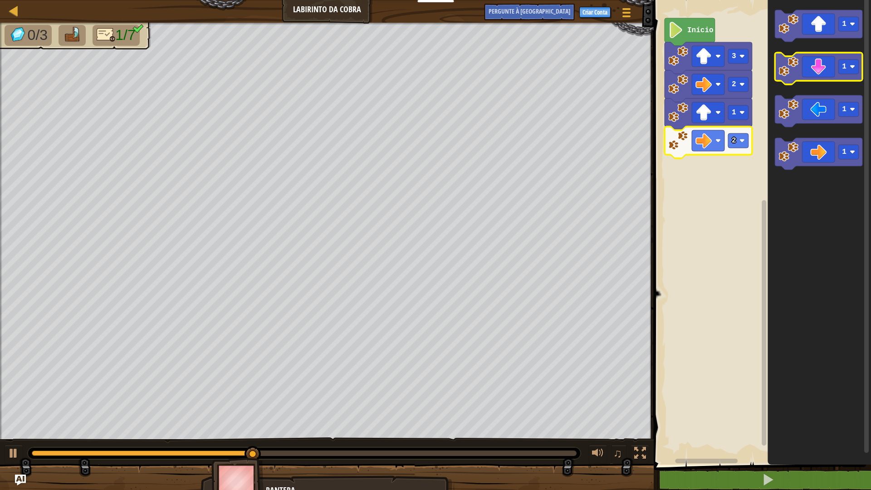
click at [816, 69] on icon "Espaço de trabalho do Blockly" at bounding box center [819, 69] width 88 height 32
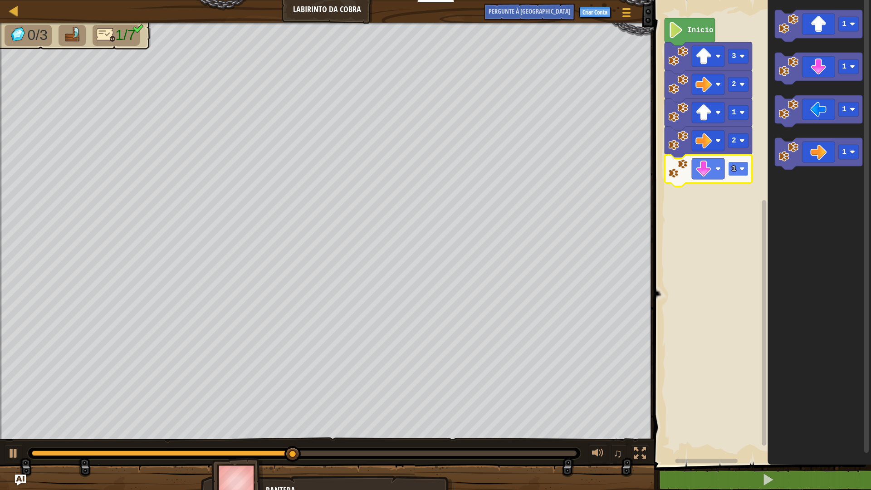
click at [733, 172] on text "1" at bounding box center [734, 169] width 5 height 8
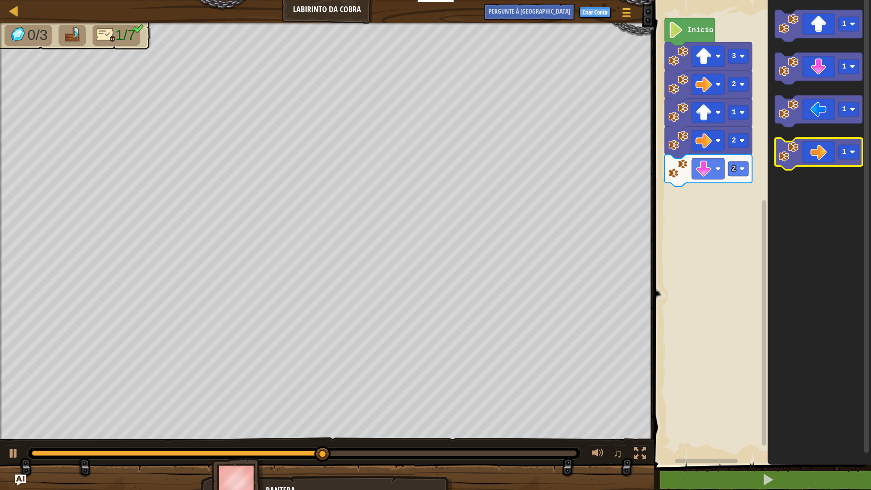
click at [815, 160] on icon "Espaço de trabalho do Blockly" at bounding box center [819, 154] width 88 height 32
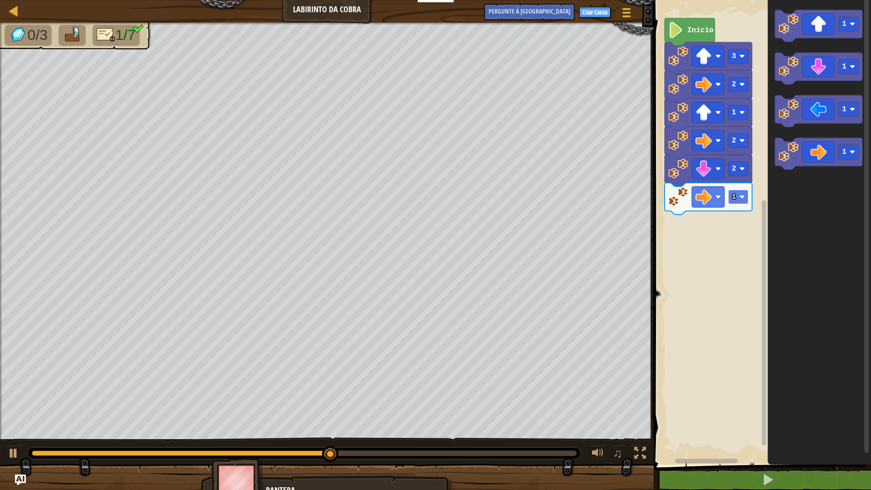
click at [731, 199] on rect "Espaço de trabalho do Blockly" at bounding box center [738, 197] width 20 height 15
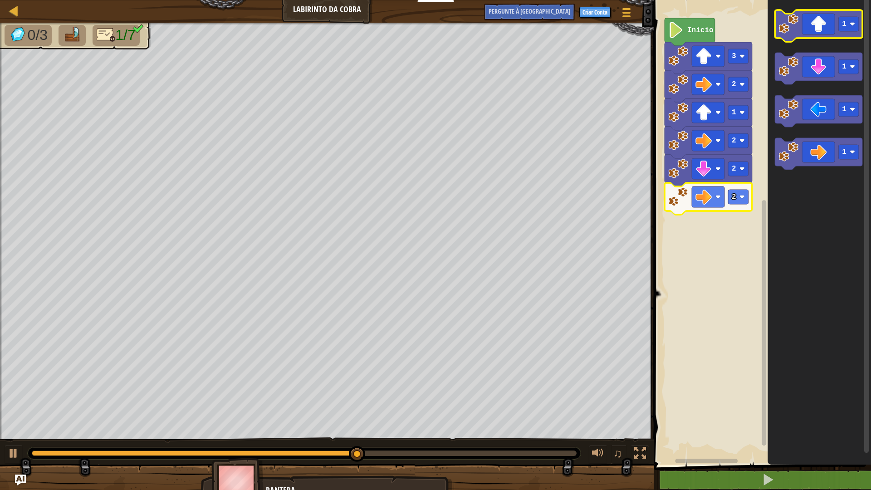
click at [814, 27] on icon "Espaço de trabalho do Blockly" at bounding box center [819, 26] width 88 height 32
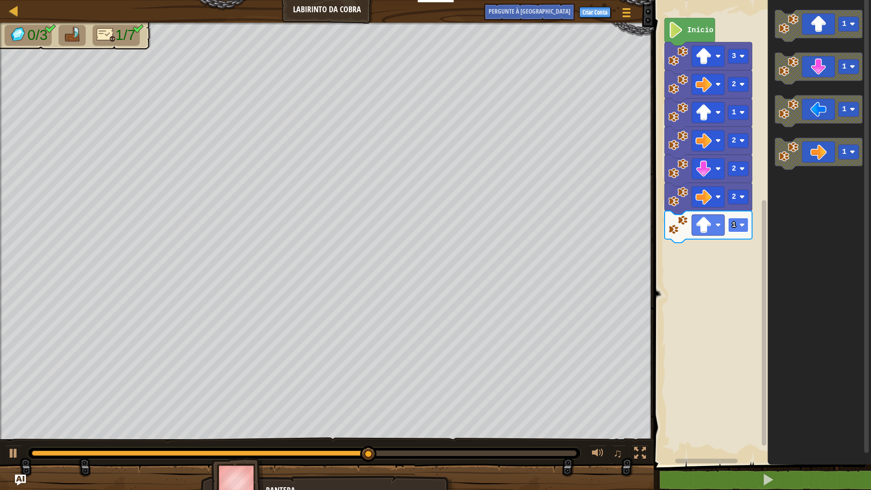
click at [742, 227] on image "Espaço de trabalho do Blockly" at bounding box center [742, 224] width 5 height 5
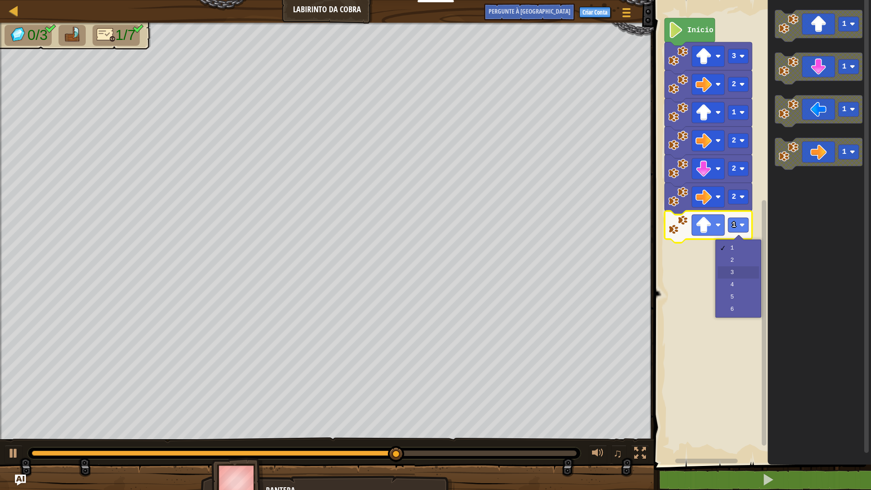
drag, startPoint x: 730, startPoint y: 272, endPoint x: 721, endPoint y: 263, distance: 13.5
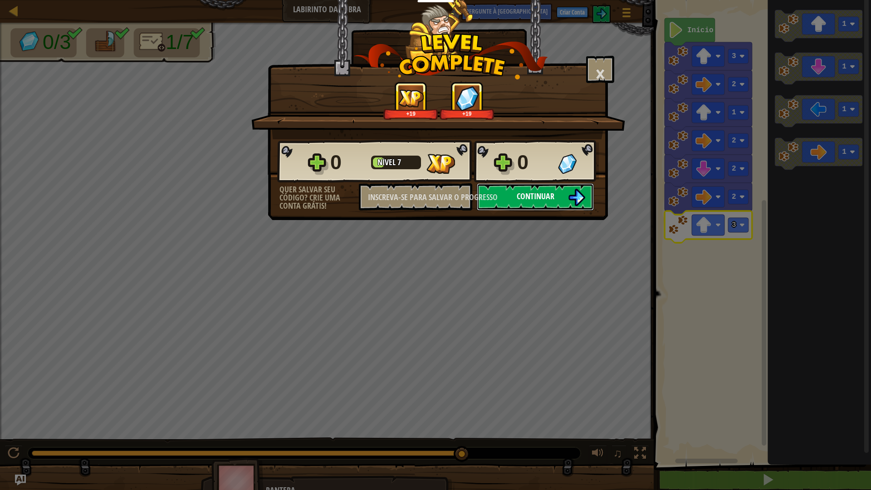
click at [555, 203] on button "Continuar" at bounding box center [535, 196] width 117 height 27
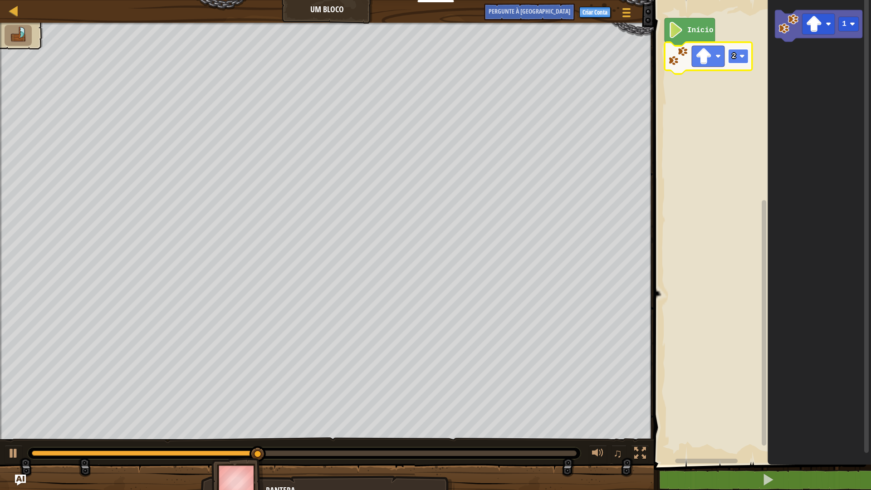
click at [742, 59] on rect "Espaço de trabalho do Blockly" at bounding box center [738, 56] width 20 height 15
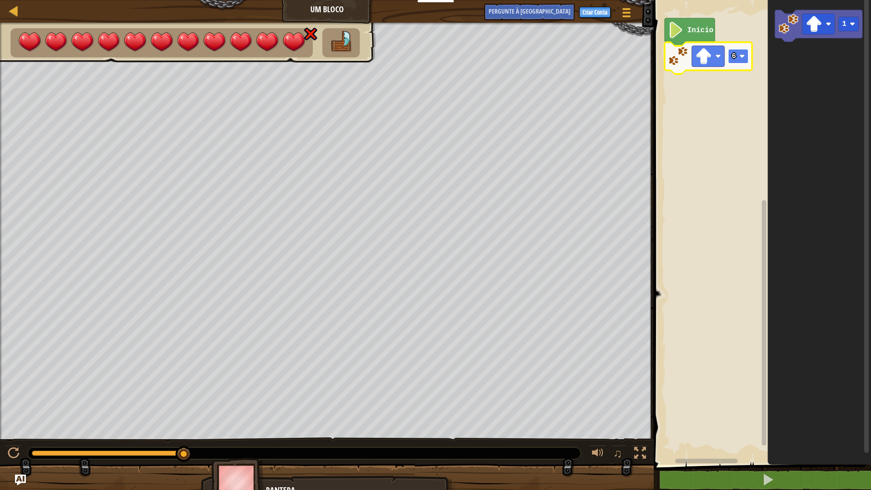
click at [739, 55] on rect "Espaço de trabalho do Blockly" at bounding box center [738, 56] width 20 height 15
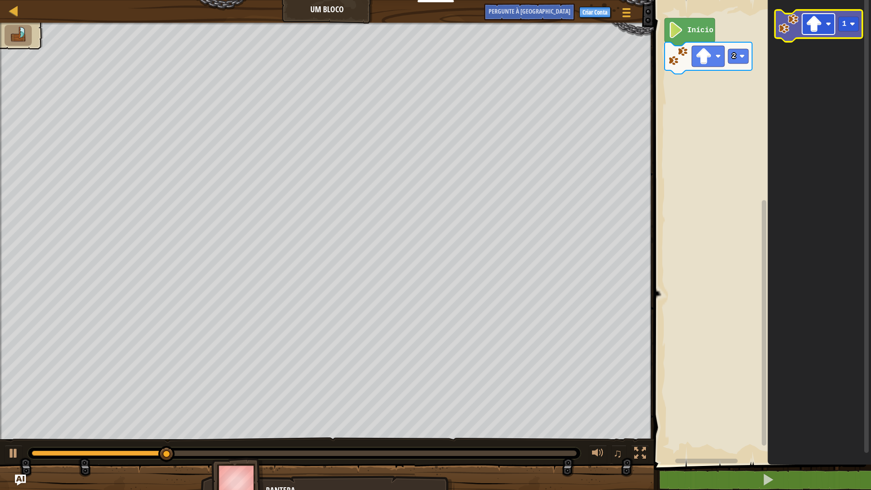
click at [810, 26] on image "Espaço de trabalho do Blockly" at bounding box center [814, 24] width 16 height 16
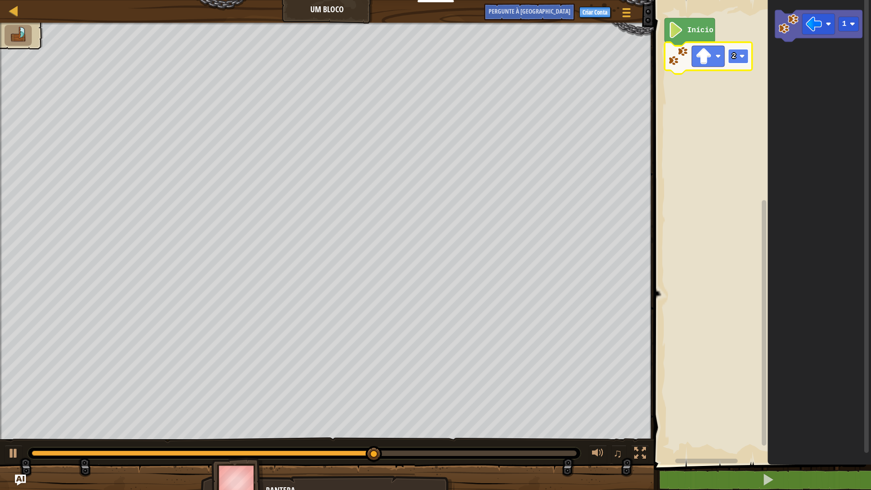
click at [739, 56] on rect "Espaço de trabalho do Blockly" at bounding box center [738, 56] width 20 height 15
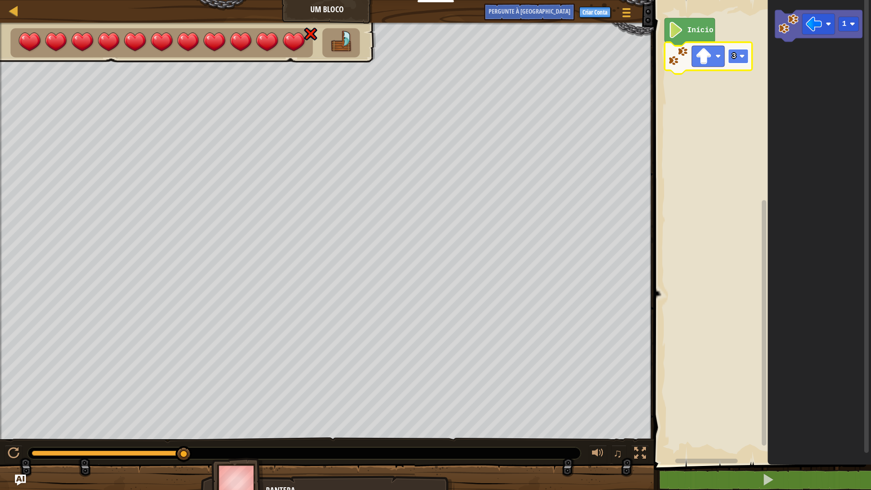
click at [737, 62] on rect "Espaço de trabalho do Blockly" at bounding box center [738, 56] width 20 height 15
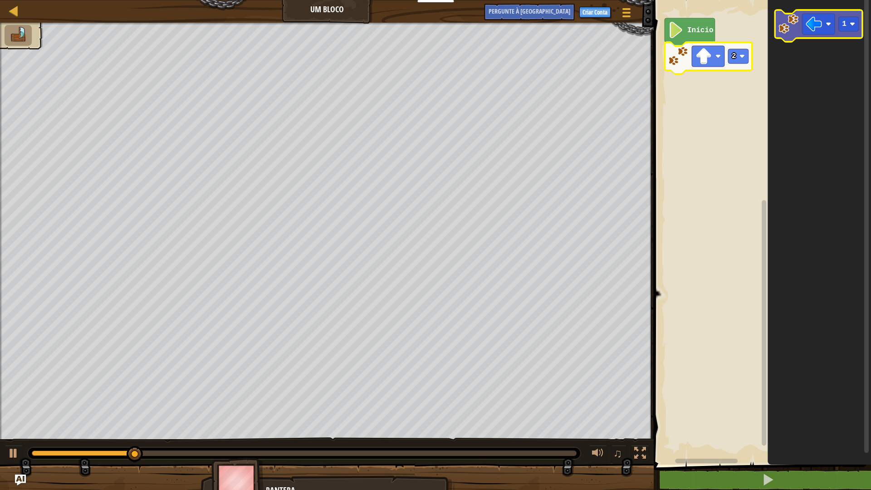
click at [791, 32] on image "Espaço de trabalho do Blockly" at bounding box center [789, 24] width 20 height 20
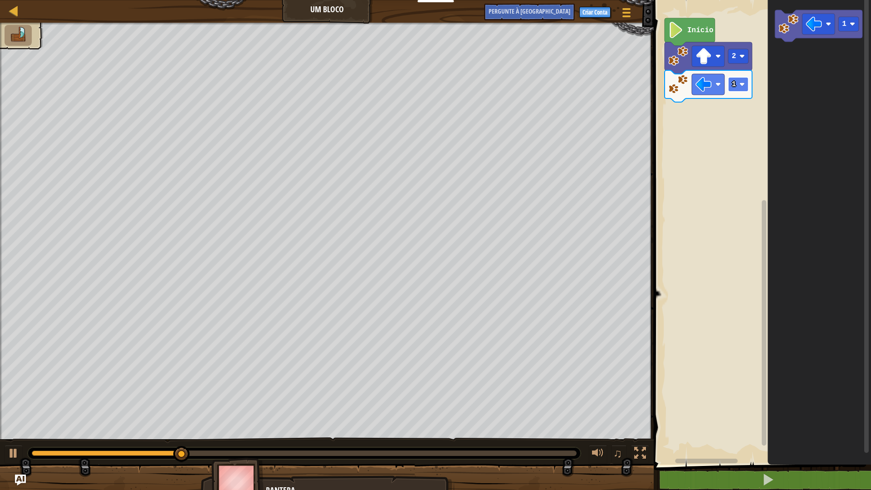
click at [740, 83] on image "Espaço de trabalho do Blockly" at bounding box center [742, 84] width 5 height 5
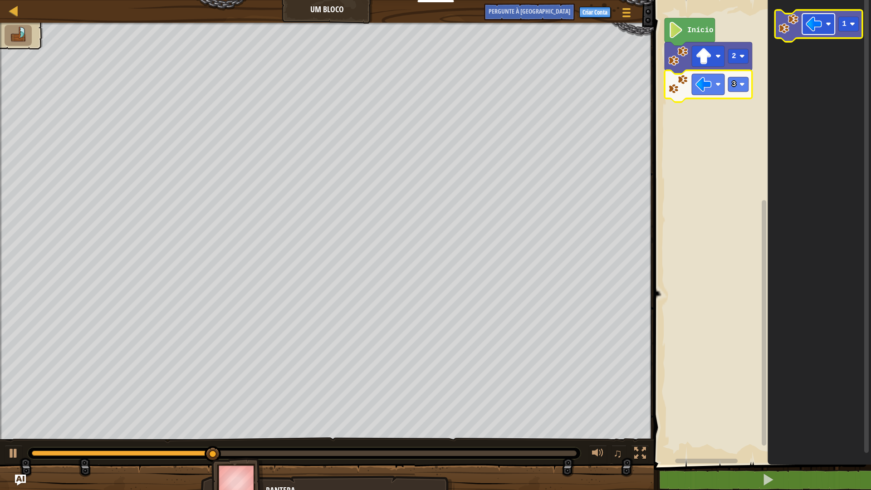
click at [813, 32] on image "Espaço de trabalho do Blockly" at bounding box center [814, 24] width 16 height 16
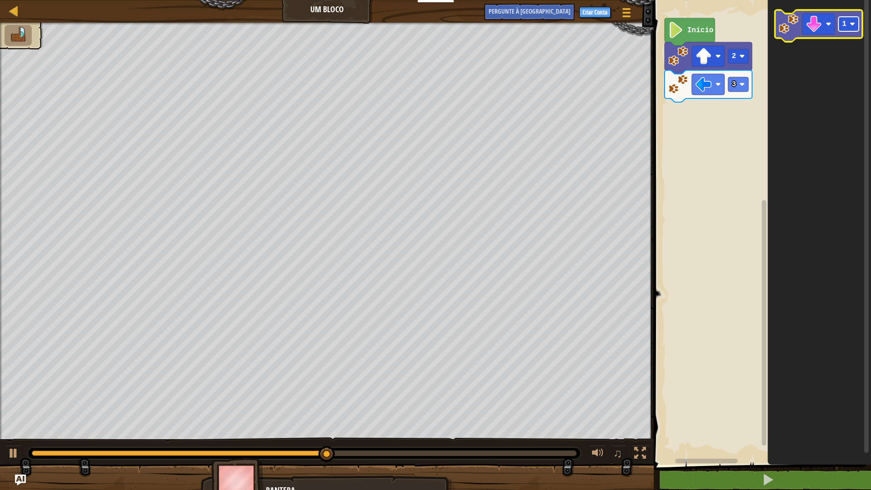
click at [845, 25] on text "1" at bounding box center [844, 24] width 5 height 8
click at [790, 31] on image "Espaço de trabalho do Blockly" at bounding box center [789, 24] width 20 height 20
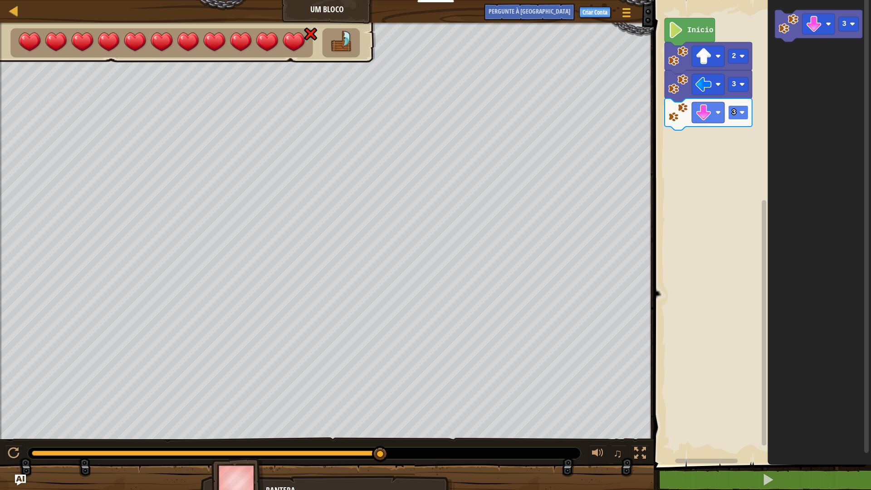
click at [740, 114] on image "Espaço de trabalho do Blockly" at bounding box center [742, 112] width 5 height 5
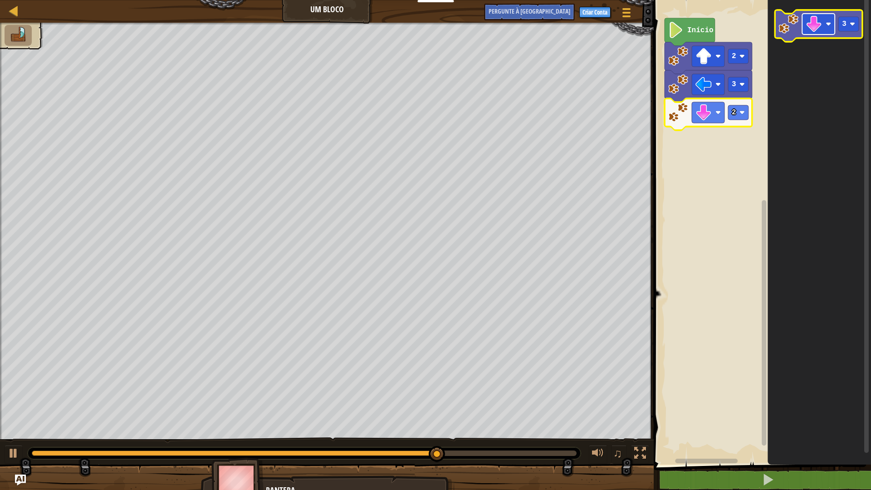
click at [821, 32] on image "Espaço de trabalho do Blockly" at bounding box center [814, 24] width 16 height 16
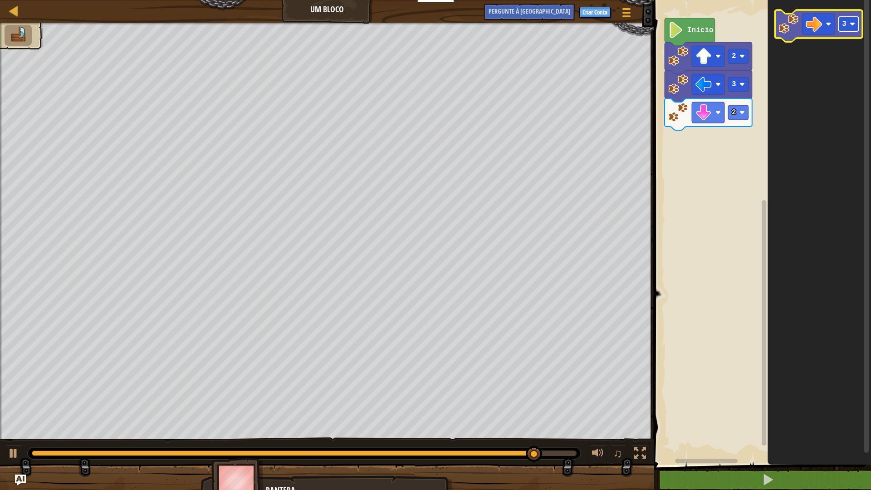
click at [855, 26] on image "Espaço de trabalho do Blockly" at bounding box center [852, 23] width 5 height 5
click at [789, 34] on icon "Espaço de trabalho do Blockly" at bounding box center [819, 26] width 88 height 32
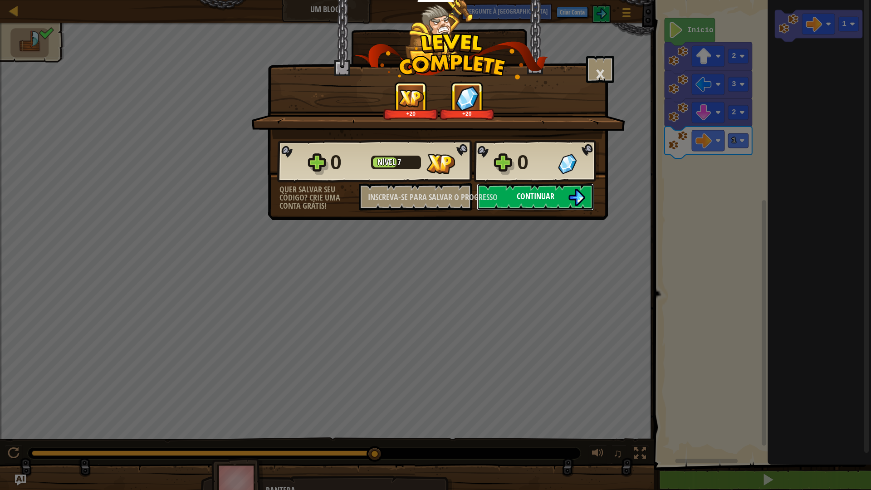
click at [575, 209] on button "Continuar" at bounding box center [535, 196] width 117 height 27
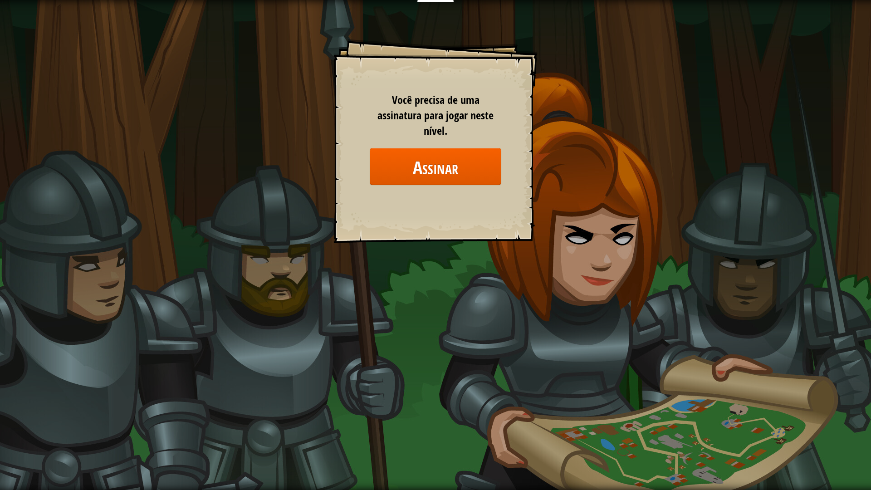
click at [518, 225] on div "Metas Nível inicial Erro ao carregar do servidor Você precisa de uma assinatura…" at bounding box center [436, 141] width 204 height 204
click at [430, 116] on font "Você precisa de uma assinatura para jogar neste nível." at bounding box center [436, 116] width 116 height 46
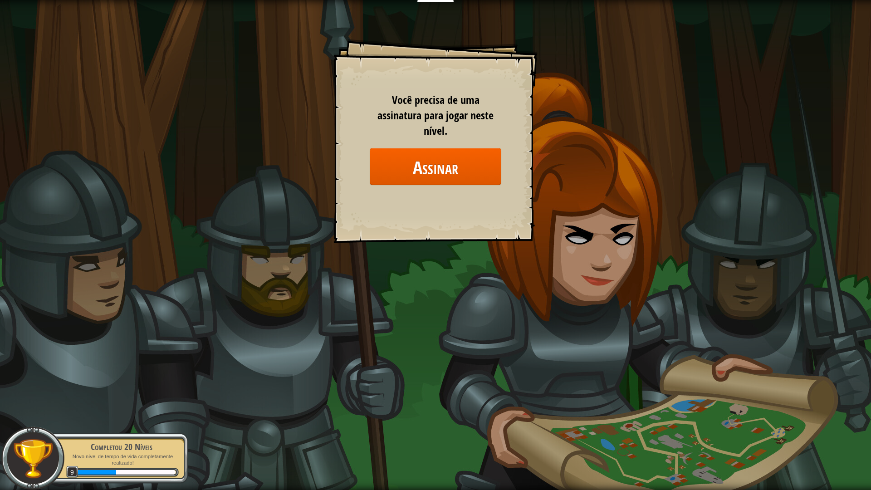
click at [206, 332] on div "Metas Nível inicial Erro ao carregar do servidor Você precisa de uma assinatura…" at bounding box center [435, 245] width 871 height 490
drag, startPoint x: 207, startPoint y: 335, endPoint x: 183, endPoint y: 340, distance: 25.0
click at [183, 340] on div "Metas Nível inicial Erro ao carregar do servidor Você precisa de uma assinatura…" at bounding box center [435, 245] width 871 height 490
drag, startPoint x: 178, startPoint y: 341, endPoint x: 181, endPoint y: 330, distance: 11.1
click at [181, 330] on div "Metas Nível inicial Erro ao carregar do servidor Você precisa de uma assinatura…" at bounding box center [435, 245] width 871 height 490
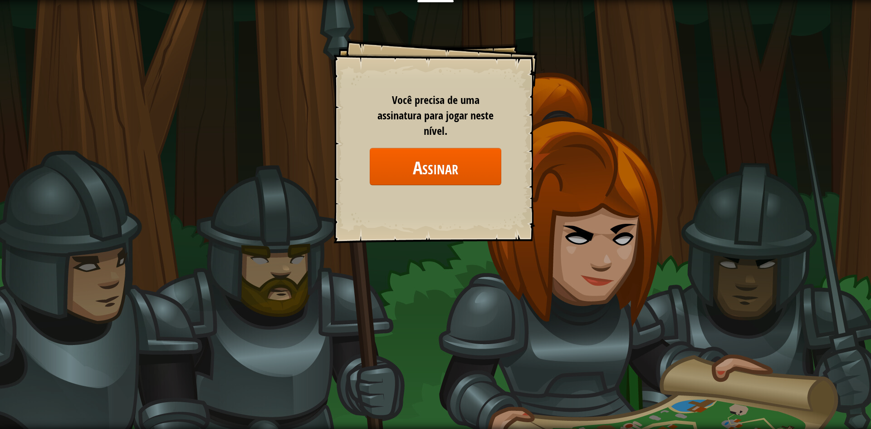
click at [521, 78] on div "Metas Nível inicial Erro ao carregar do servidor Você precisa de uma assinatura…" at bounding box center [436, 141] width 204 height 204
drag, startPoint x: 439, startPoint y: 125, endPoint x: 460, endPoint y: 159, distance: 39.9
click at [460, 159] on div "Você precisa de uma assinatura para jogar neste nível. Assinar" at bounding box center [436, 138] width 132 height 93
